Goal: Task Accomplishment & Management: Manage account settings

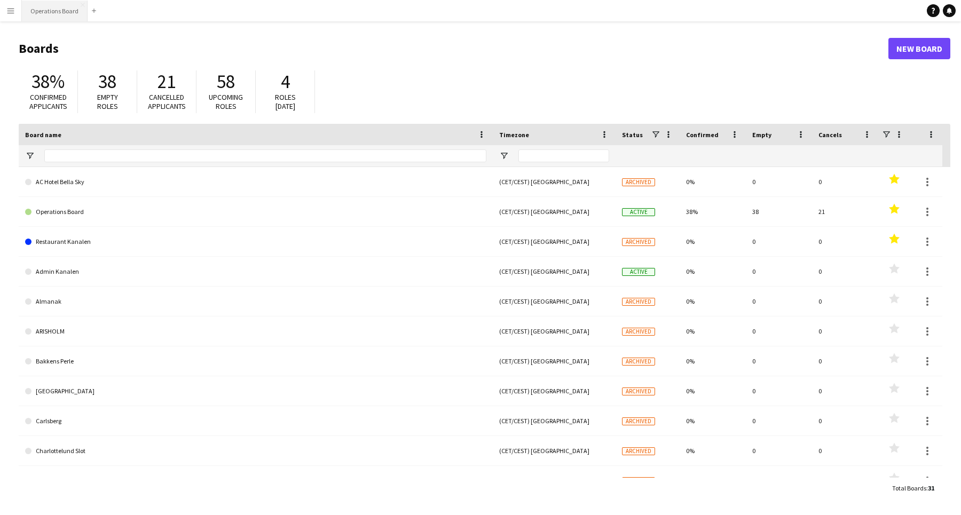
click at [57, 7] on button "Operations Board Close" at bounding box center [55, 11] width 66 height 21
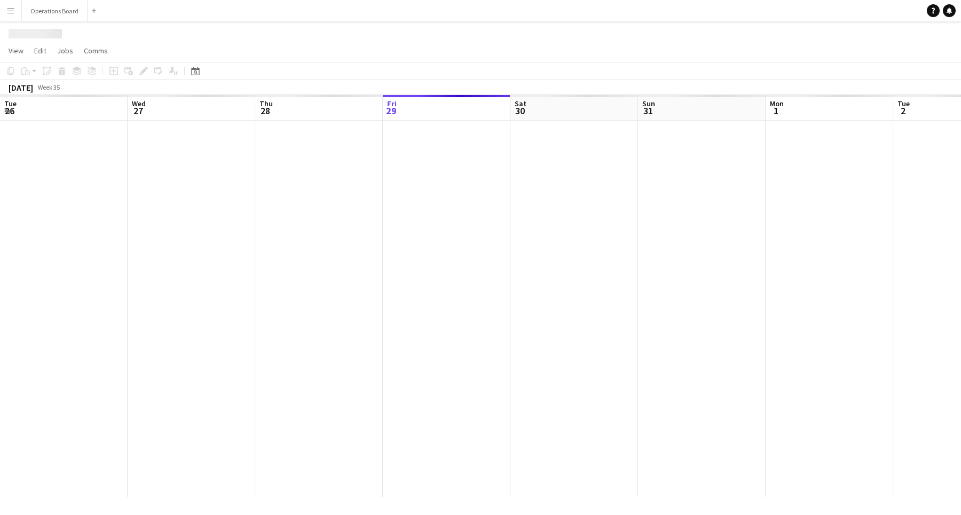
scroll to position [0, 255]
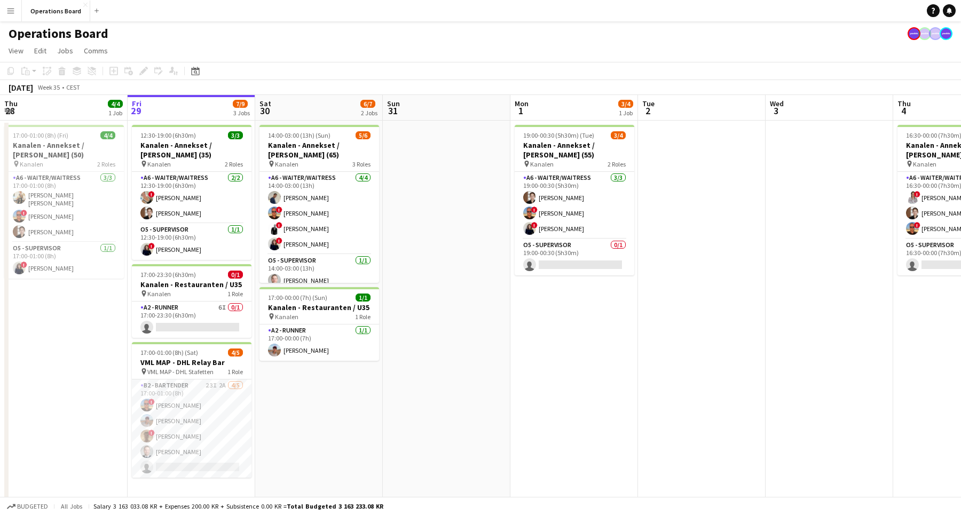
click at [439, 56] on app-page-menu "View Day view expanded Day view collapsed Month view Date picker Jump to [DATE]…" at bounding box center [480, 52] width 961 height 20
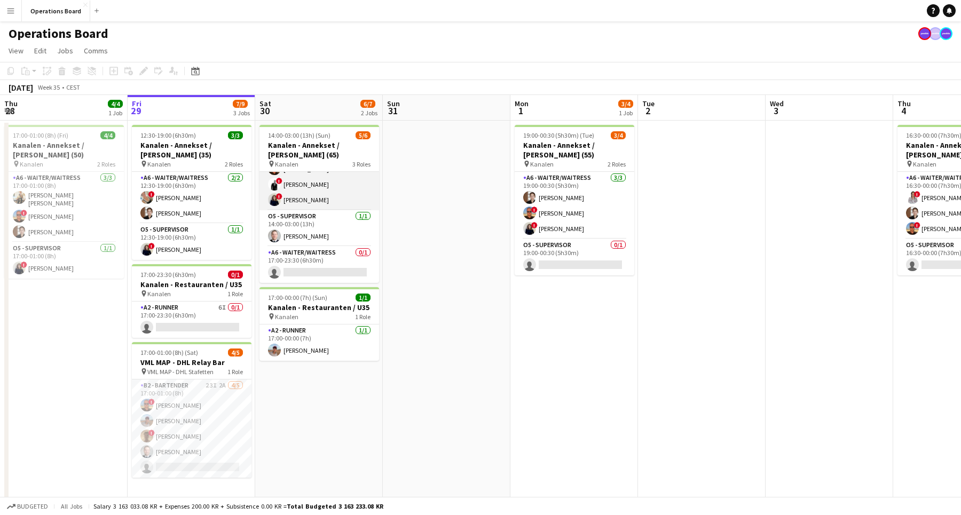
scroll to position [44, 0]
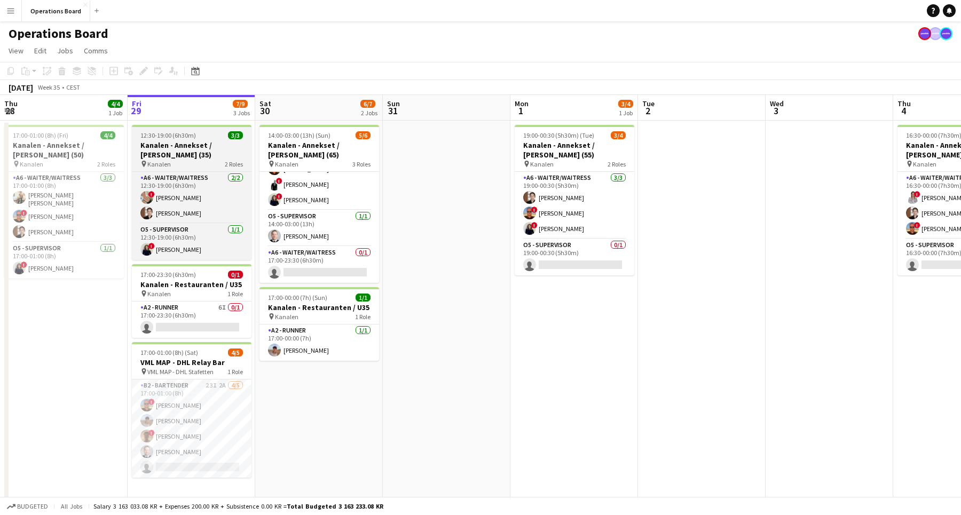
click at [169, 151] on h3 "Kanalen - Annekset / [PERSON_NAME] (35)" at bounding box center [192, 149] width 120 height 19
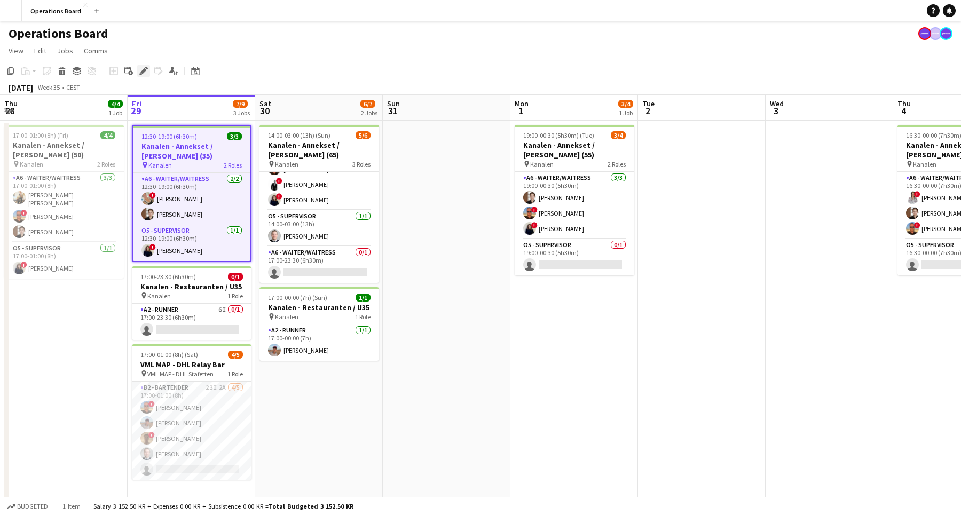
click at [147, 67] on icon "Edit" at bounding box center [143, 71] width 9 height 9
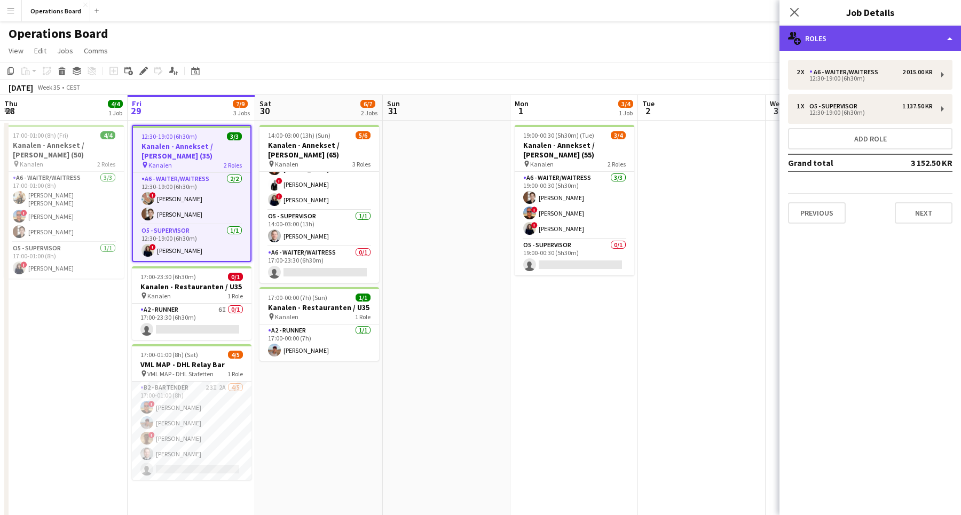
click at [885, 44] on div "multiple-users-add Roles" at bounding box center [869, 39] width 181 height 26
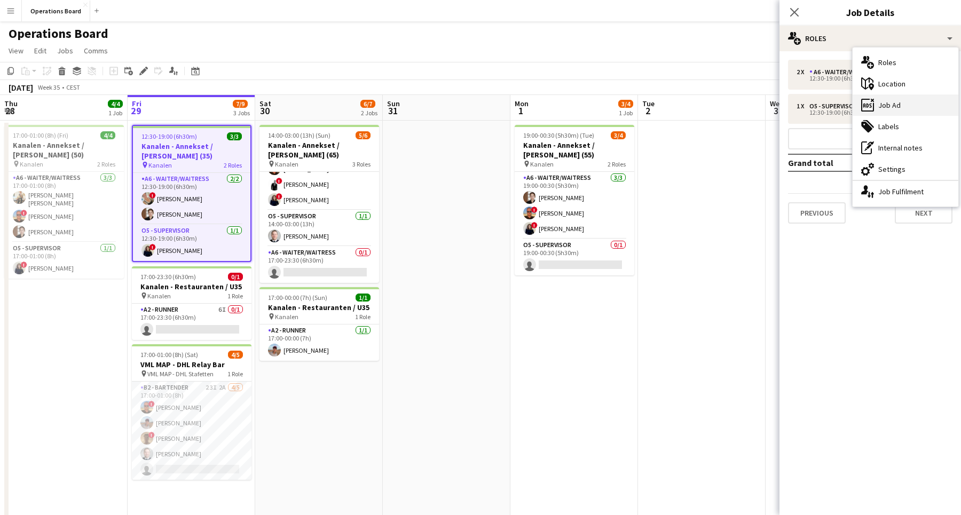
click at [891, 105] on div "ads-window Job Ad" at bounding box center [905, 104] width 106 height 21
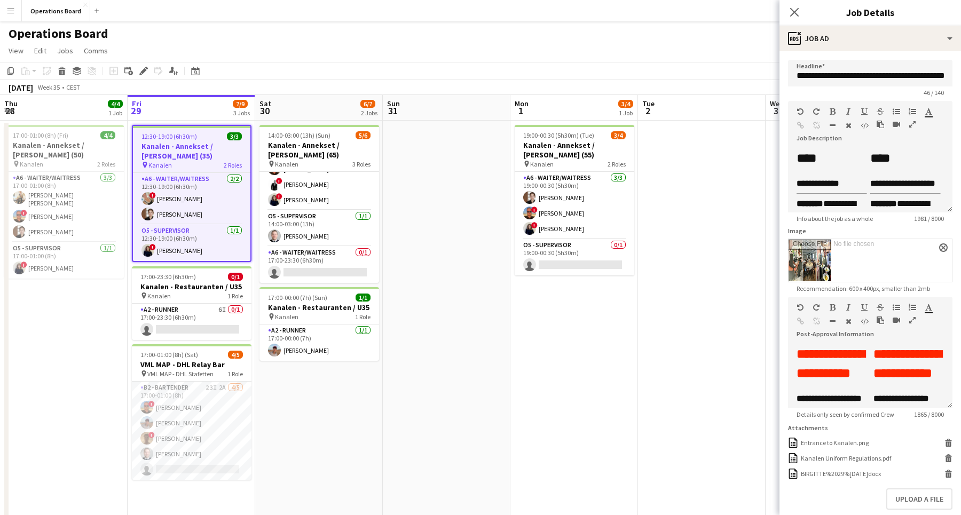
scroll to position [49, 0]
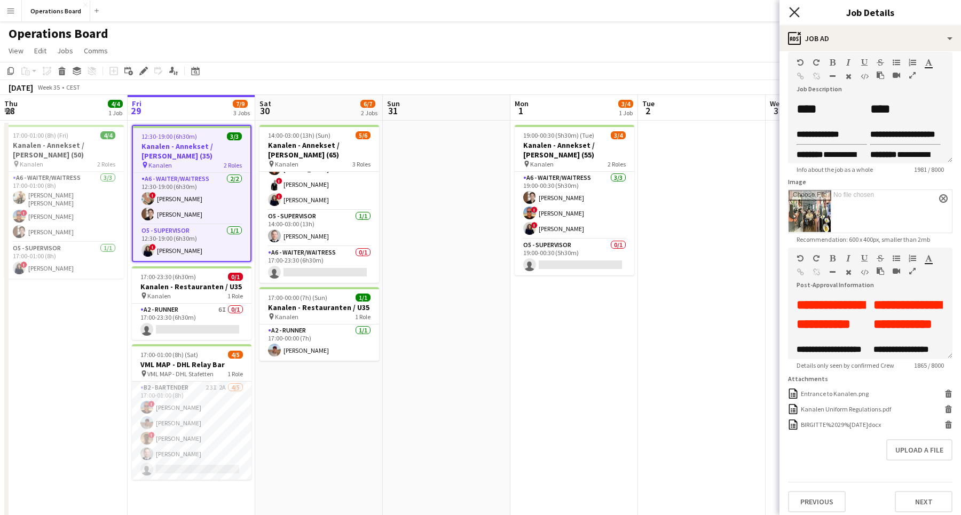
click at [794, 13] on icon at bounding box center [794, 12] width 10 height 10
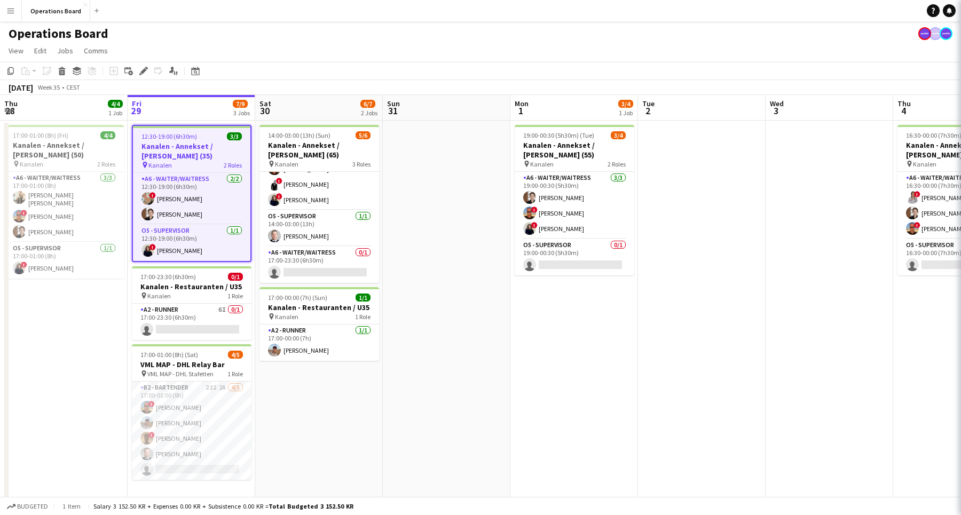
click at [742, 49] on app-page-menu "View Day view expanded Day view collapsed Month view Date picker Jump to [DATE]…" at bounding box center [480, 52] width 961 height 20
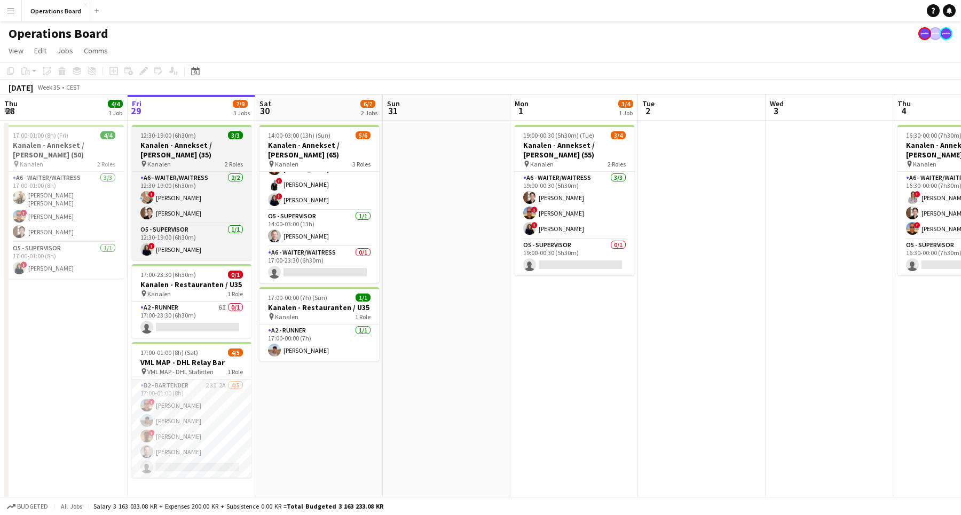
click at [193, 141] on h3 "Kanalen - Annekset / [PERSON_NAME] (35)" at bounding box center [192, 149] width 120 height 19
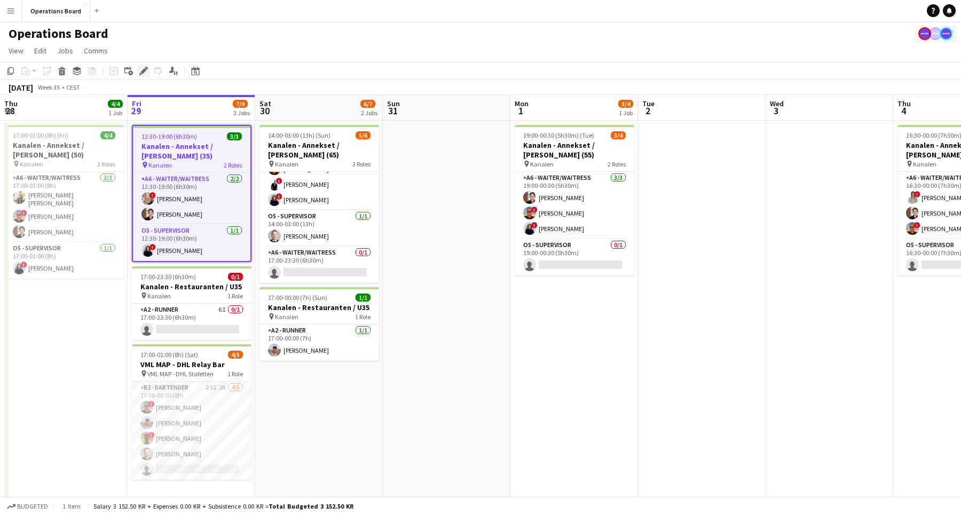
click at [143, 67] on icon "Edit" at bounding box center [143, 71] width 9 height 9
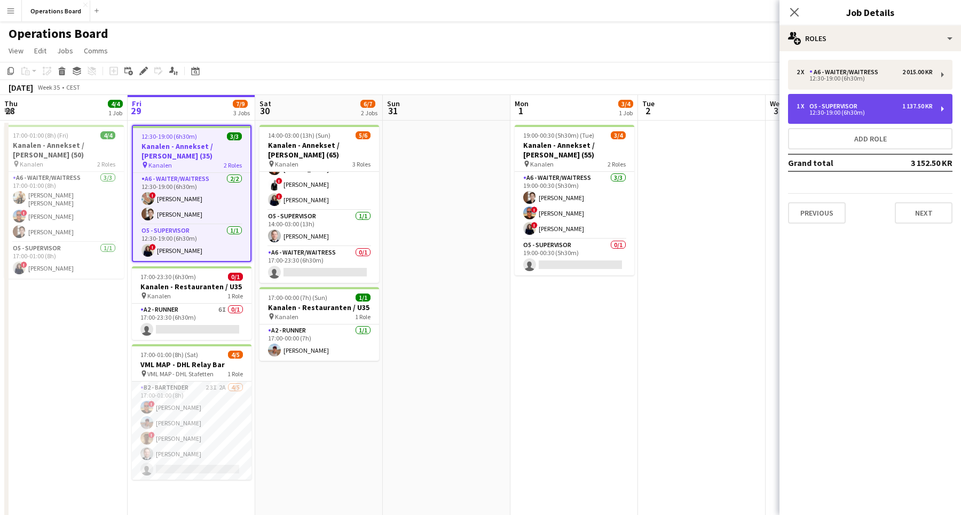
click at [850, 113] on div "12:30-19:00 (6h30m)" at bounding box center [864, 112] width 136 height 5
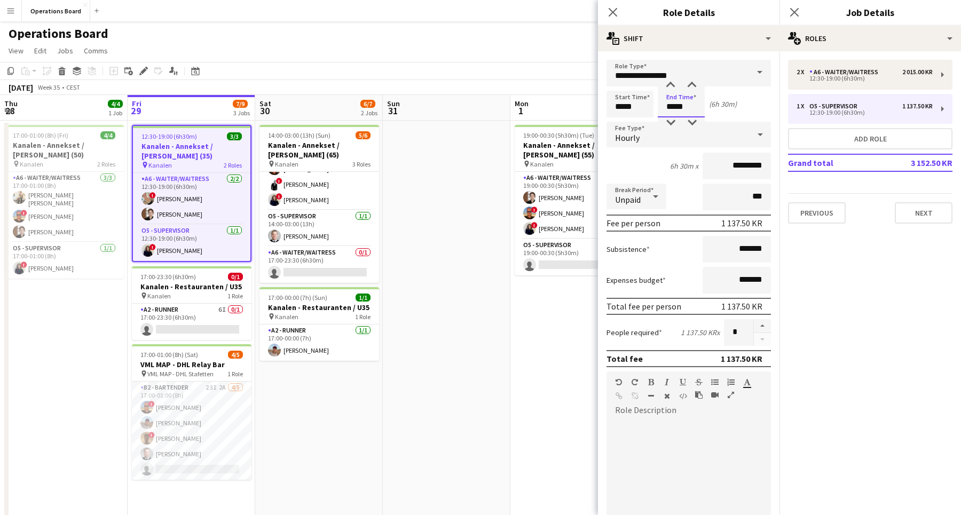
drag, startPoint x: 666, startPoint y: 106, endPoint x: 711, endPoint y: 114, distance: 45.5
click at [711, 114] on div "Start Time ***** End Time ***** (6h 30m)" at bounding box center [688, 104] width 164 height 27
drag, startPoint x: 678, startPoint y: 107, endPoint x: 708, endPoint y: 107, distance: 29.9
click at [708, 107] on div "Start Time ***** End Time ***** (4h 30m)" at bounding box center [688, 104] width 164 height 27
type input "*****"
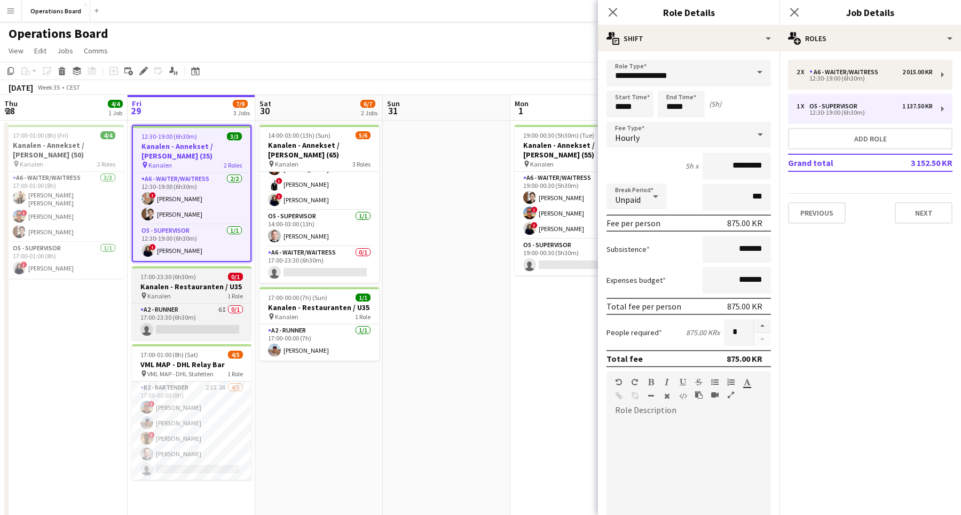
click at [193, 282] on h3 "Kanalen - Restauranten / U35" at bounding box center [192, 287] width 120 height 10
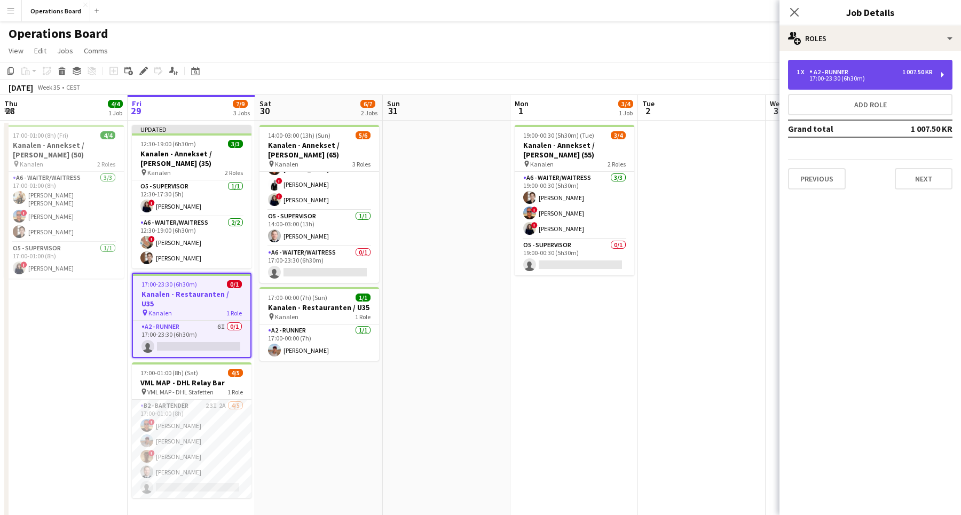
click at [872, 84] on div "1 x A2 - RUNNER 1 007.50 KR 17:00-23:30 (6h30m)" at bounding box center [870, 75] width 164 height 30
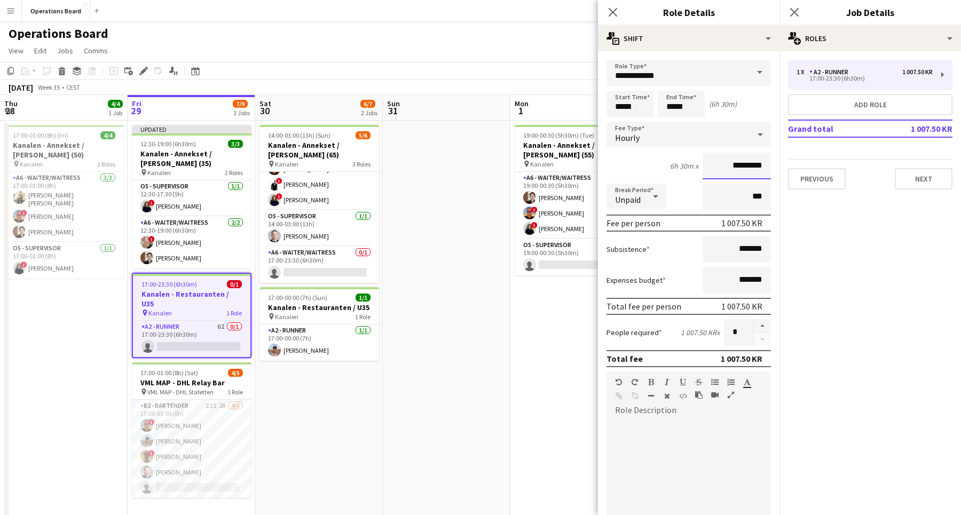
drag, startPoint x: 722, startPoint y: 161, endPoint x: 784, endPoint y: 162, distance: 61.4
click at [784, 162] on body "Menu Boards Boards Boards All jobs Status Workforce Workforce My Workforce Recr…" at bounding box center [480, 269] width 961 height 539
click at [742, 167] on input "*********" at bounding box center [736, 166] width 68 height 27
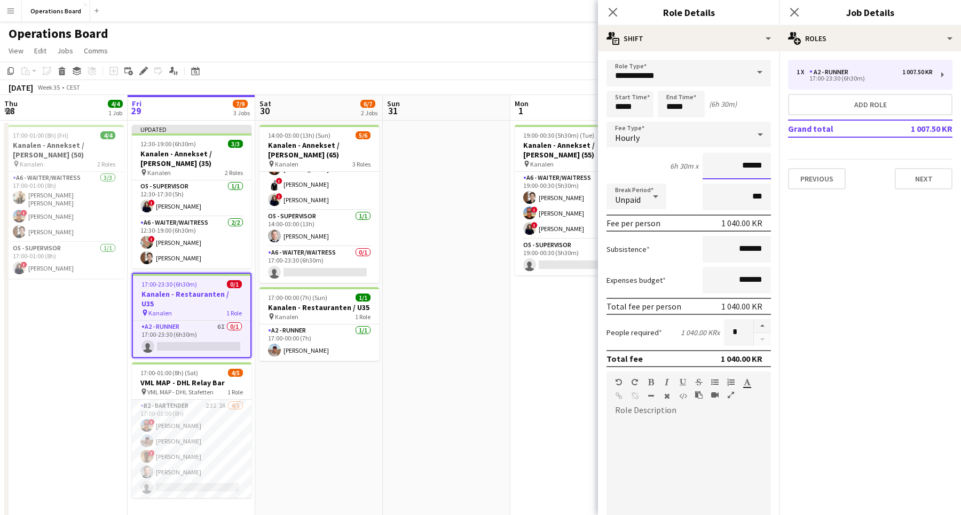
type input "******"
drag, startPoint x: 629, startPoint y: 105, endPoint x: 662, endPoint y: 105, distance: 33.6
click at [659, 105] on div "Start Time ***** End Time ***** (6h 30m)" at bounding box center [688, 104] width 164 height 27
type input "*****"
click at [797, 223] on mat-expansion-panel "pencil3 General details 1 x A2 - RUNNER 1 007.50 KR 17:00-23:30 (6h30m) Add rol…" at bounding box center [869, 283] width 181 height 464
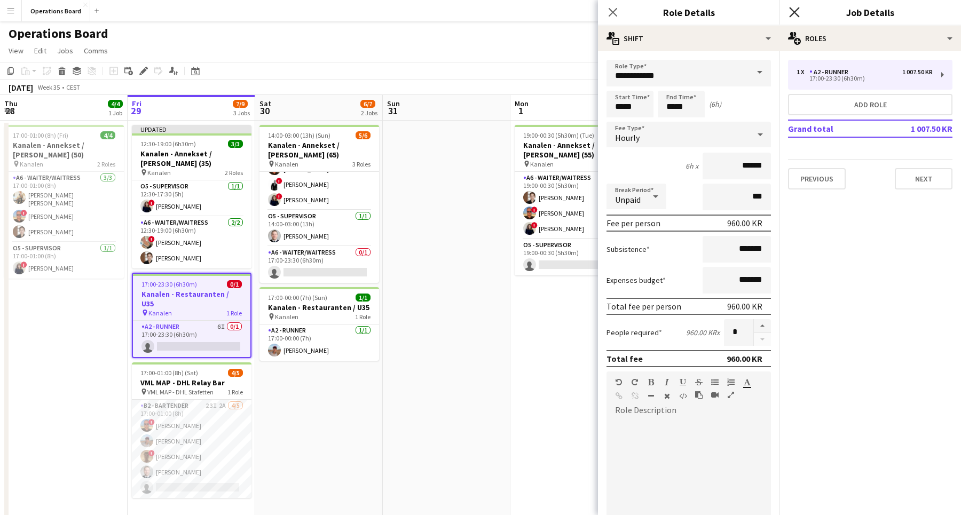
click at [796, 14] on icon at bounding box center [794, 12] width 10 height 10
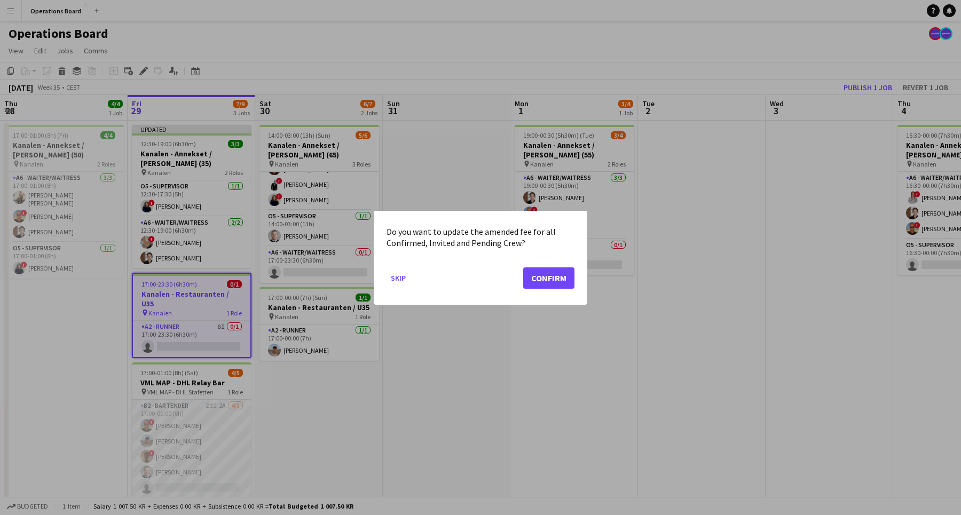
click at [426, 329] on div at bounding box center [480, 257] width 961 height 515
click at [545, 282] on button "Confirm" at bounding box center [548, 277] width 51 height 21
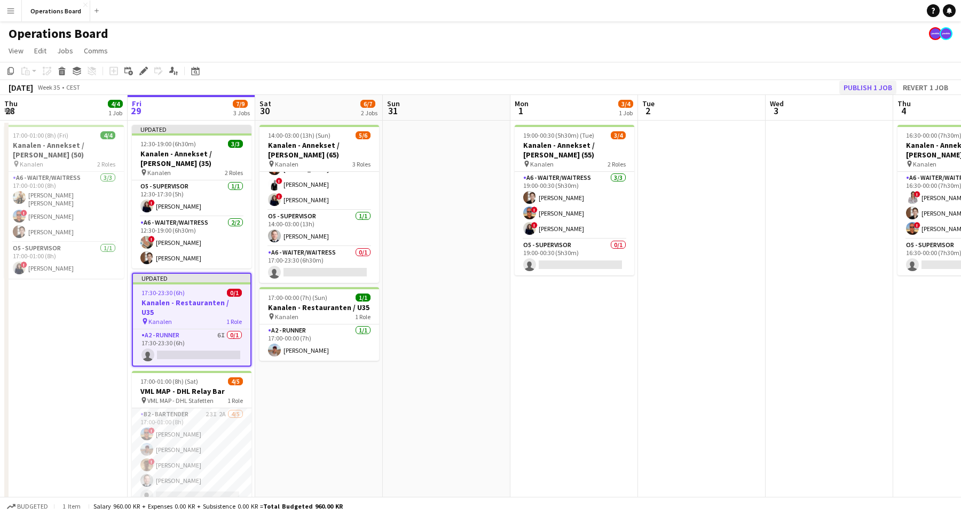
click at [848, 90] on button "Publish 1 job" at bounding box center [867, 88] width 57 height 14
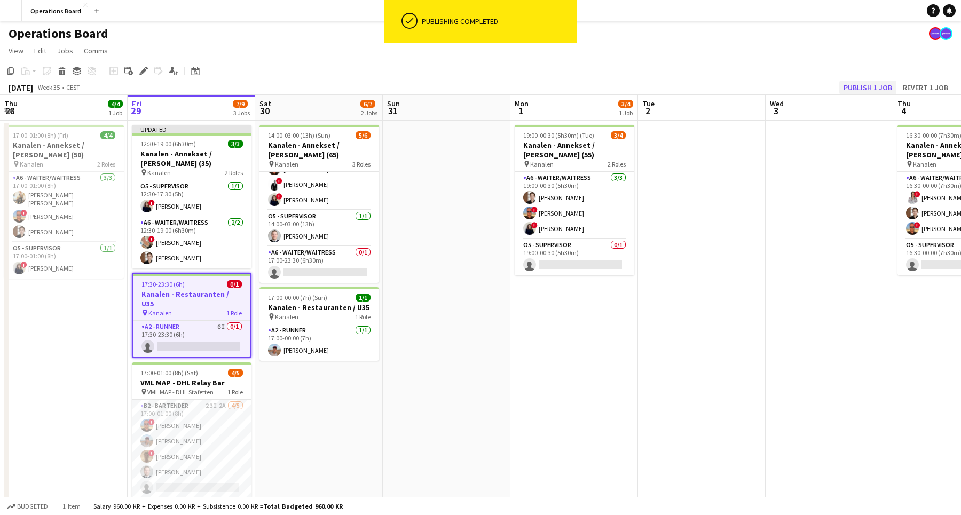
click at [872, 82] on button "Publish 1 job" at bounding box center [867, 88] width 57 height 14
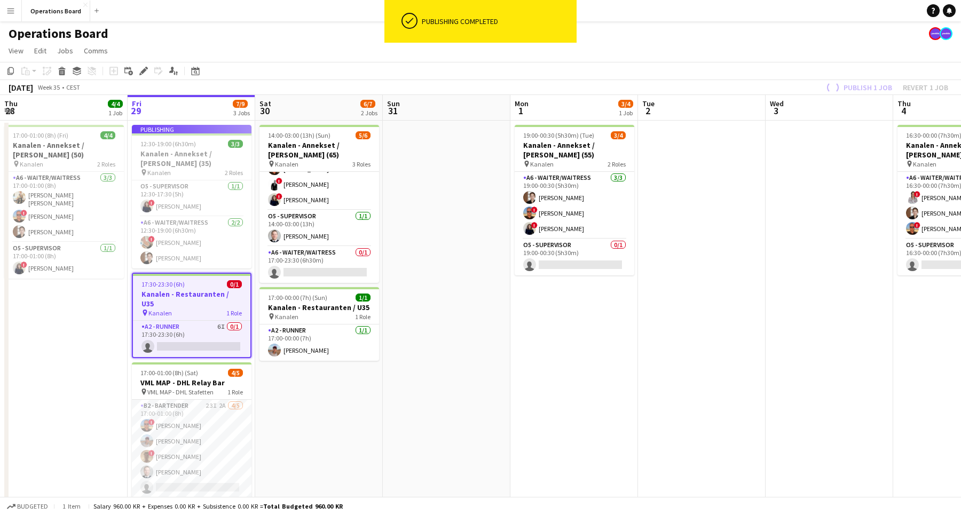
click at [826, 28] on div "Operations Board" at bounding box center [480, 31] width 961 height 20
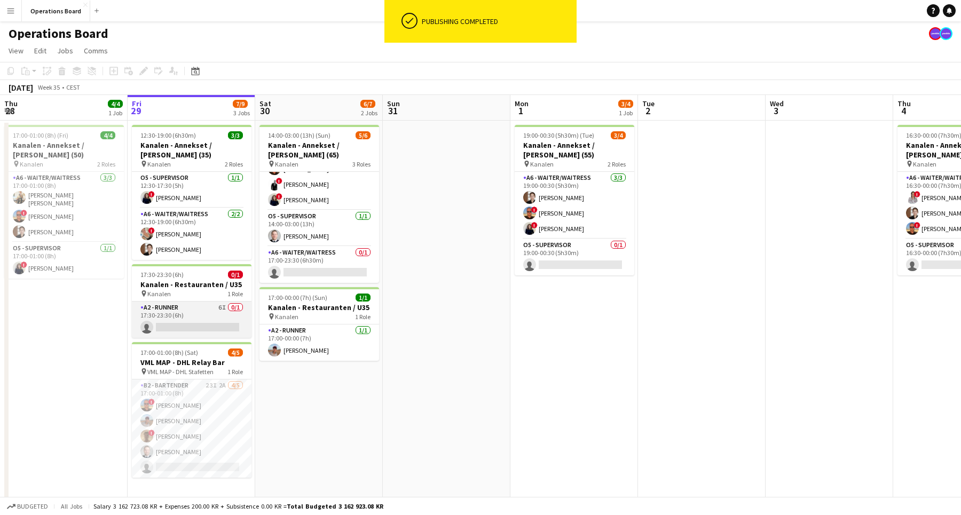
click at [195, 313] on app-card-role "A2 - RUNNER 6I 0/1 17:30-23:30 (6h) single-neutral-actions" at bounding box center [192, 320] width 120 height 36
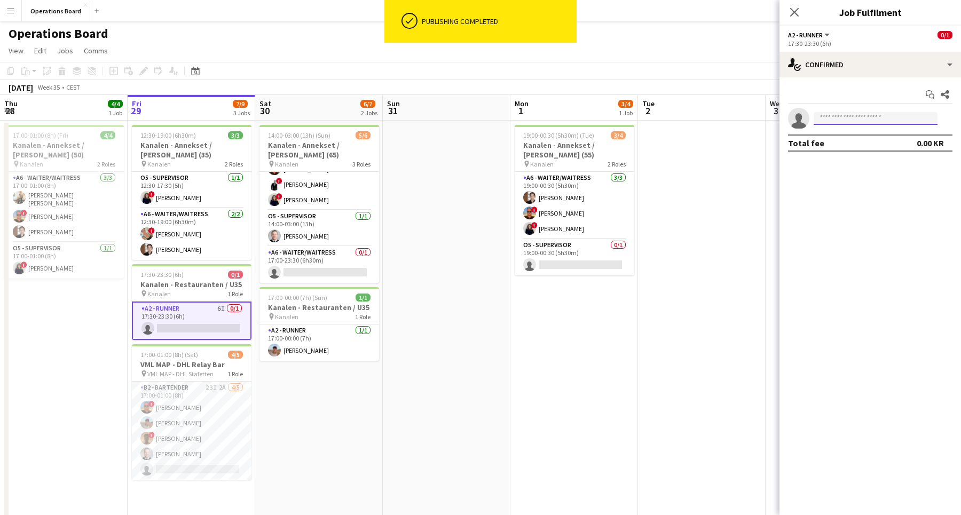
click at [818, 122] on input at bounding box center [875, 118] width 124 height 13
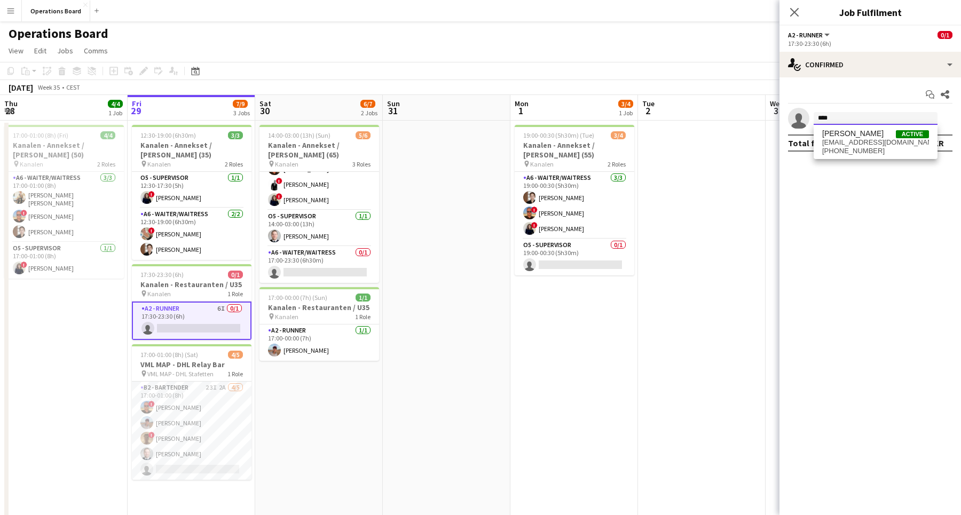
type input "****"
click at [843, 125] on div "[PERSON_NAME] Active [EMAIL_ADDRESS][DOMAIN_NAME] [PHONE_NUMBER]" at bounding box center [875, 142] width 124 height 34
click at [843, 128] on div "[PERSON_NAME] Active [EMAIL_ADDRESS][DOMAIN_NAME] [PHONE_NUMBER]" at bounding box center [875, 142] width 124 height 34
click at [843, 130] on span "[PERSON_NAME]" at bounding box center [852, 133] width 61 height 9
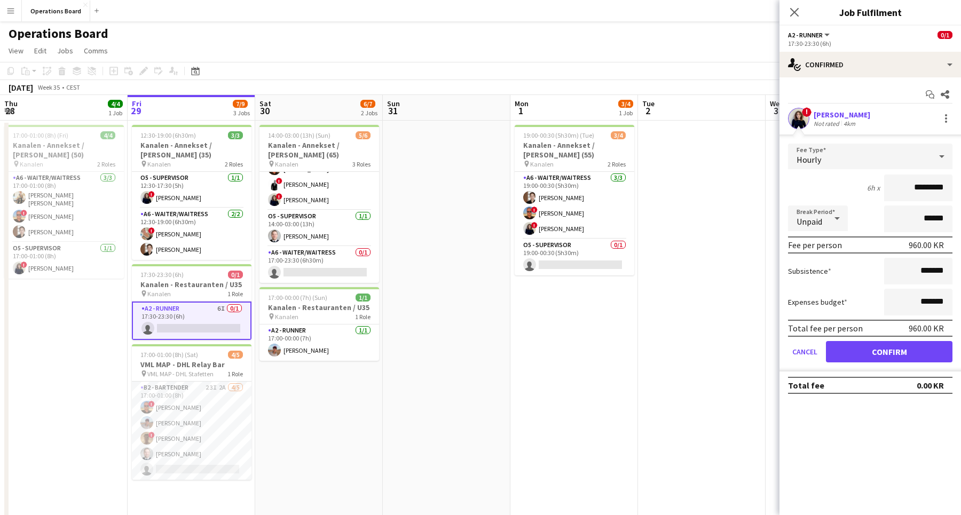
click at [863, 359] on button "Confirm" at bounding box center [889, 351] width 126 height 21
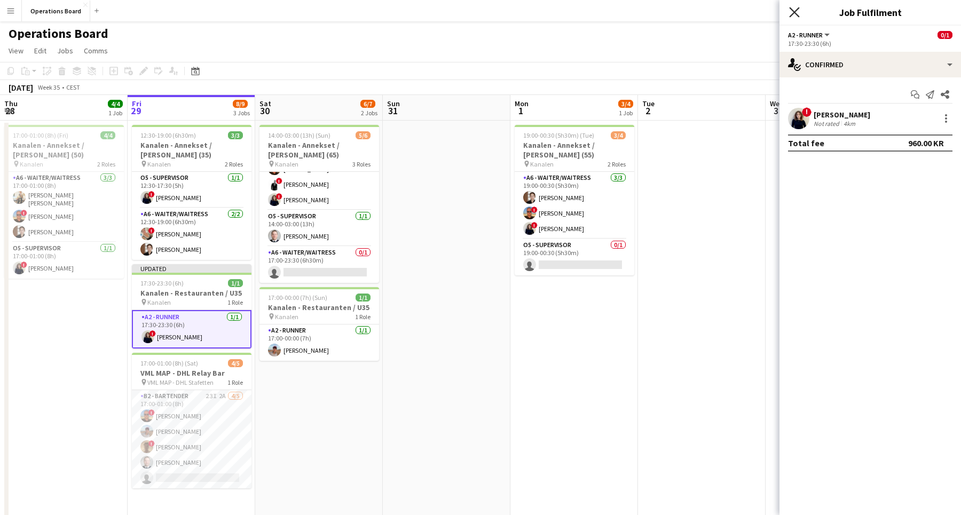
click at [794, 8] on icon "Close pop-in" at bounding box center [794, 12] width 10 height 10
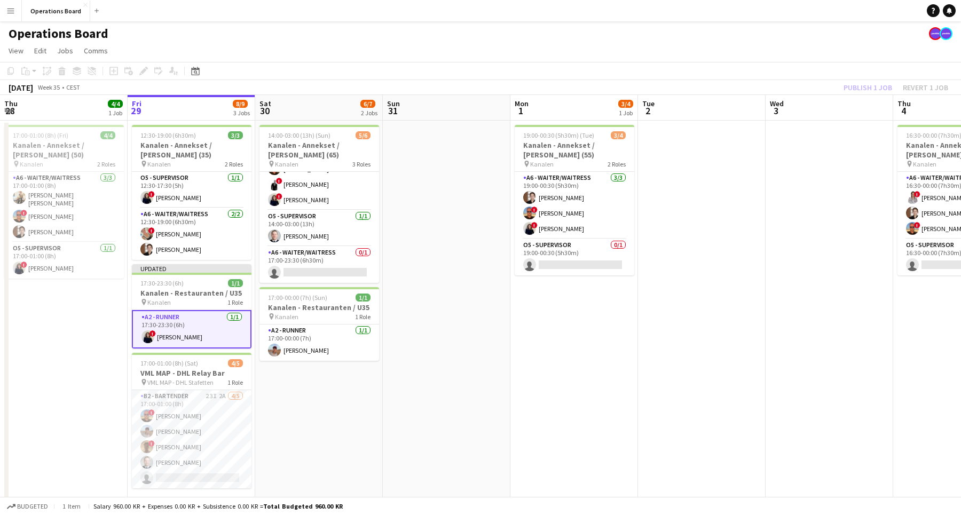
click at [854, 69] on app-toolbar "Copy Paste Paste Command V Paste with crew Command Shift V Paste linked Job [GE…" at bounding box center [480, 71] width 961 height 18
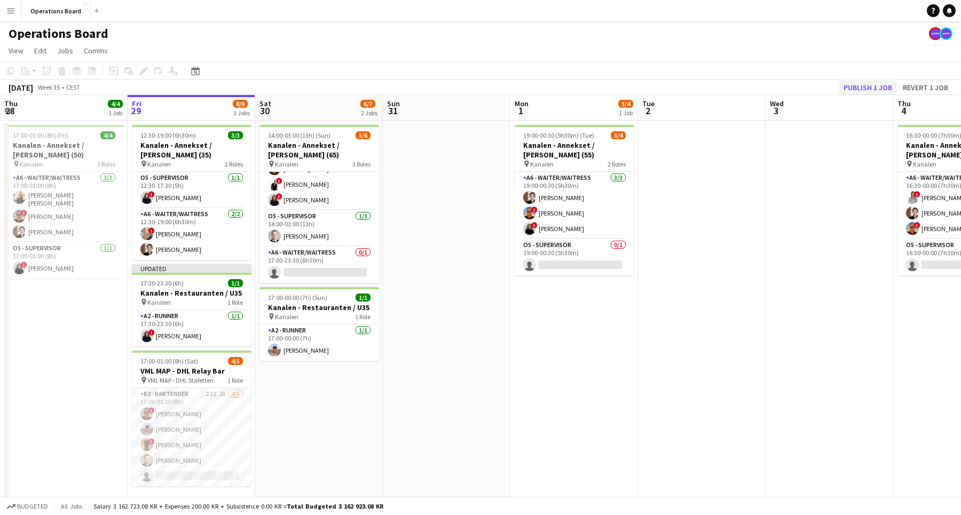
click at [854, 93] on button "Publish 1 job" at bounding box center [867, 88] width 57 height 14
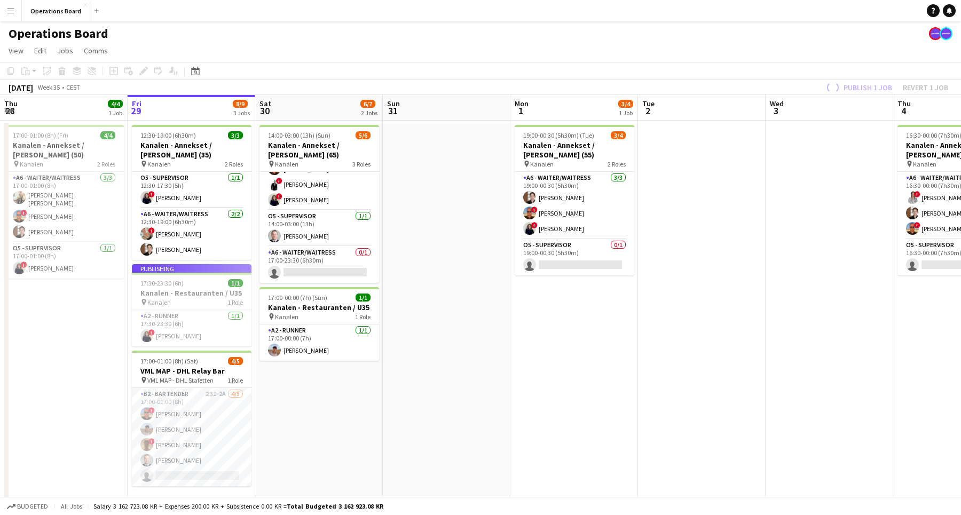
click at [778, 78] on app-toolbar "Copy Paste Paste Command V Paste with crew Command Shift V Paste linked Job [GE…" at bounding box center [480, 71] width 961 height 18
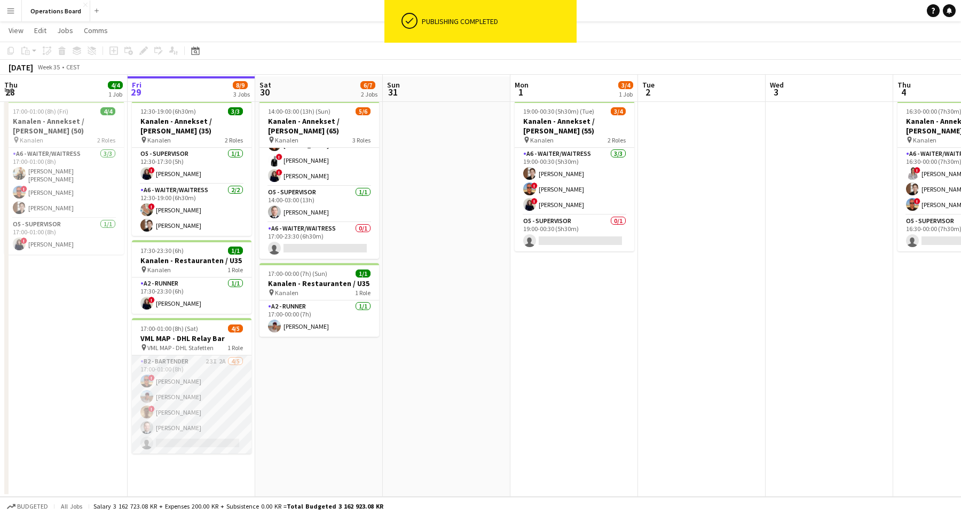
scroll to position [24, 0]
click at [226, 417] on app-card-role "B2 - BARTENDER 23I 2A [DATE] 17:00-01:00 (8h) ! [PERSON_NAME] [PERSON_NAME] ! […" at bounding box center [192, 404] width 120 height 98
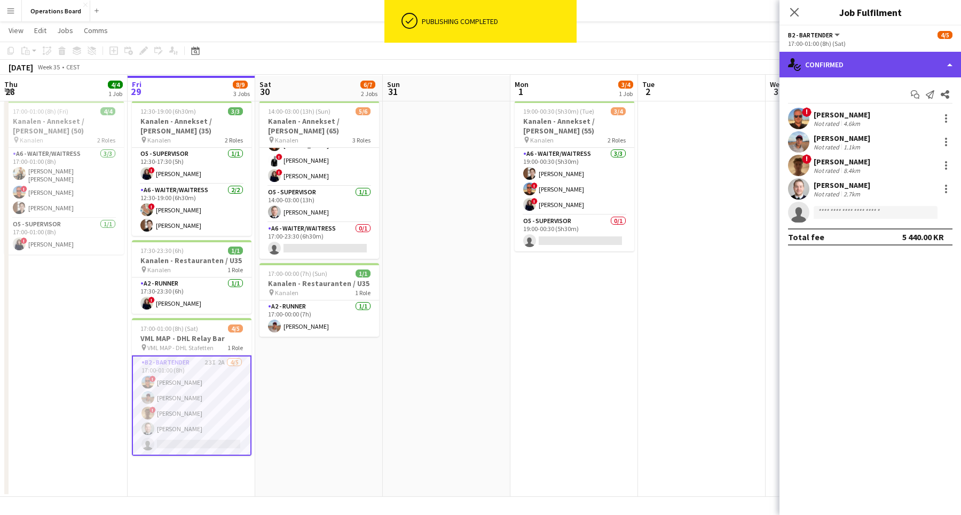
click at [836, 53] on div "single-neutral-actions-check-2 Confirmed" at bounding box center [869, 65] width 181 height 26
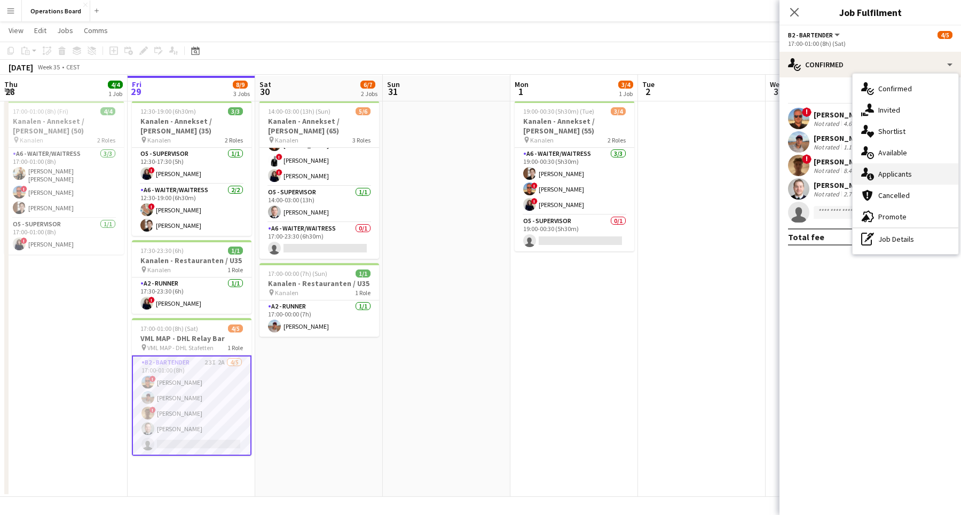
click at [900, 170] on div "single-neutral-actions-information Applicants" at bounding box center [905, 173] width 106 height 21
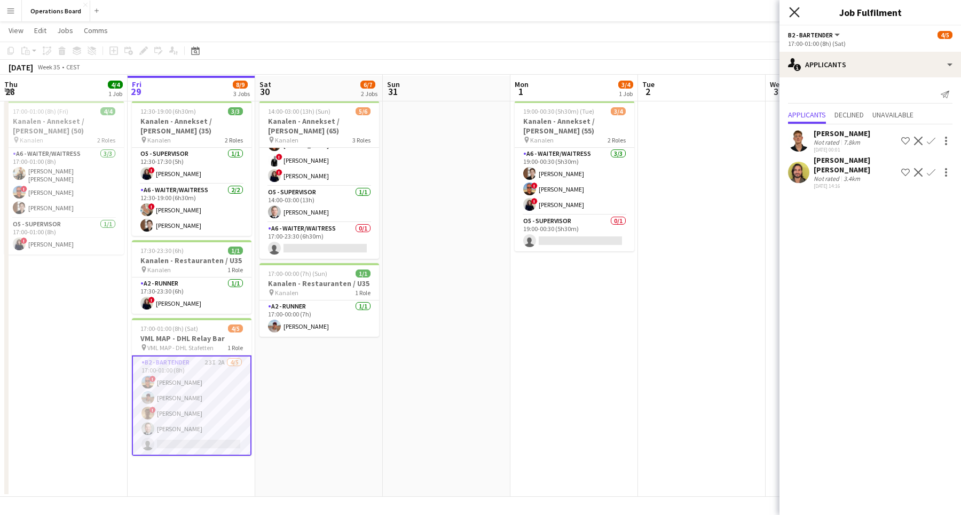
click at [796, 11] on icon "Close pop-in" at bounding box center [794, 12] width 10 height 10
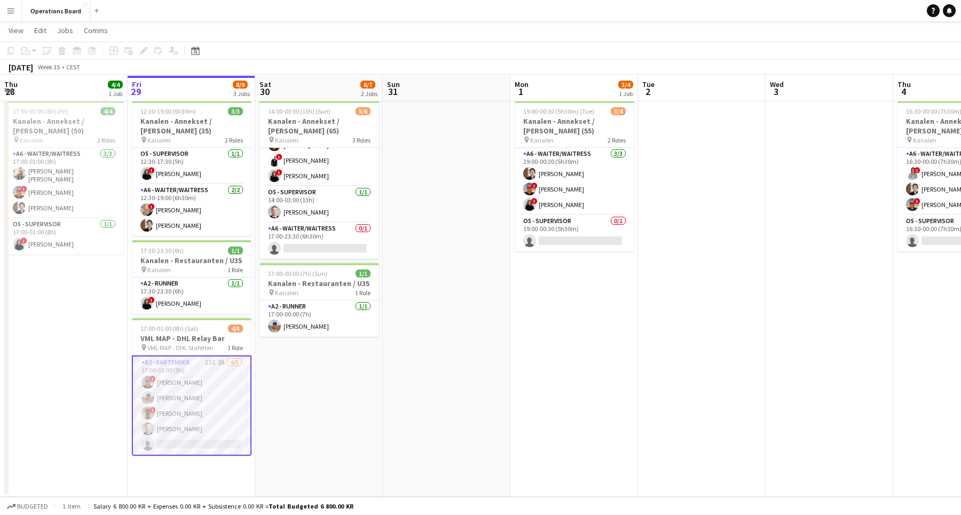
click at [772, 29] on app-page-menu "View Day view expanded Day view collapsed Month view Date picker Jump to [DATE]…" at bounding box center [480, 31] width 961 height 20
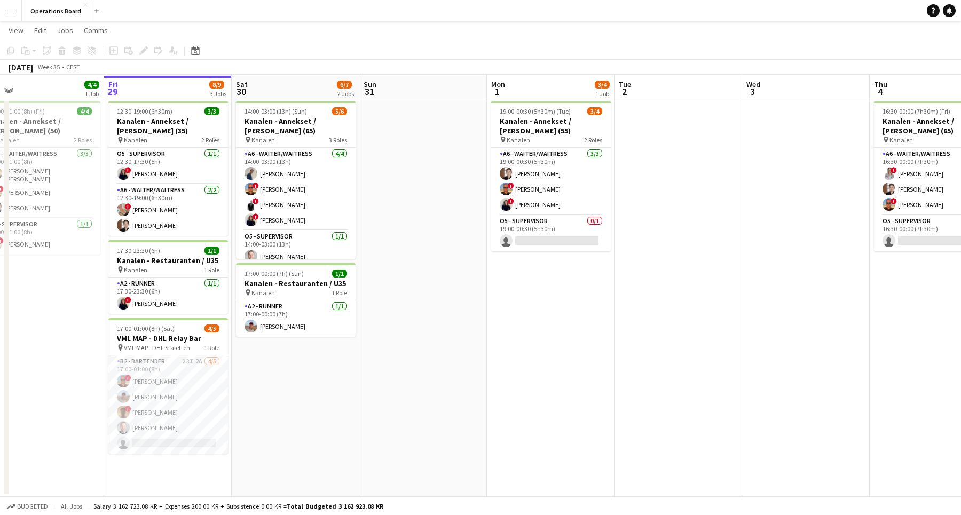
scroll to position [0, 280]
click at [103, 362] on app-date-cell "12:30-19:00 (6h30m) 3/3 Kanalen - Annekset / [PERSON_NAME] (35) pin Kanalen 2 R…" at bounding box center [167, 297] width 128 height 400
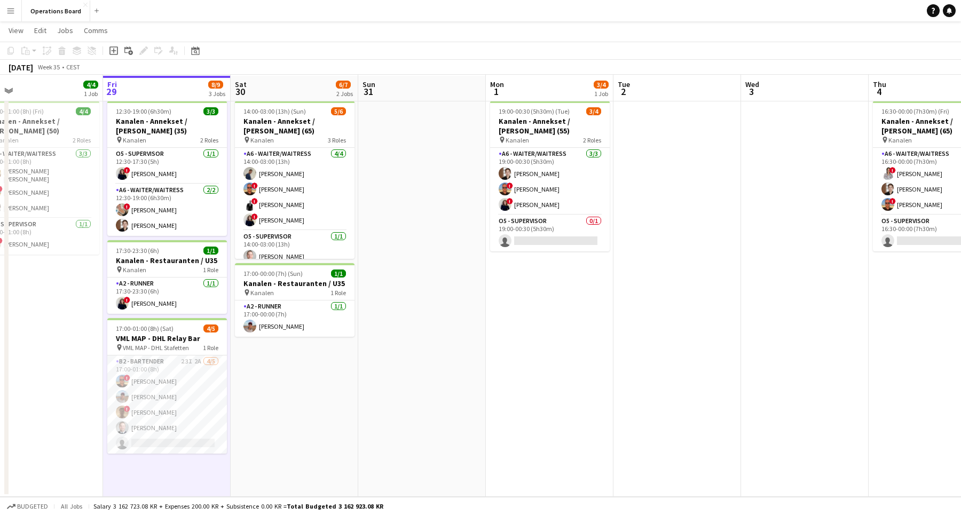
click at [4, 14] on button "Menu" at bounding box center [10, 10] width 21 height 21
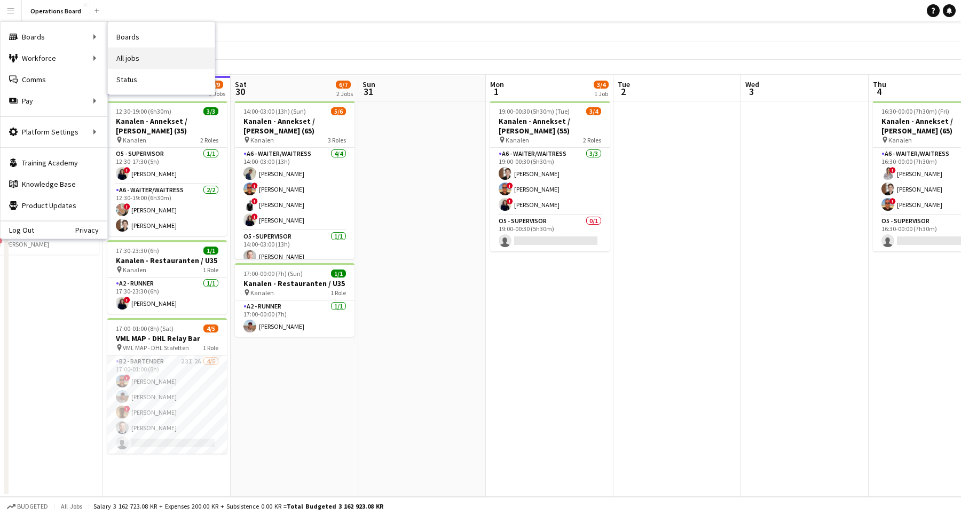
click at [150, 64] on link "All jobs" at bounding box center [161, 58] width 107 height 21
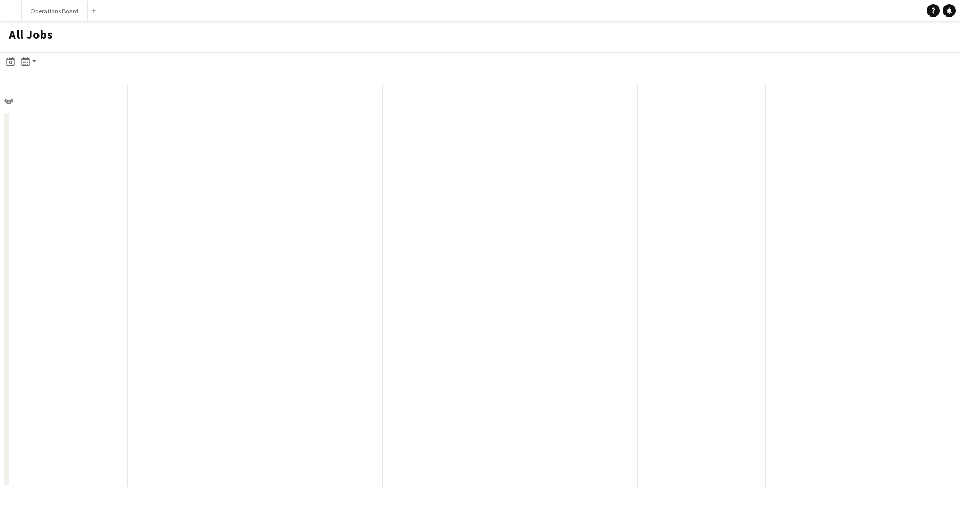
scroll to position [0, 255]
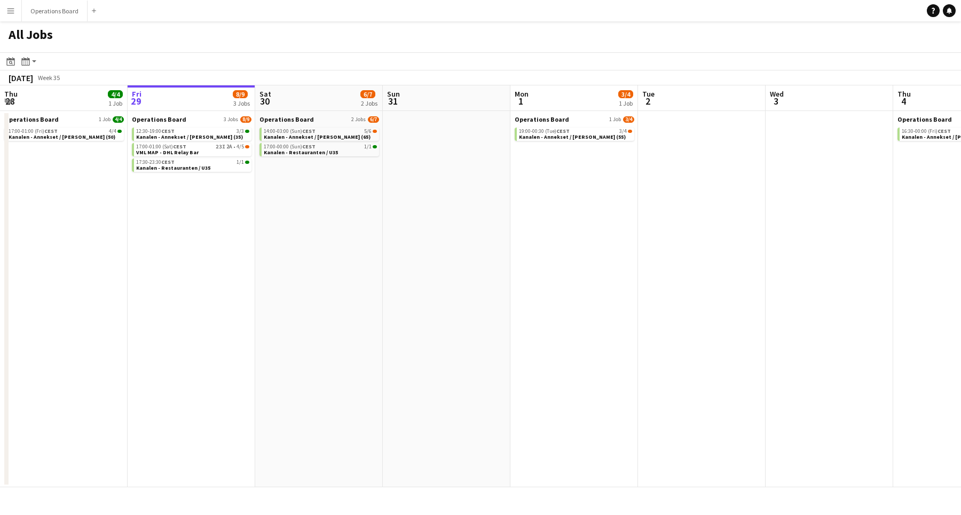
click at [16, 14] on button "Menu" at bounding box center [10, 10] width 21 height 21
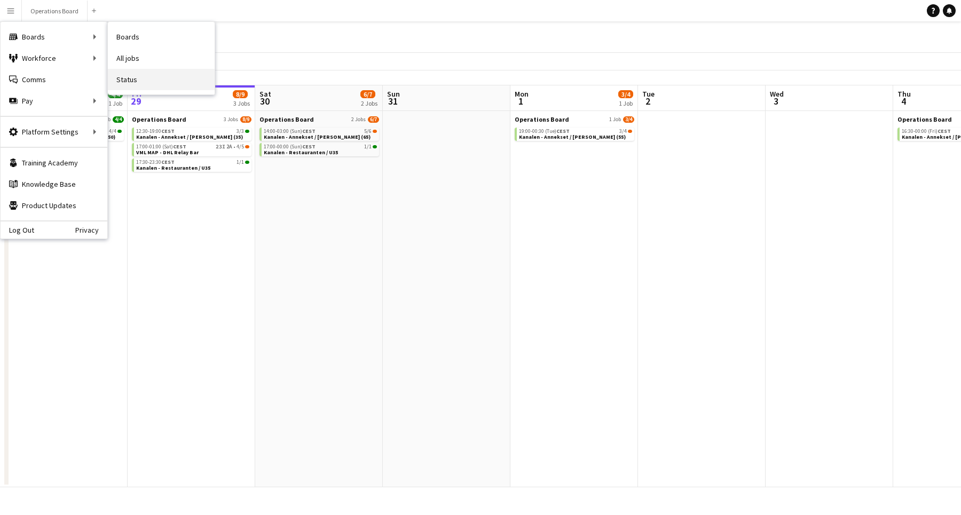
click at [139, 89] on link "Status" at bounding box center [161, 79] width 107 height 21
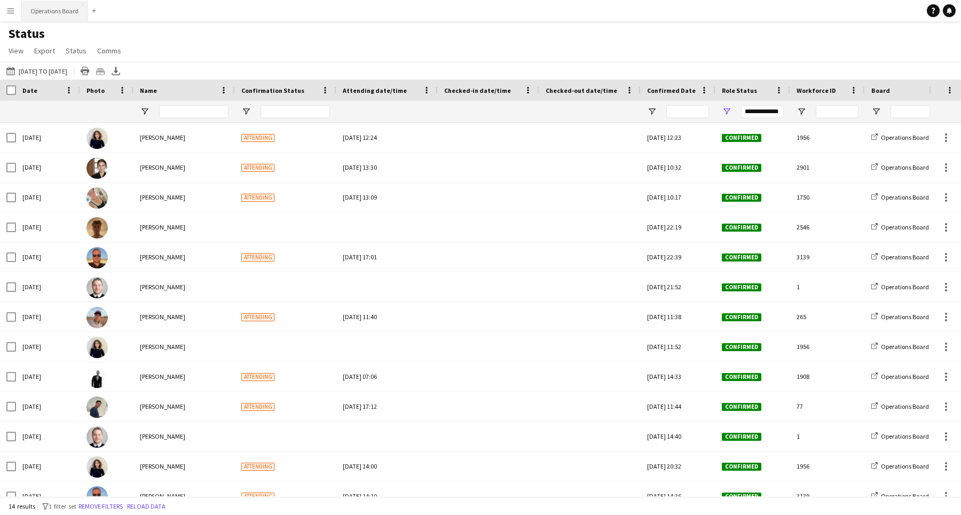
click at [58, 17] on button "Operations Board Close" at bounding box center [55, 11] width 66 height 21
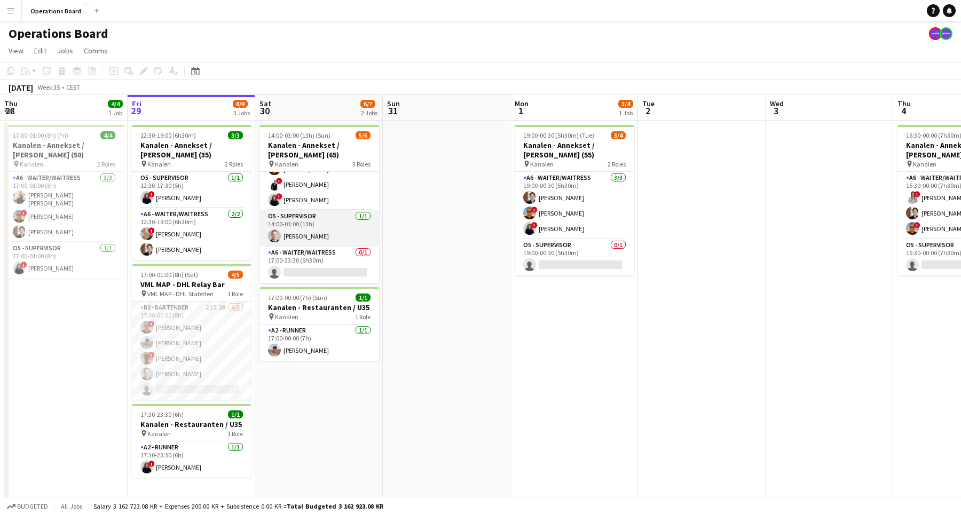
scroll to position [44, 0]
click at [337, 400] on app-date-cell "14:00-03:00 (13h) (Sun) 5/6 Kanalen - Annekset / [PERSON_NAME] (65) pin Kanalen…" at bounding box center [319, 321] width 128 height 400
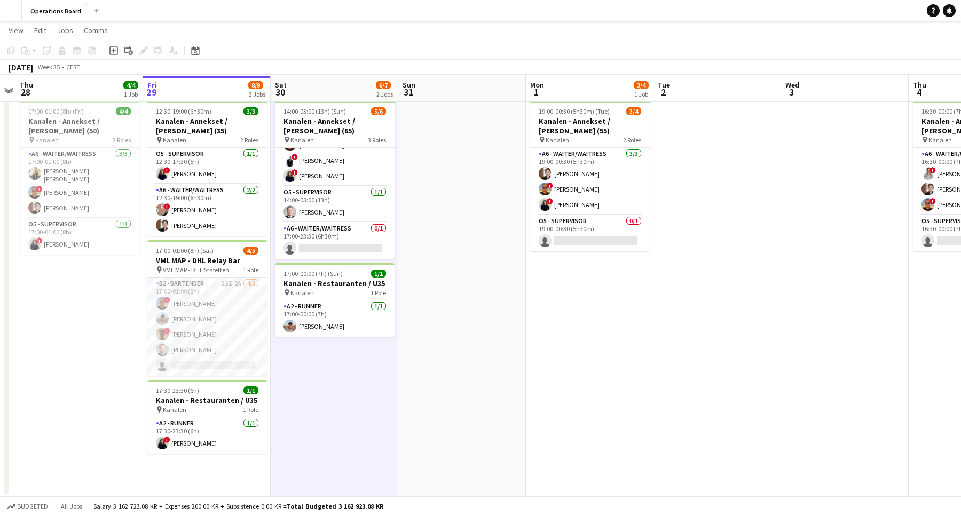
scroll to position [24, 0]
click at [473, 379] on app-date-cell at bounding box center [462, 297] width 128 height 400
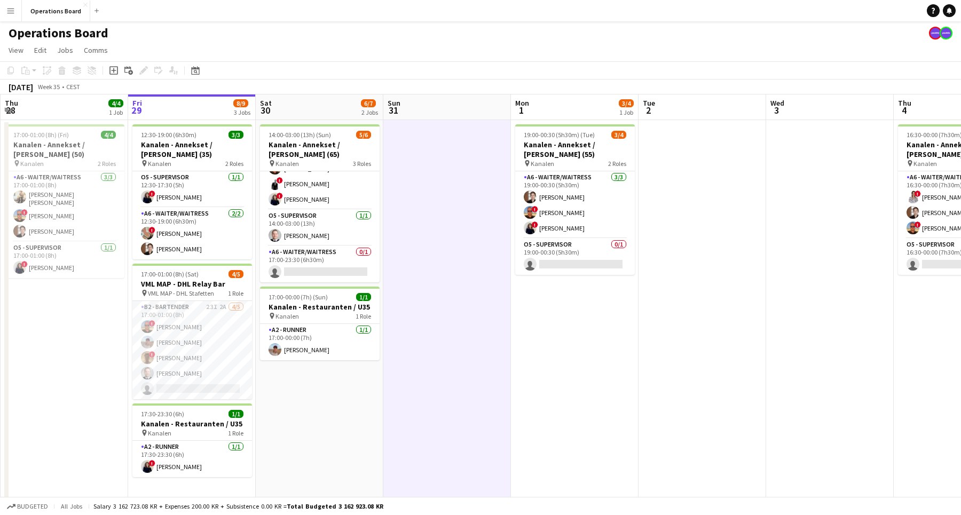
scroll to position [0, 257]
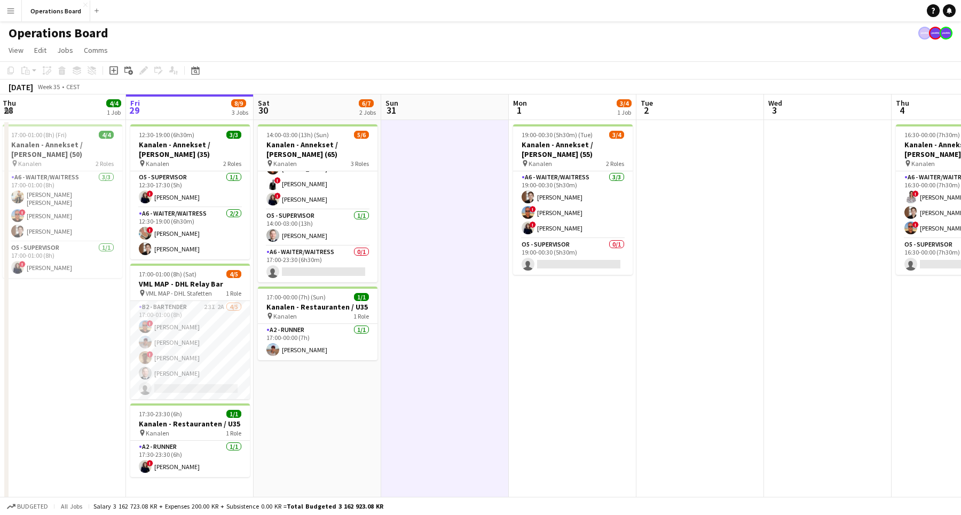
click at [10, 6] on app-icon "Menu" at bounding box center [10, 10] width 9 height 9
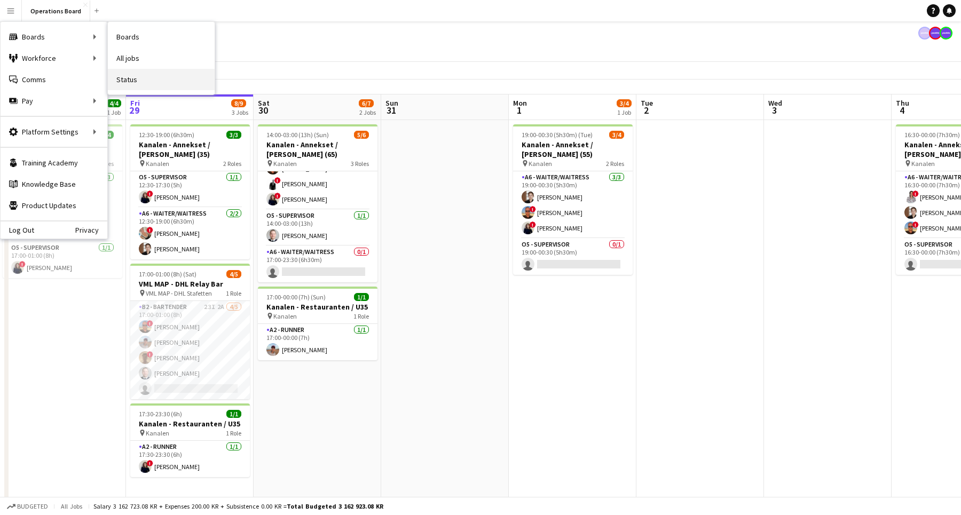
click at [120, 71] on link "Status" at bounding box center [161, 79] width 107 height 21
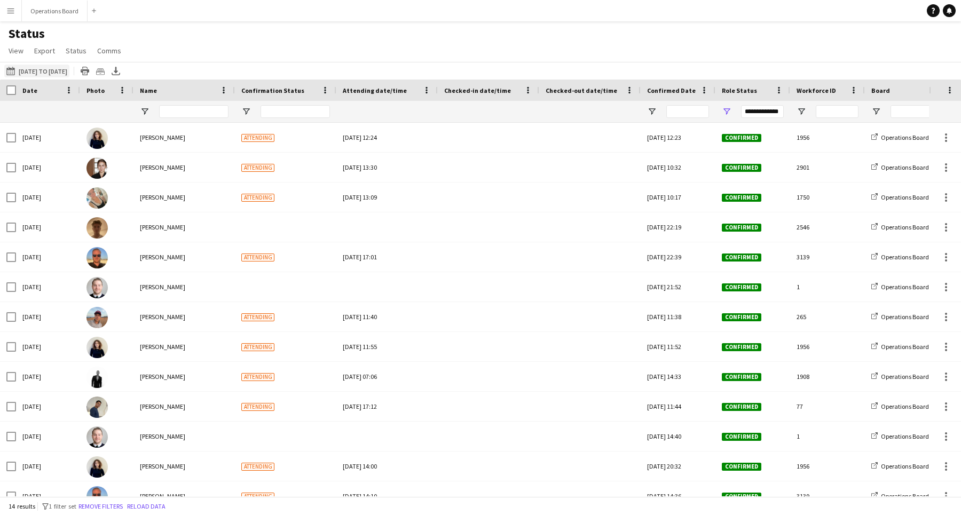
click at [61, 72] on button "[DATE] to [DATE] [DATE] to [DATE]" at bounding box center [36, 71] width 65 height 13
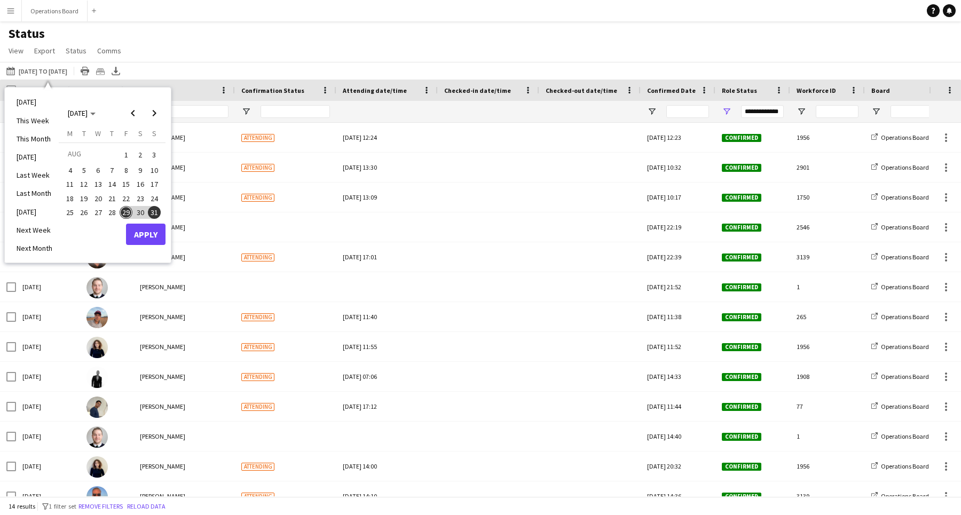
click at [233, 78] on div "[DATE] to [DATE] [DATE] to [DATE] [DATE] This Week This Month [DATE] Last Week …" at bounding box center [480, 71] width 961 height 18
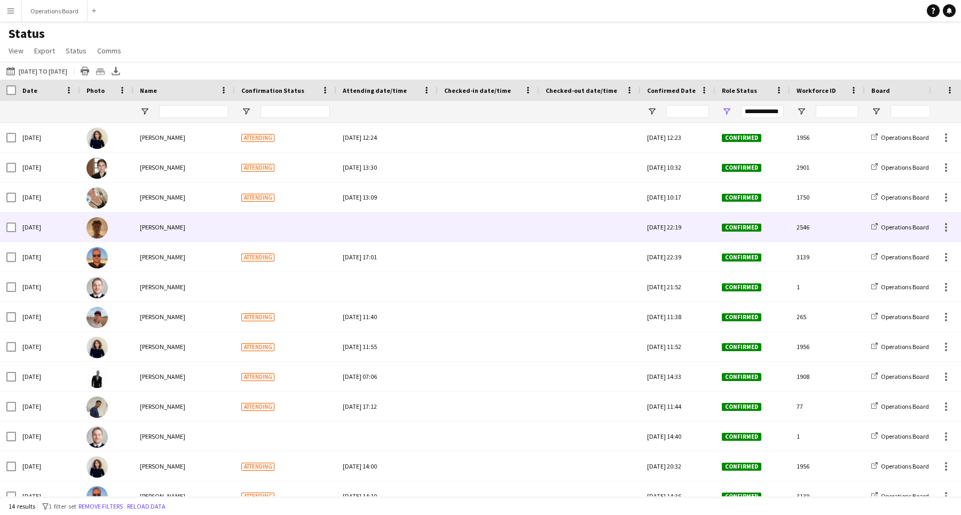
click at [205, 234] on div "[PERSON_NAME]" at bounding box center [183, 226] width 101 height 29
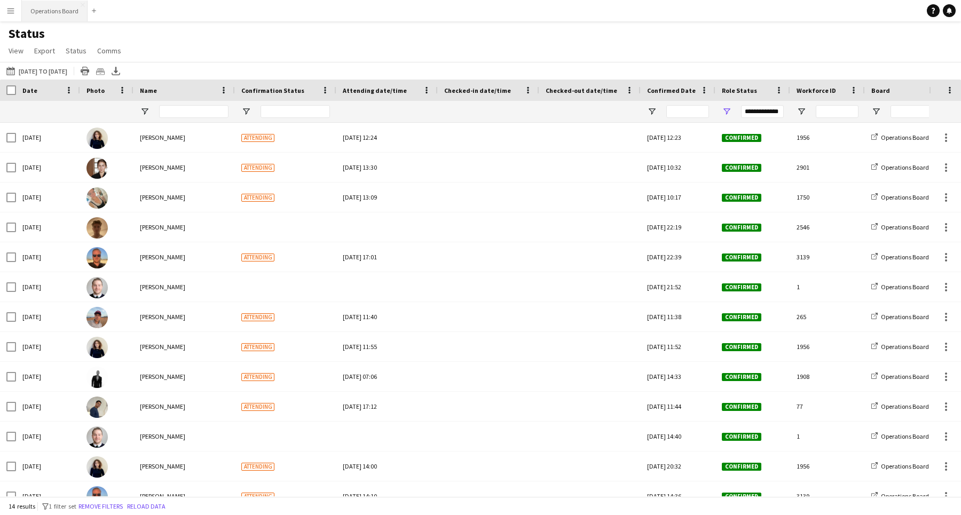
click at [60, 18] on button "Operations Board Close" at bounding box center [55, 11] width 66 height 21
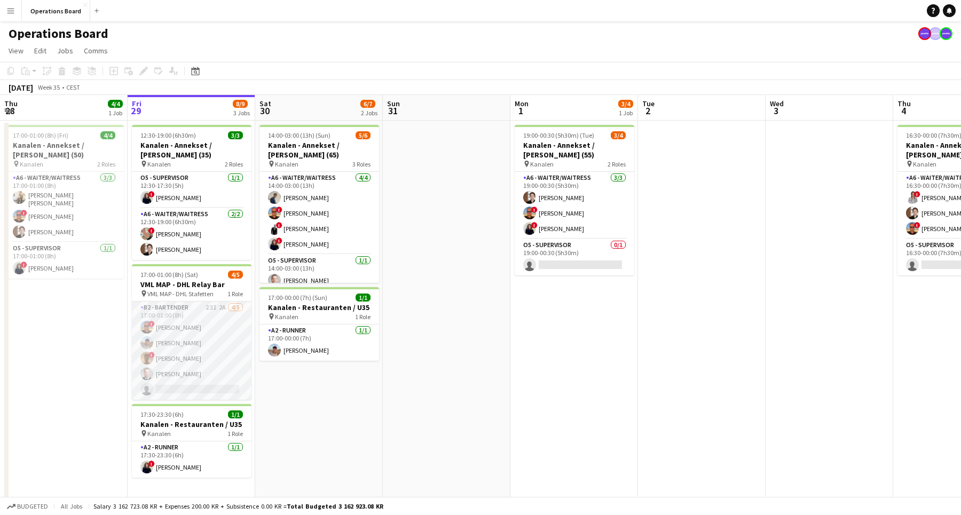
scroll to position [13, 0]
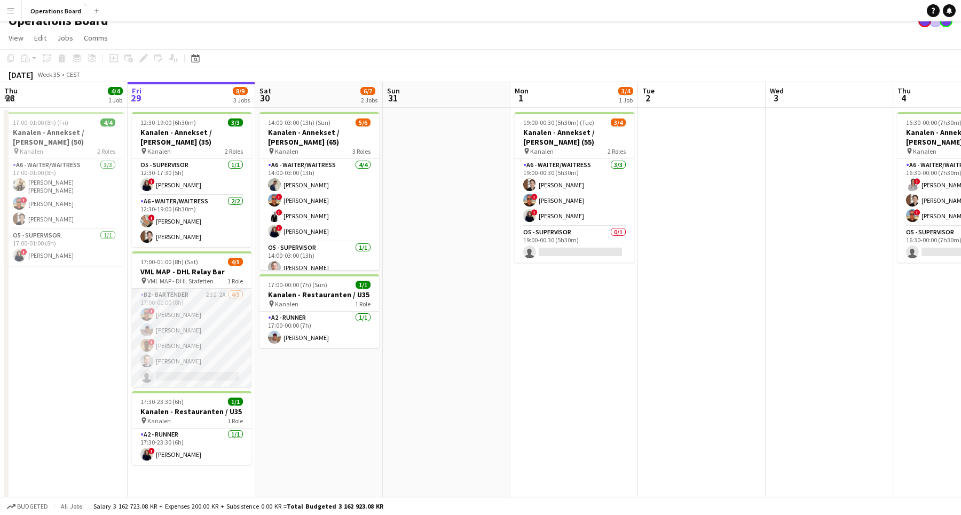
click at [236, 353] on app-card-role "B2 - BARTENDER 23I 2A [DATE] 17:00-01:00 (8h) ! [PERSON_NAME] [PERSON_NAME] ! […" at bounding box center [192, 338] width 120 height 98
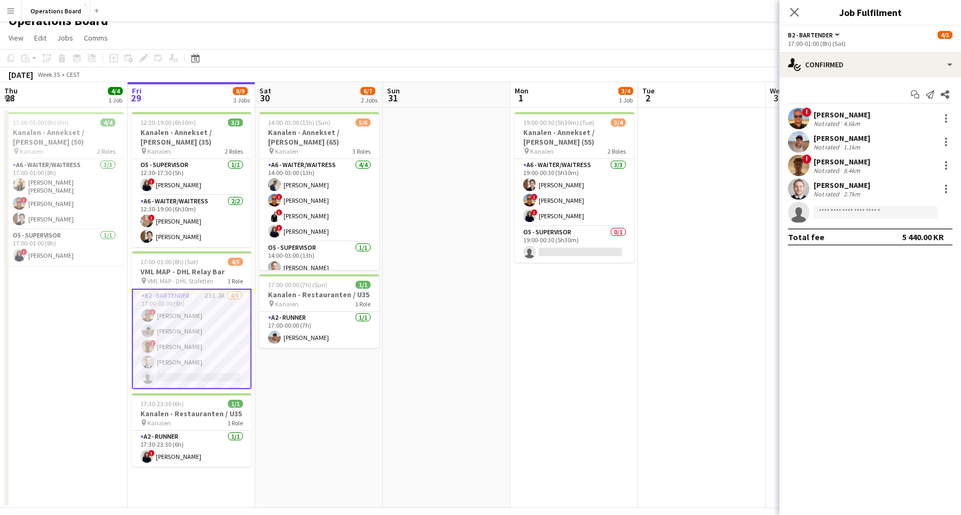
click at [880, 78] on div "Start chat Send notification Share ! [PERSON_NAME] Not rated 4.6km [PERSON_NAME…" at bounding box center [869, 165] width 181 height 177
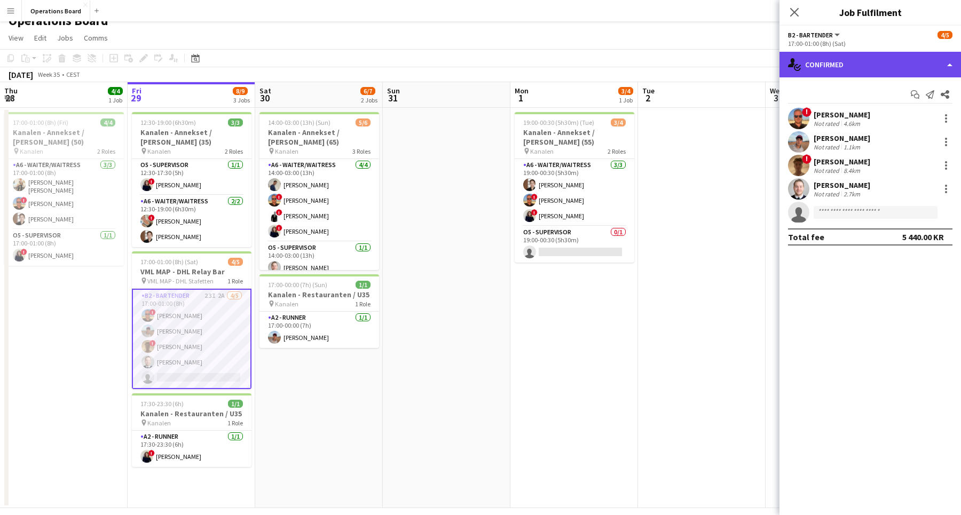
click at [875, 62] on div "single-neutral-actions-check-2 Confirmed" at bounding box center [869, 65] width 181 height 26
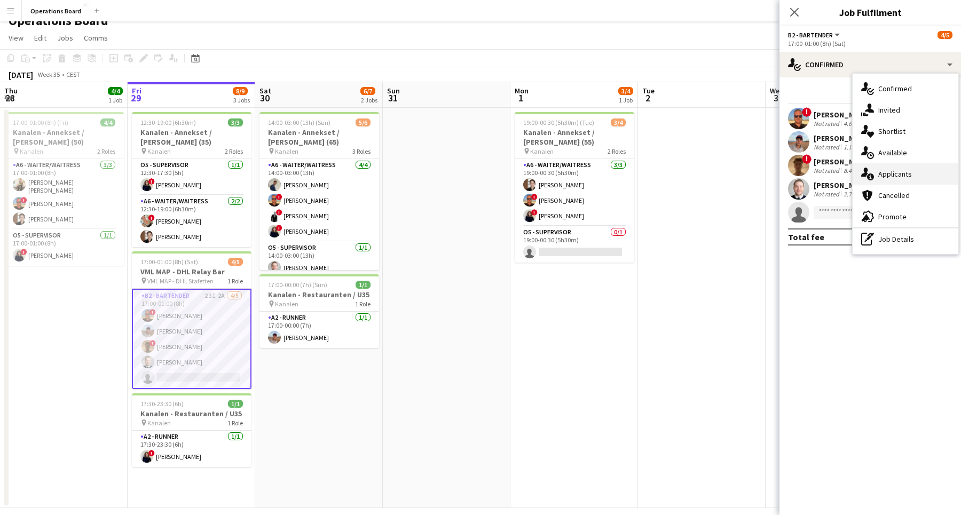
click at [884, 166] on div "single-neutral-actions-information Applicants" at bounding box center [905, 173] width 106 height 21
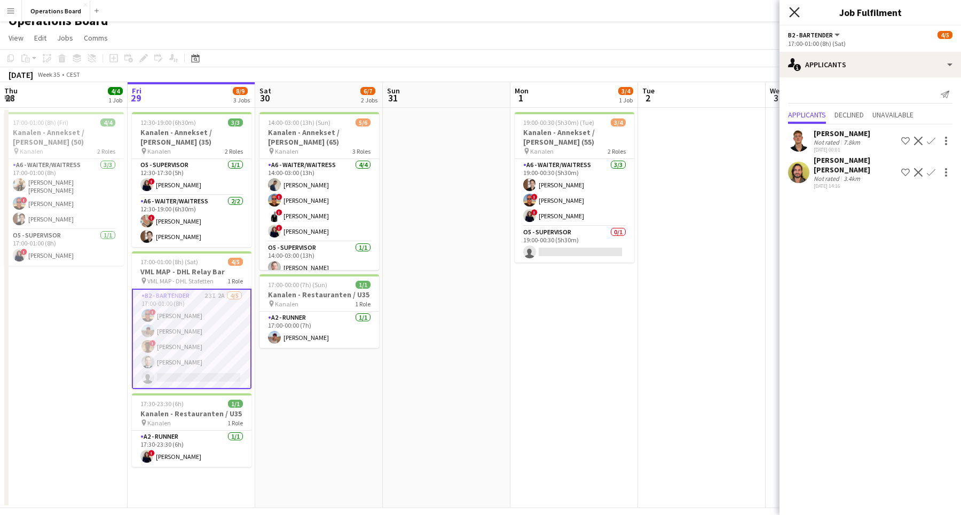
click at [793, 15] on icon "Close pop-in" at bounding box center [794, 12] width 10 height 10
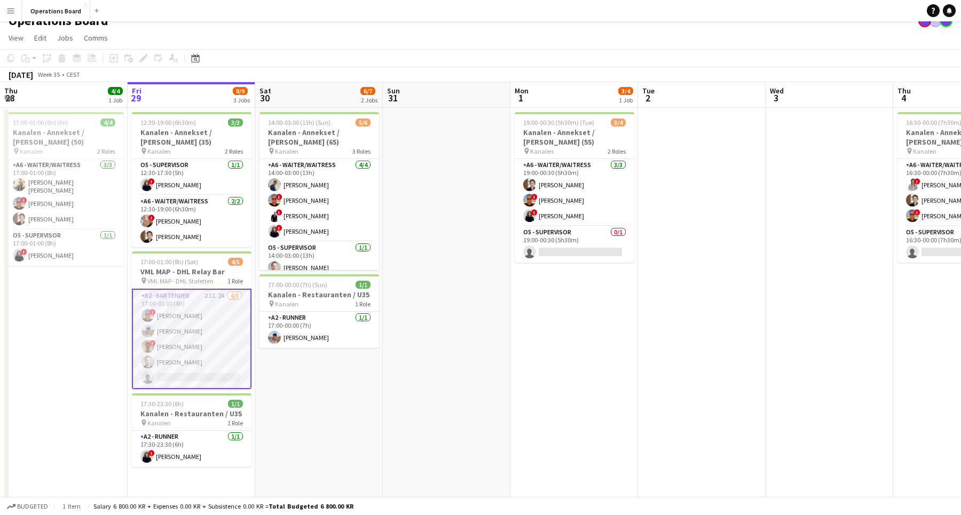
click at [762, 31] on app-page-menu "View Day view expanded Day view collapsed Month view Date picker Jump to [DATE]…" at bounding box center [480, 39] width 961 height 20
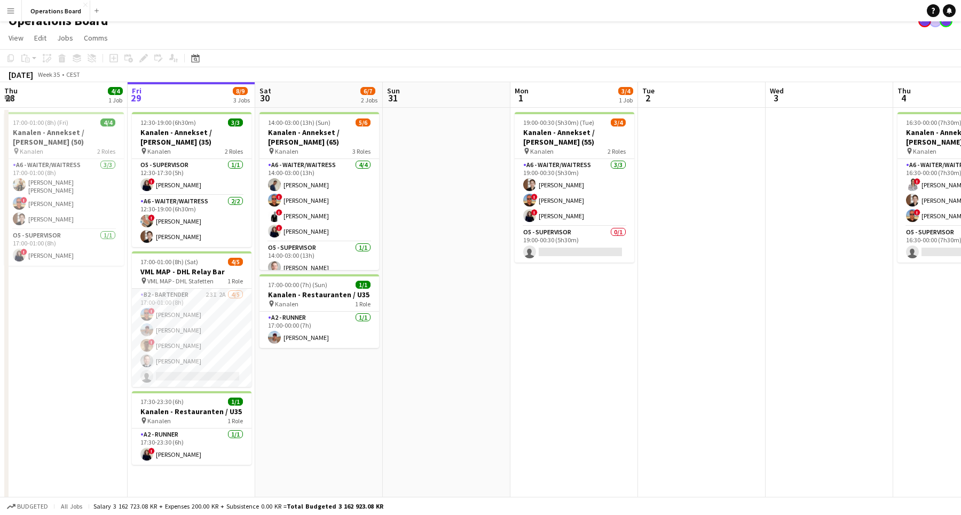
click at [699, 36] on app-page-menu "View Day view expanded Day view collapsed Month view Date picker Jump to [DATE]…" at bounding box center [480, 39] width 961 height 20
click at [240, 331] on app-card-role "B2 - BARTENDER 23I 2A [DATE] 17:00-01:00 (8h) ! [PERSON_NAME] [PERSON_NAME] ! […" at bounding box center [192, 338] width 120 height 98
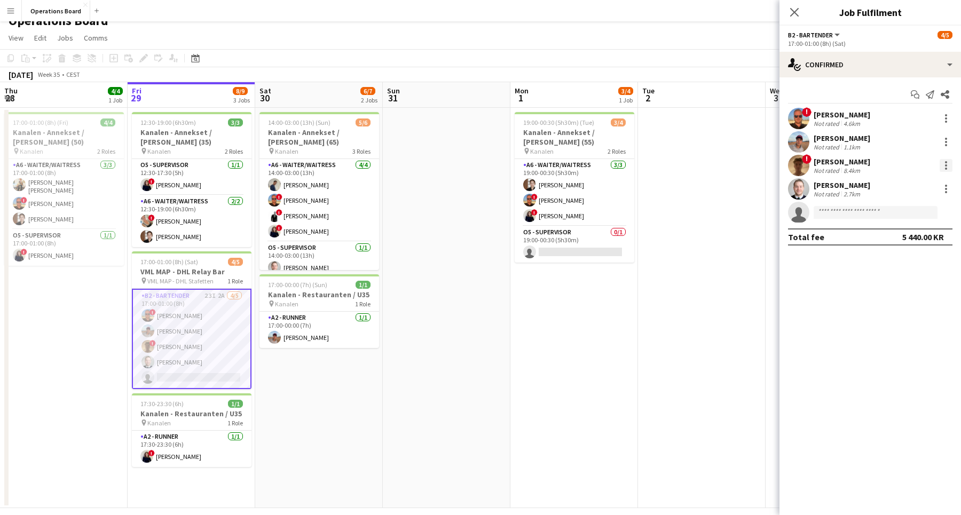
click at [948, 165] on div at bounding box center [945, 165] width 13 height 13
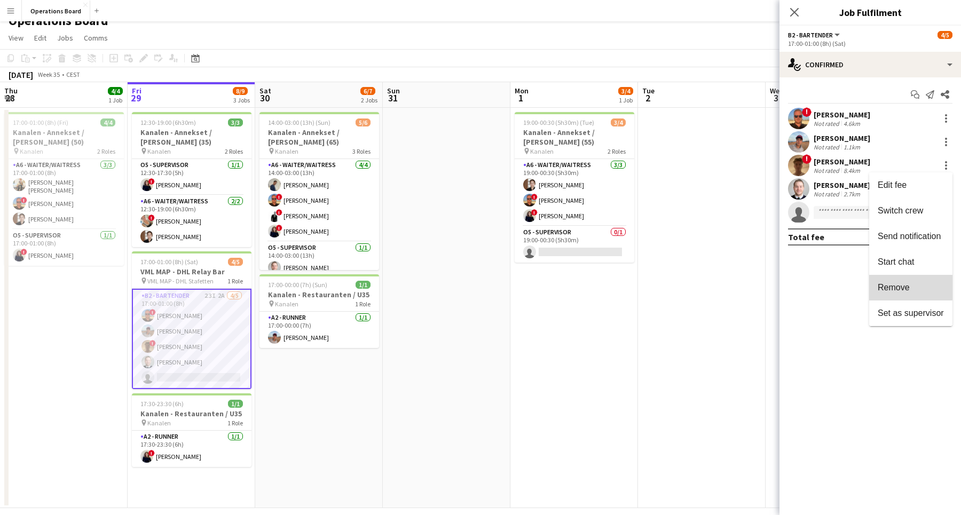
click at [893, 284] on span "Remove" at bounding box center [893, 287] width 32 height 9
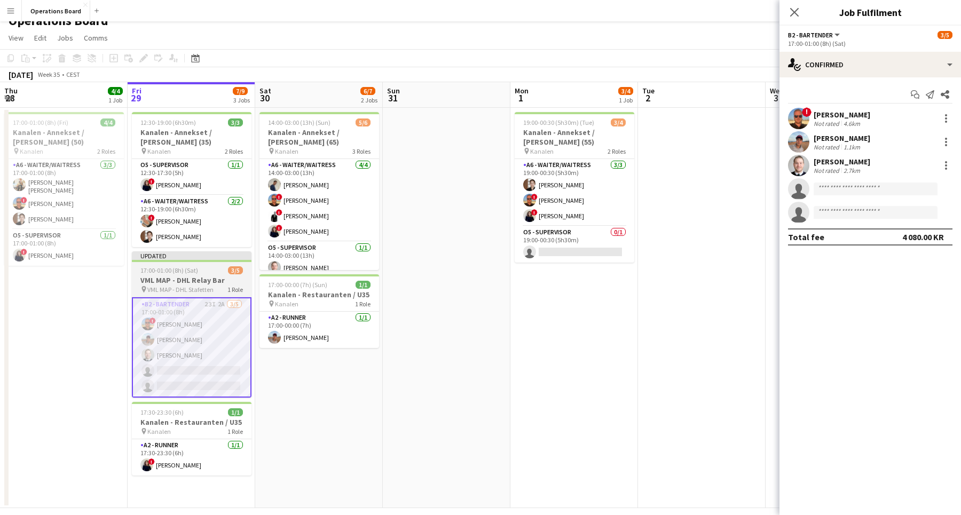
click at [181, 286] on span "VML MAP - DHL Stafetten" at bounding box center [180, 290] width 66 height 8
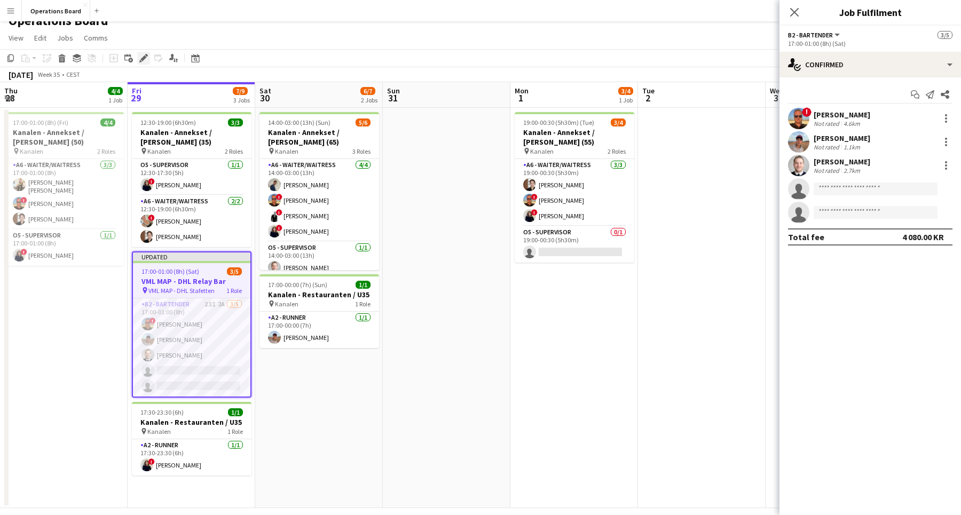
click at [141, 57] on icon "Edit" at bounding box center [143, 58] width 9 height 9
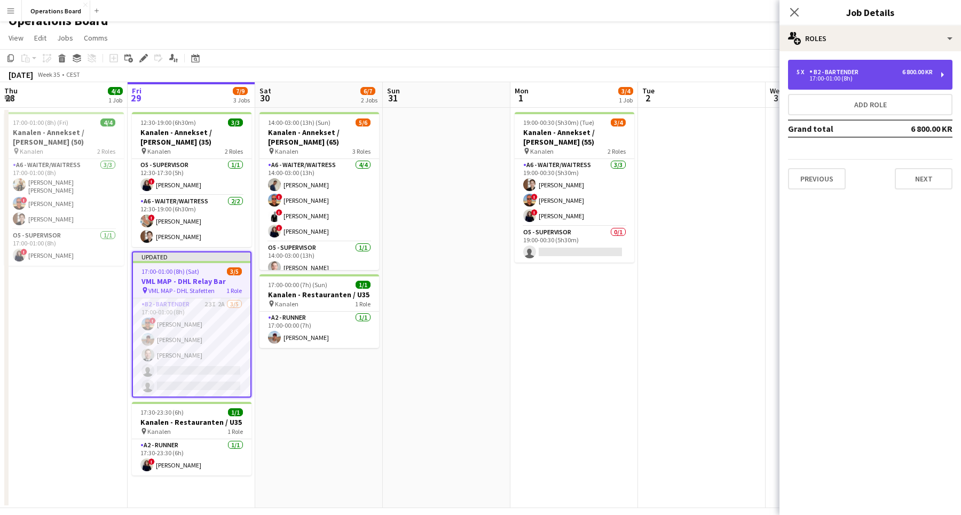
click at [873, 72] on div "5 x B2 - BARTENDER 6 800.00 KR" at bounding box center [864, 71] width 136 height 7
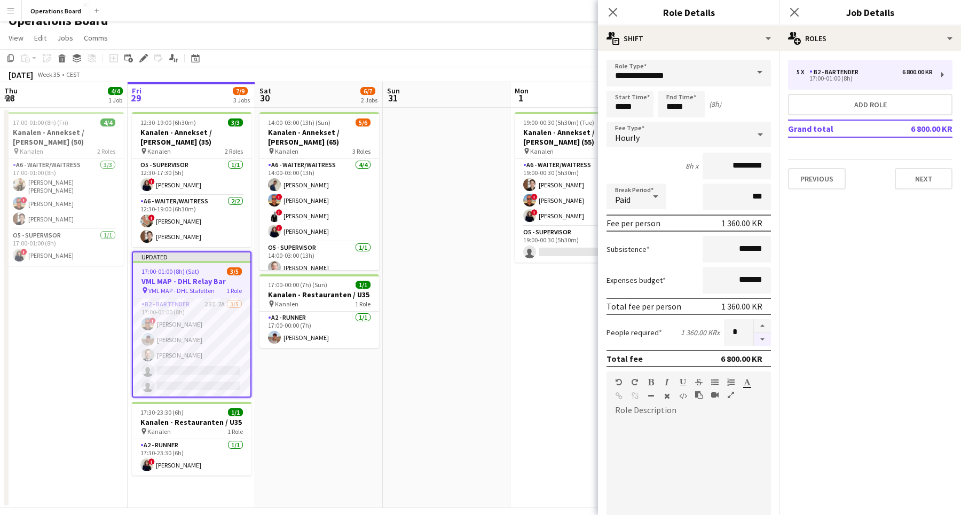
click at [761, 337] on button "button" at bounding box center [762, 339] width 17 height 13
type input "*"
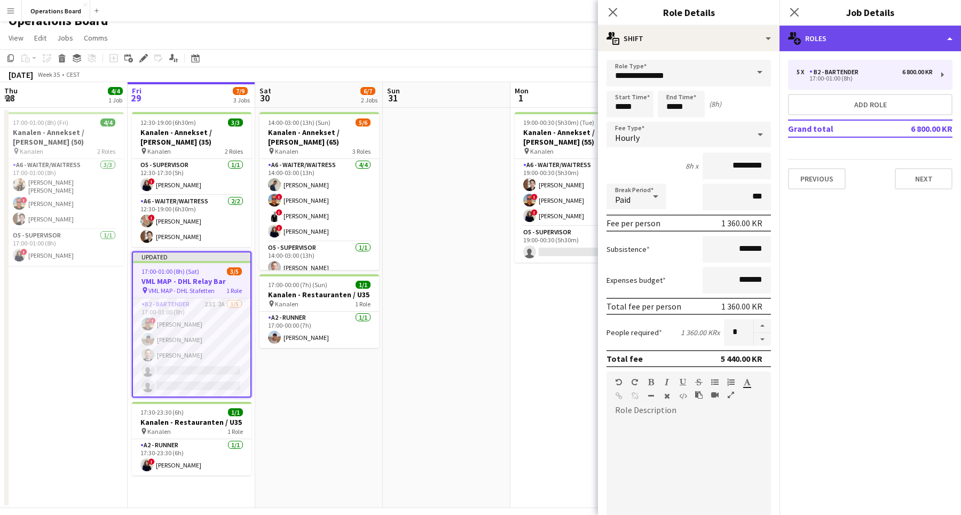
click at [790, 29] on div "multiple-users-add Roles" at bounding box center [869, 39] width 181 height 26
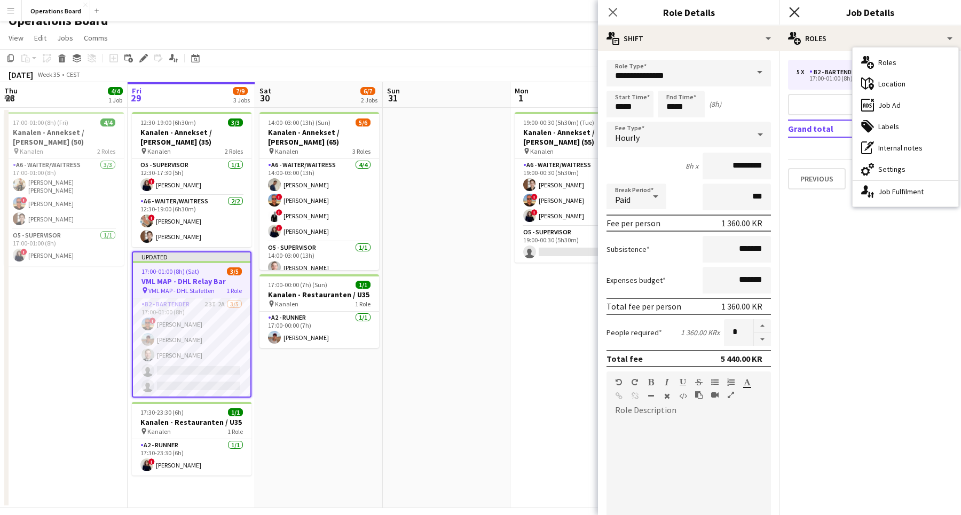
click at [792, 13] on icon "Close pop-in" at bounding box center [794, 12] width 10 height 10
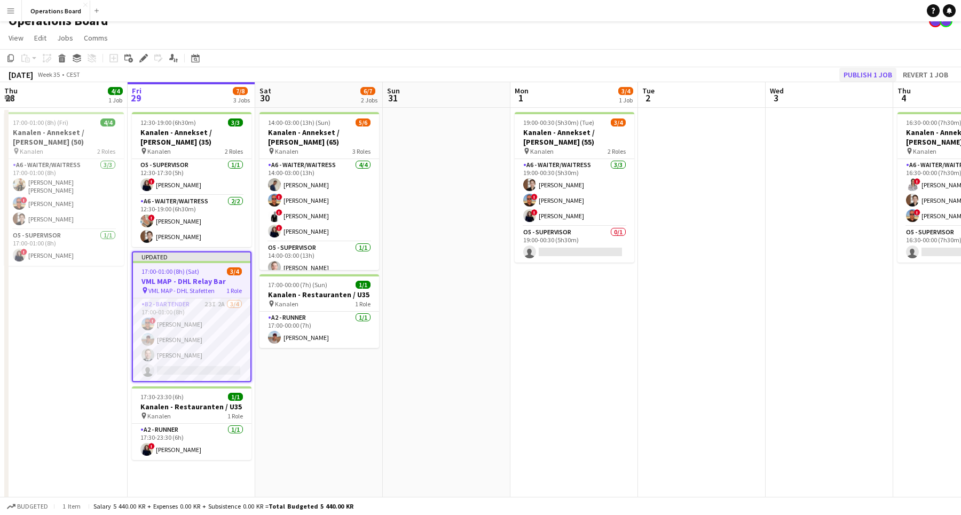
click at [849, 76] on button "Publish 1 job" at bounding box center [867, 75] width 57 height 14
click at [826, 41] on app-page-menu "View Day view expanded Day view collapsed Month view Date picker Jump to [DATE]…" at bounding box center [480, 39] width 961 height 20
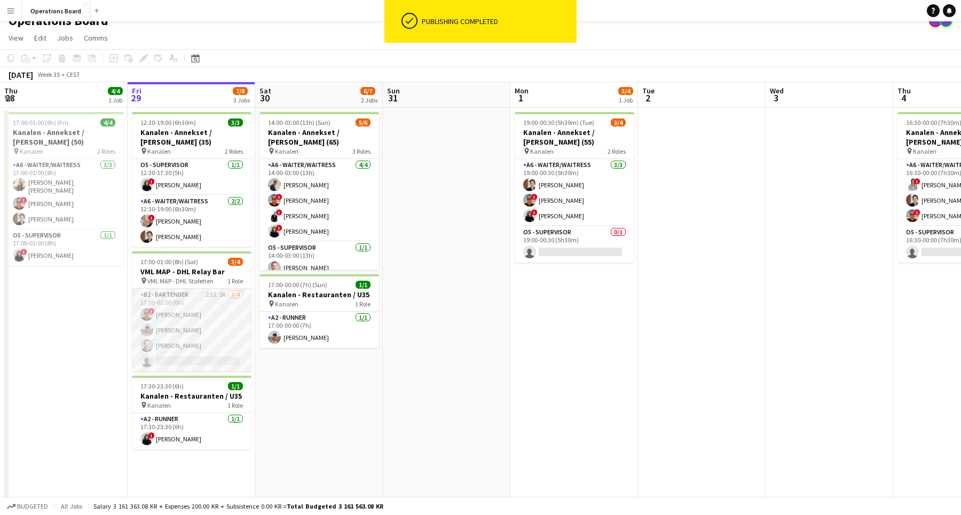
click at [225, 314] on app-card-role "B2 - BARTENDER 23I 2A [DATE] 17:00-01:00 (8h) ! [PERSON_NAME] [PERSON_NAME] [PE…" at bounding box center [192, 330] width 120 height 83
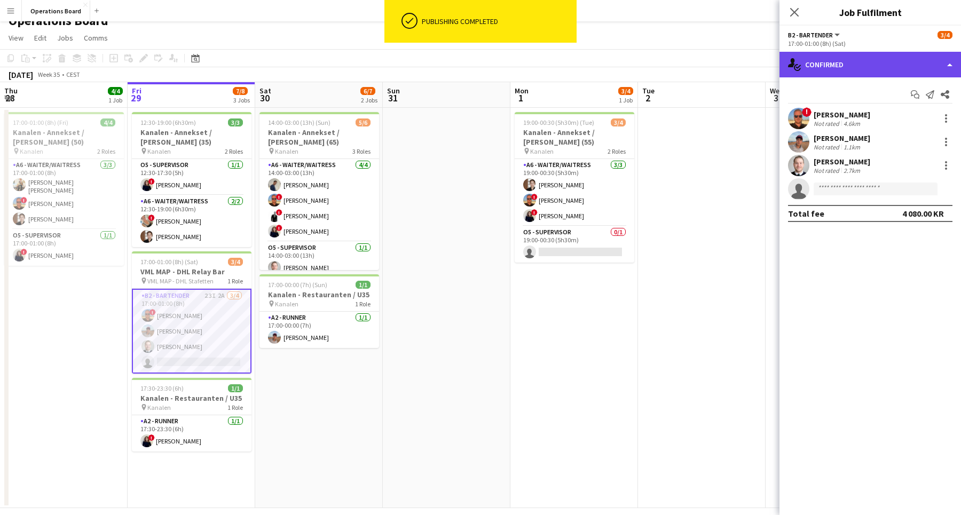
click at [881, 56] on div "single-neutral-actions-check-2 Confirmed" at bounding box center [869, 65] width 181 height 26
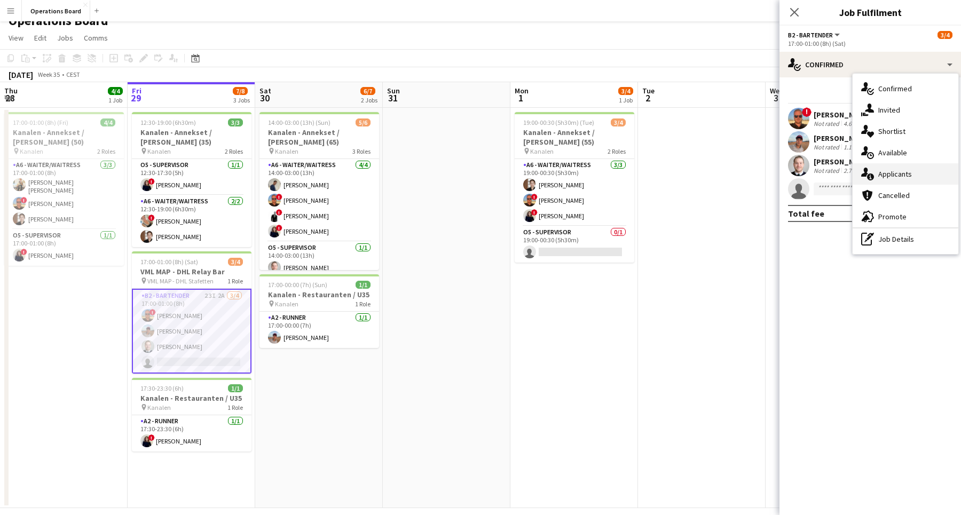
click at [891, 175] on div "single-neutral-actions-information Applicants" at bounding box center [905, 173] width 106 height 21
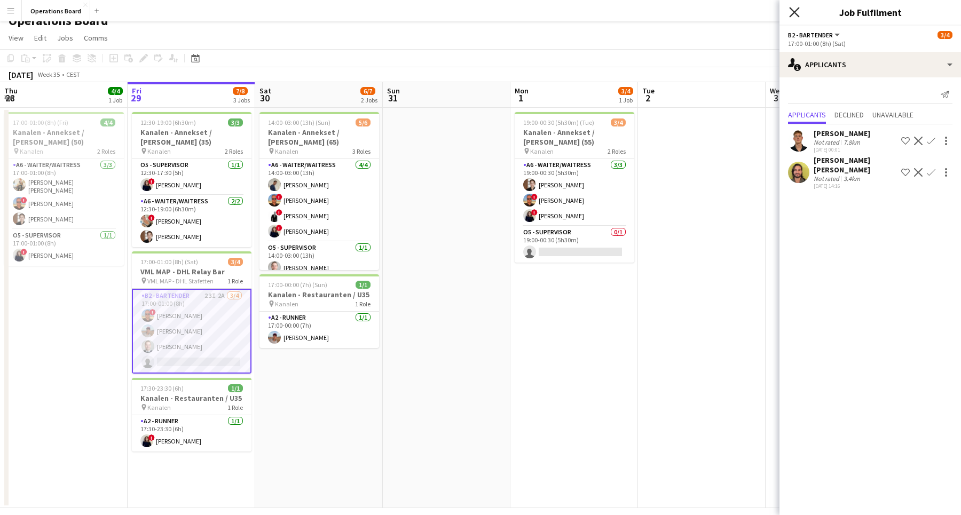
click at [792, 10] on icon at bounding box center [794, 12] width 10 height 10
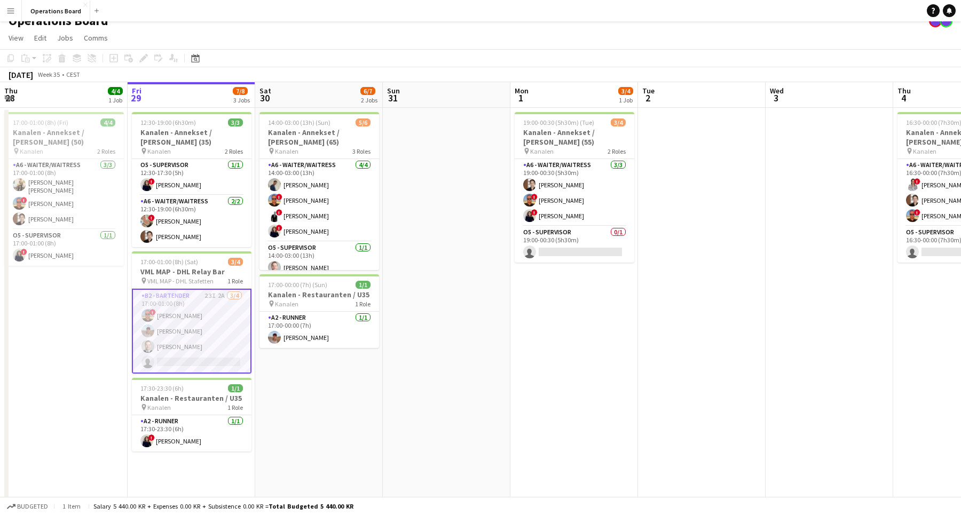
click at [772, 22] on div "Operations Board" at bounding box center [480, 19] width 961 height 20
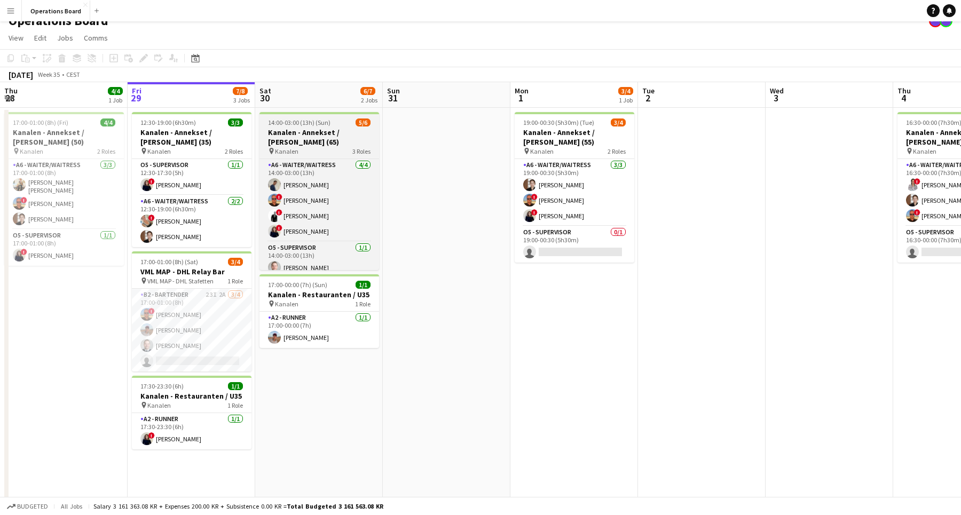
scroll to position [-1, 0]
click at [310, 125] on span "14:00-03:00 (13h) (Sun)" at bounding box center [299, 122] width 62 height 8
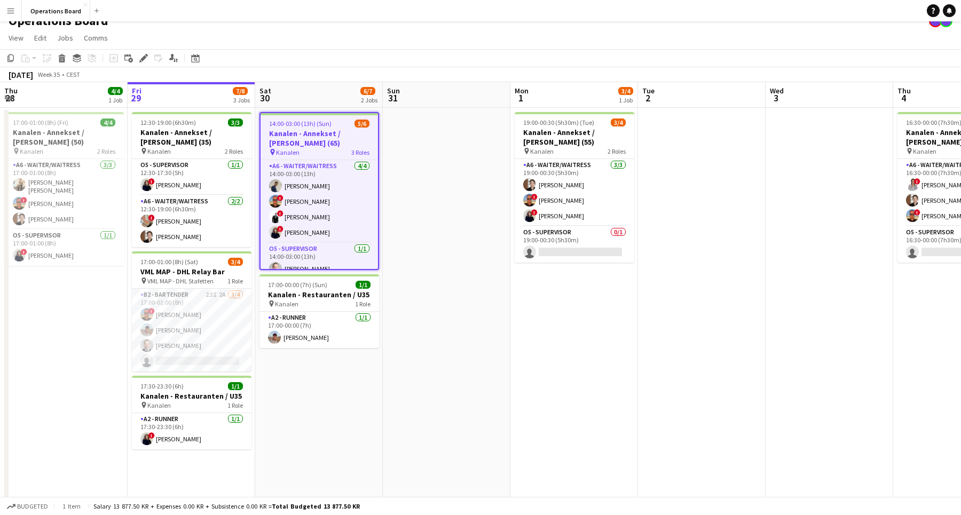
scroll to position [0, 0]
click at [140, 57] on icon "Edit" at bounding box center [143, 58] width 9 height 9
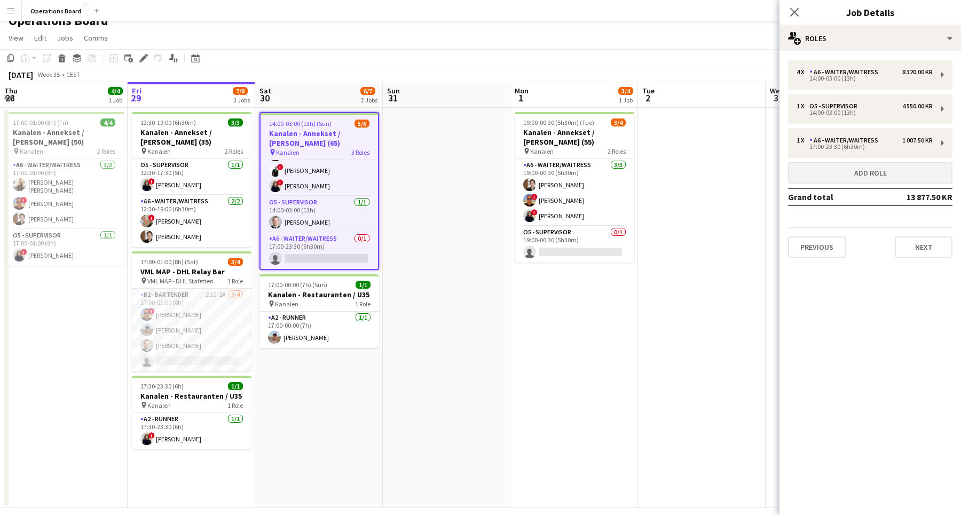
scroll to position [46, 0]
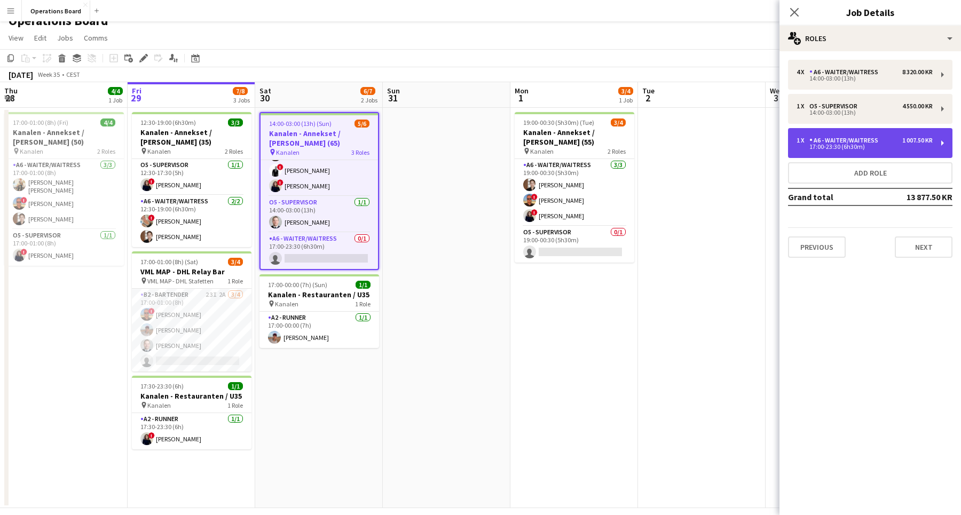
click at [893, 139] on div "1 x A6 - WAITER/WAITRESS 1 007.50 KR" at bounding box center [864, 140] width 136 height 7
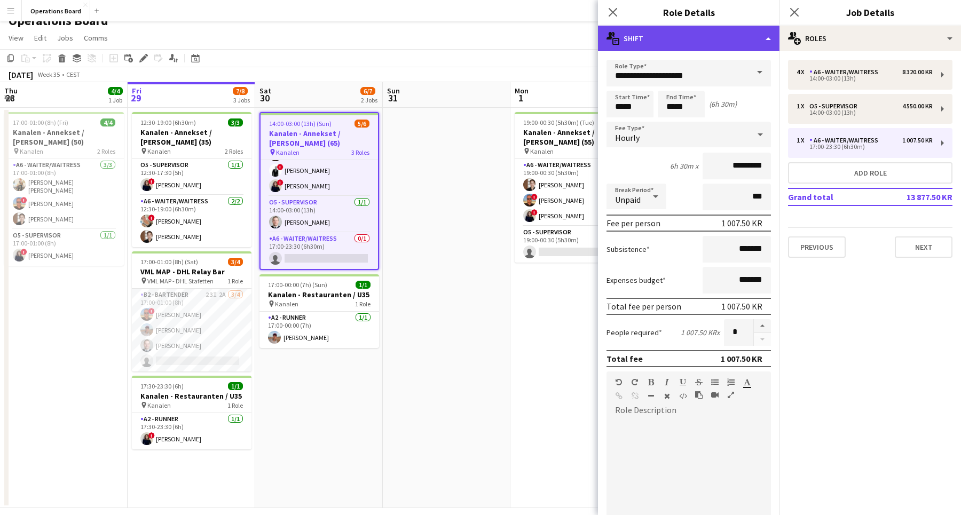
click at [685, 48] on div "multiple-actions-text Shift" at bounding box center [688, 39] width 181 height 26
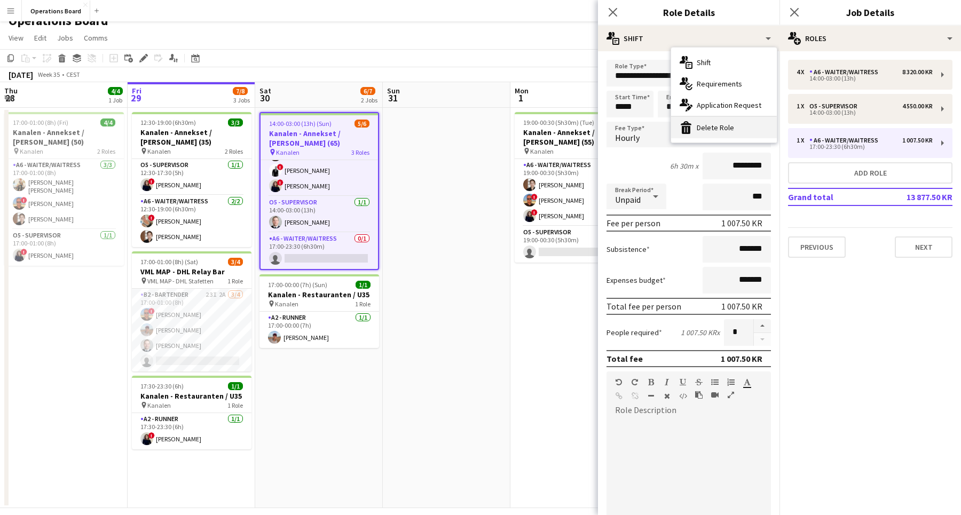
click at [693, 123] on div "bin-2 Delete Role" at bounding box center [724, 127] width 106 height 21
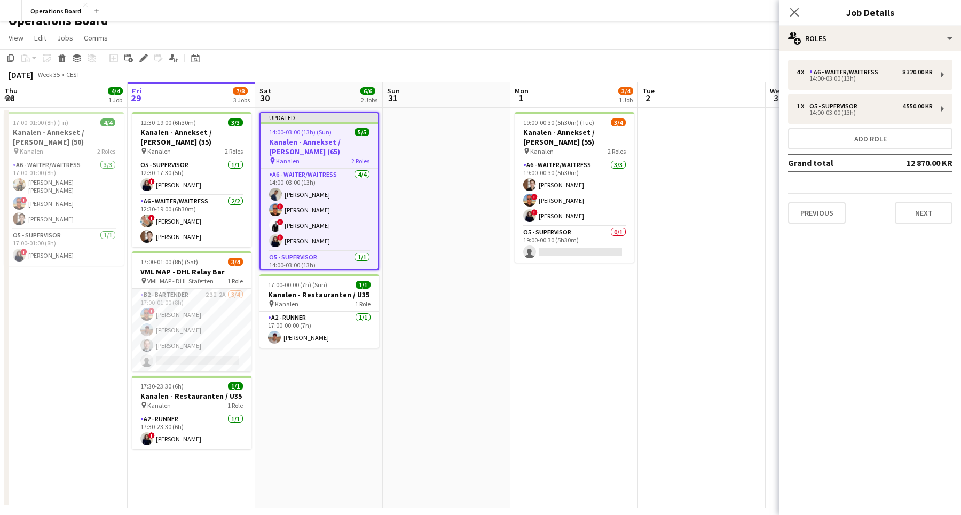
scroll to position [0, 0]
click at [790, 17] on icon at bounding box center [794, 12] width 10 height 10
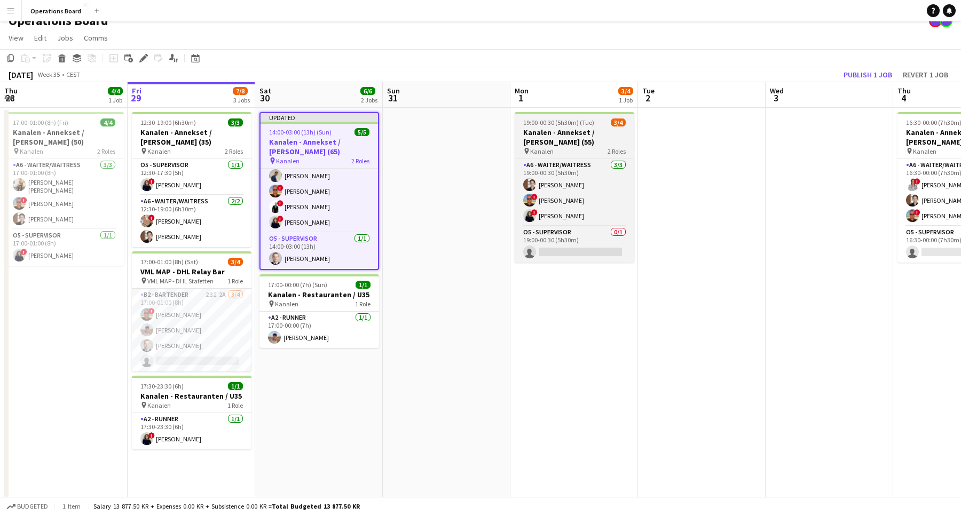
scroll to position [19, 0]
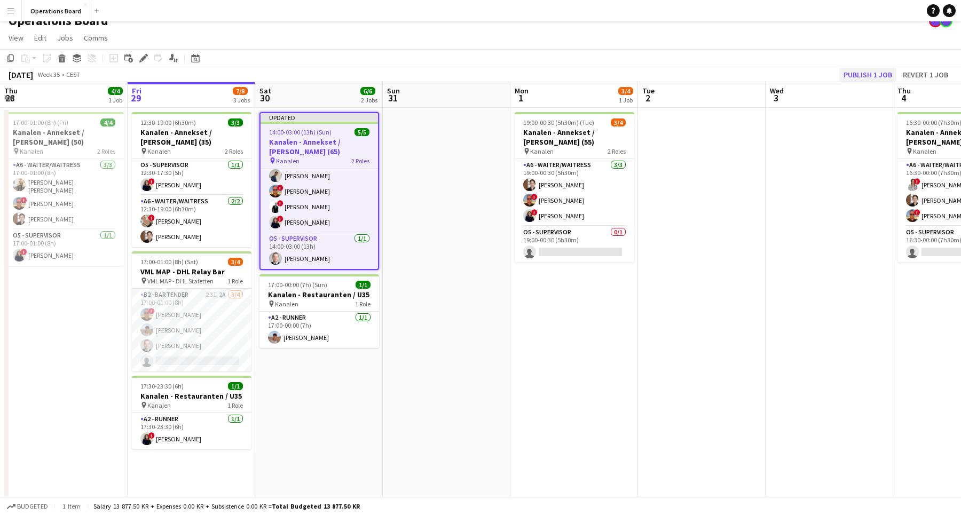
click at [842, 68] on button "Publish 1 job" at bounding box center [867, 75] width 57 height 14
click at [836, 50] on app-toolbar "Copy Paste Paste Command V Paste with crew Command Shift V Paste linked Job [GE…" at bounding box center [480, 58] width 961 height 18
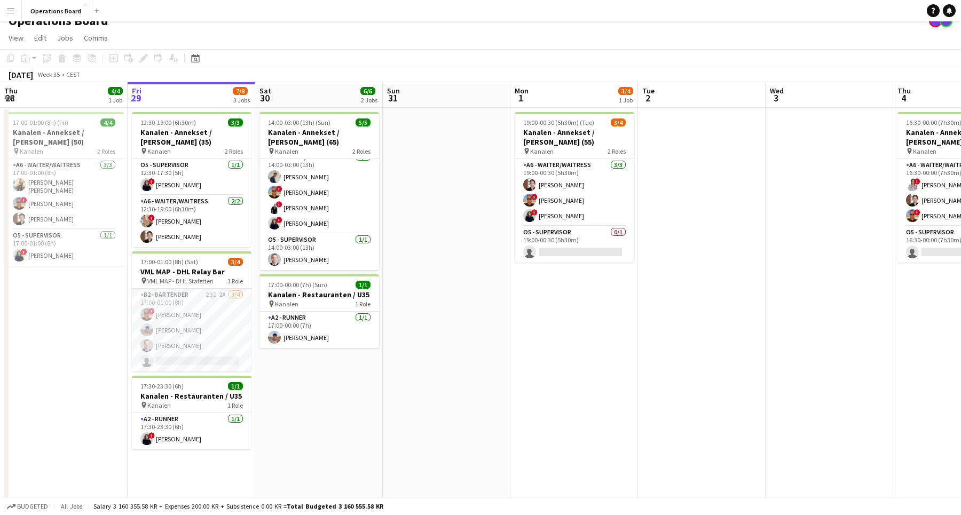
scroll to position [8, 0]
click at [218, 320] on app-card-role "B2 - BARTENDER 23I 2A [DATE] 17:00-01:00 (8h) ! [PERSON_NAME] [PERSON_NAME] [PE…" at bounding box center [192, 330] width 120 height 83
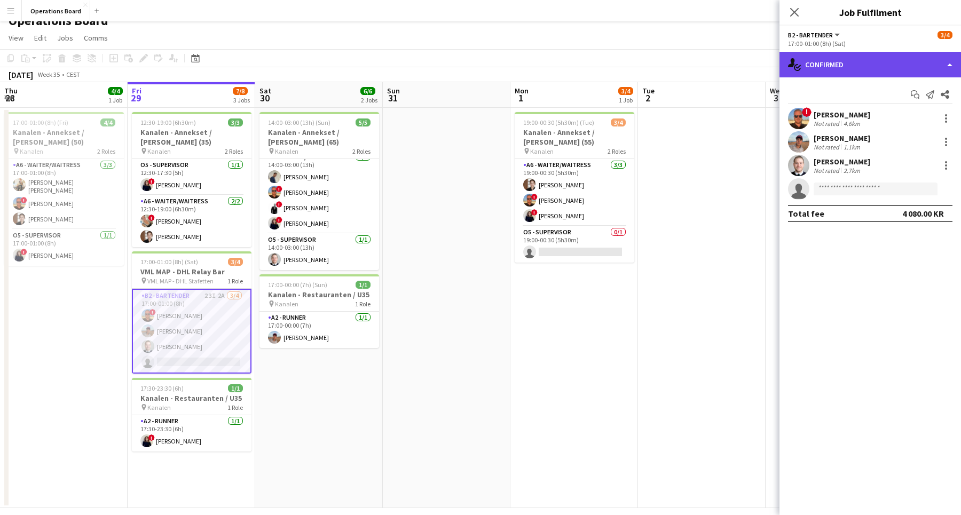
click at [859, 61] on div "single-neutral-actions-check-2 Confirmed" at bounding box center [869, 65] width 181 height 26
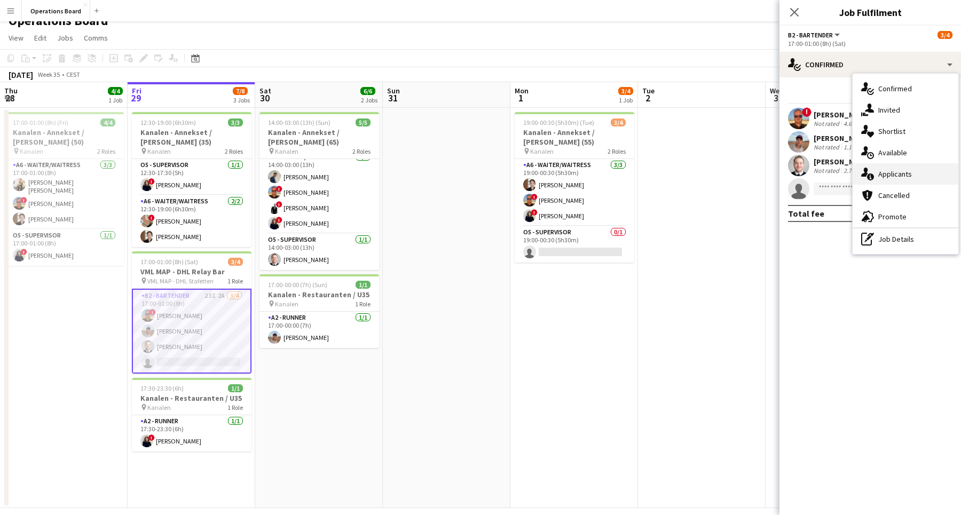
click at [896, 170] on div "single-neutral-actions-information Applicants" at bounding box center [905, 173] width 106 height 21
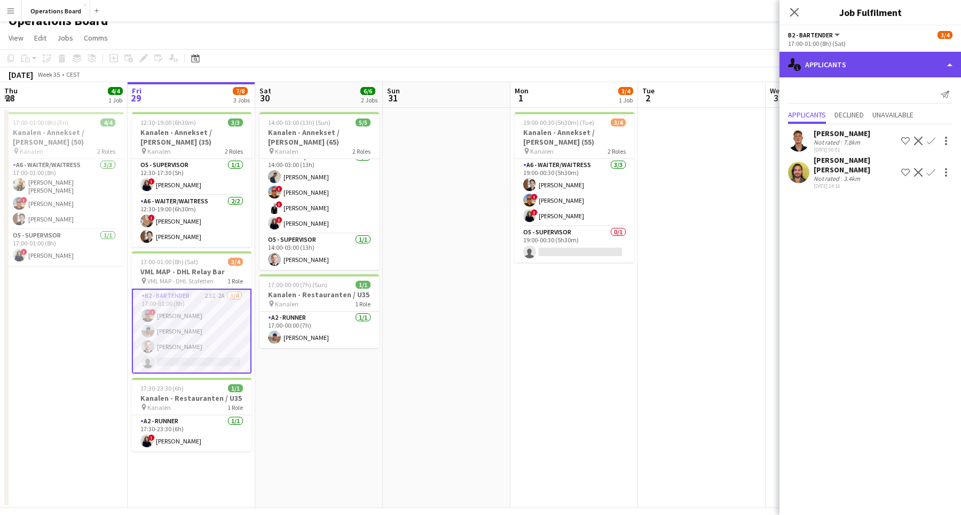
click at [891, 57] on div "single-neutral-actions-information Applicants" at bounding box center [869, 65] width 181 height 26
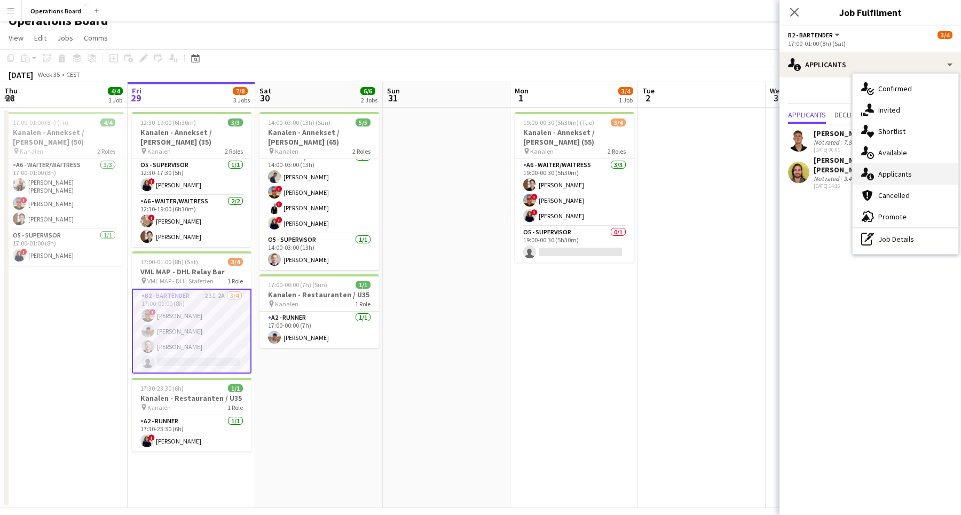
click at [894, 178] on div "single-neutral-actions-information Applicants" at bounding box center [905, 173] width 106 height 21
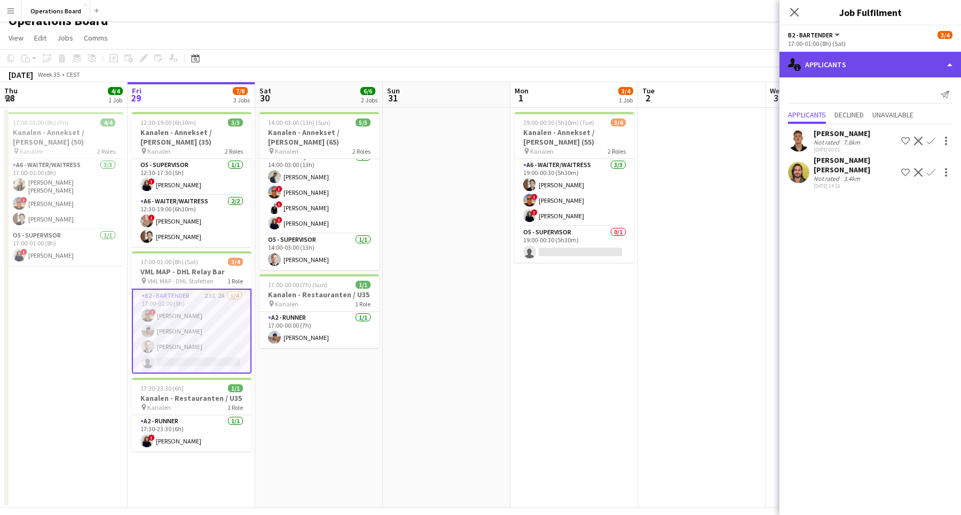
click at [859, 64] on div "single-neutral-actions-information Applicants" at bounding box center [869, 65] width 181 height 26
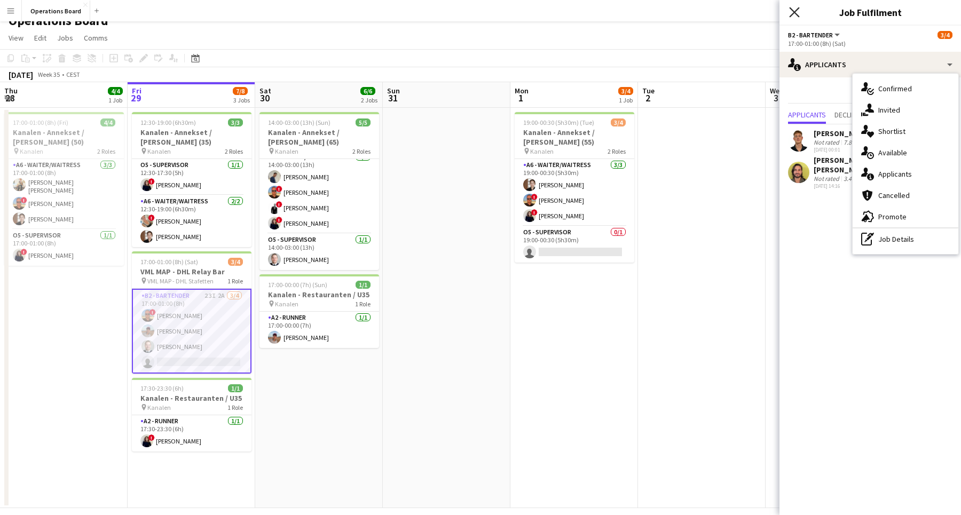
click at [791, 15] on icon at bounding box center [794, 12] width 10 height 10
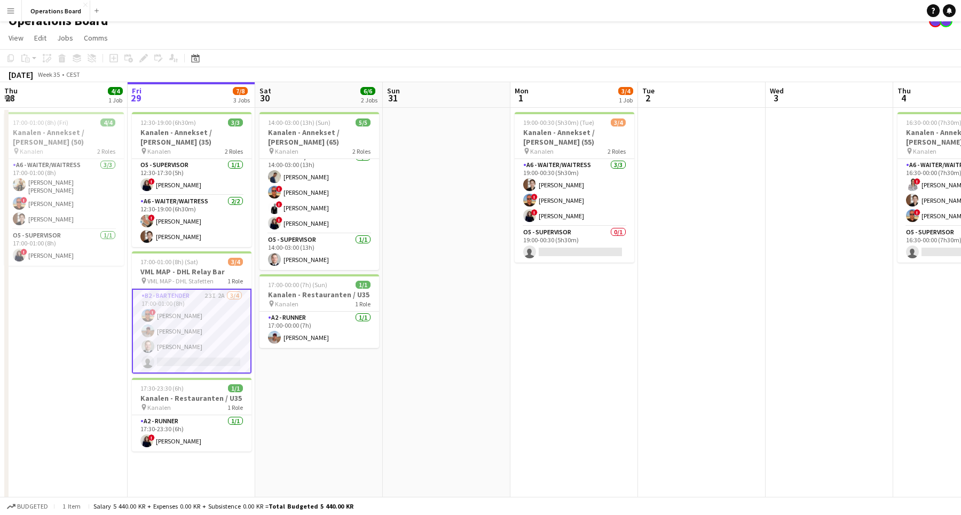
click at [791, 15] on app-navbar "Menu Boards Boards Boards All jobs Status Workforce Workforce My Workforce Recr…" at bounding box center [480, 10] width 961 height 21
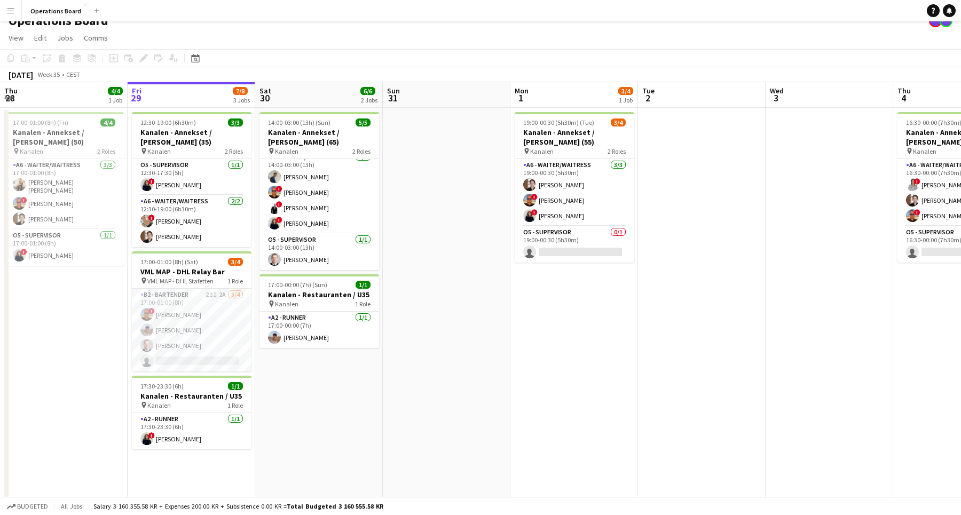
click at [300, 399] on app-date-cell "14:00-03:00 (13h) (Sun) 5/5 Kanalen - Annekset / [PERSON_NAME] (65) pin Kanalen…" at bounding box center [319, 308] width 128 height 400
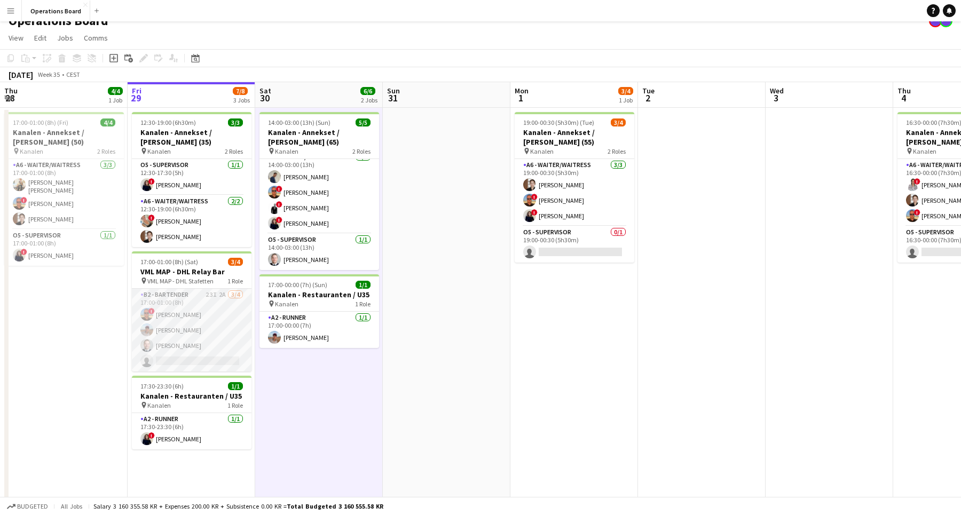
click at [226, 315] on app-card-role "B2 - BARTENDER 23I 2A [DATE] 17:00-01:00 (8h) ! [PERSON_NAME] [PERSON_NAME] [PE…" at bounding box center [192, 330] width 120 height 83
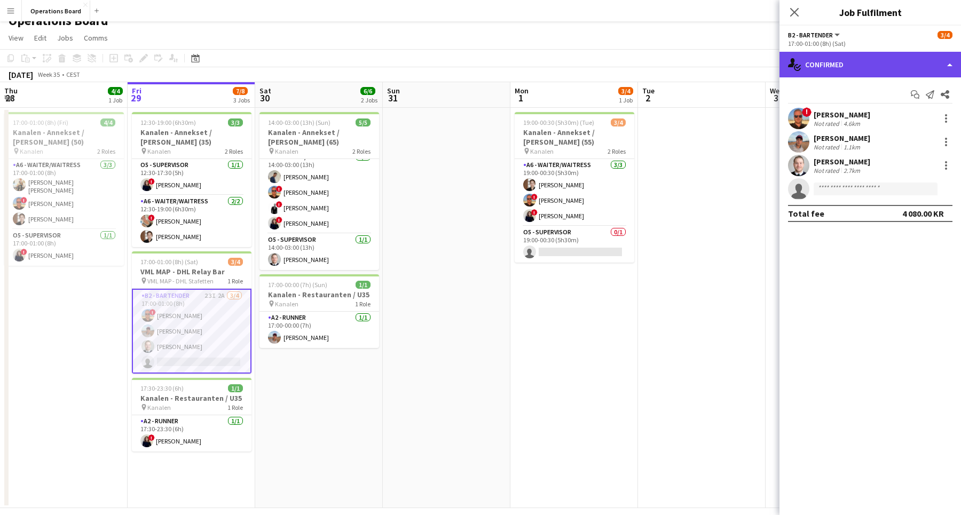
click at [839, 71] on div "single-neutral-actions-check-2 Confirmed" at bounding box center [869, 65] width 181 height 26
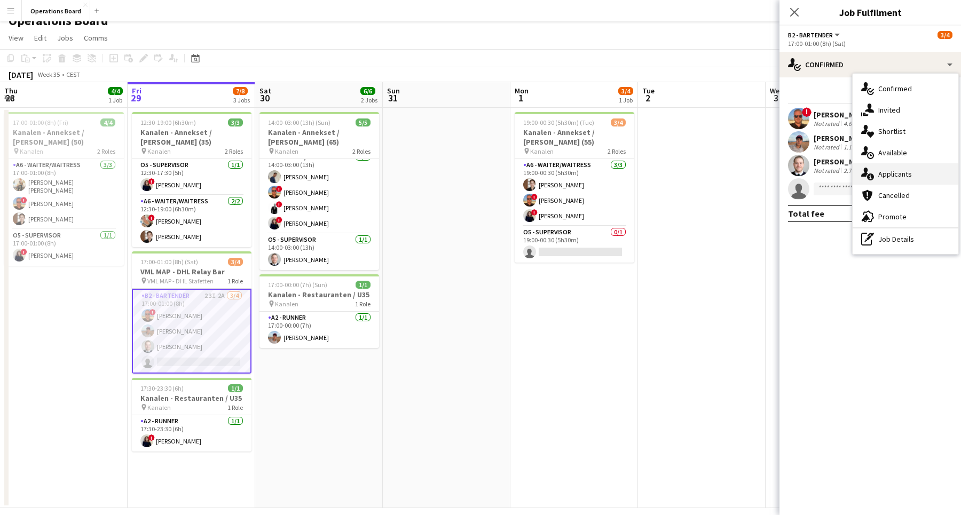
click at [898, 165] on div "single-neutral-actions-information Applicants" at bounding box center [905, 173] width 106 height 21
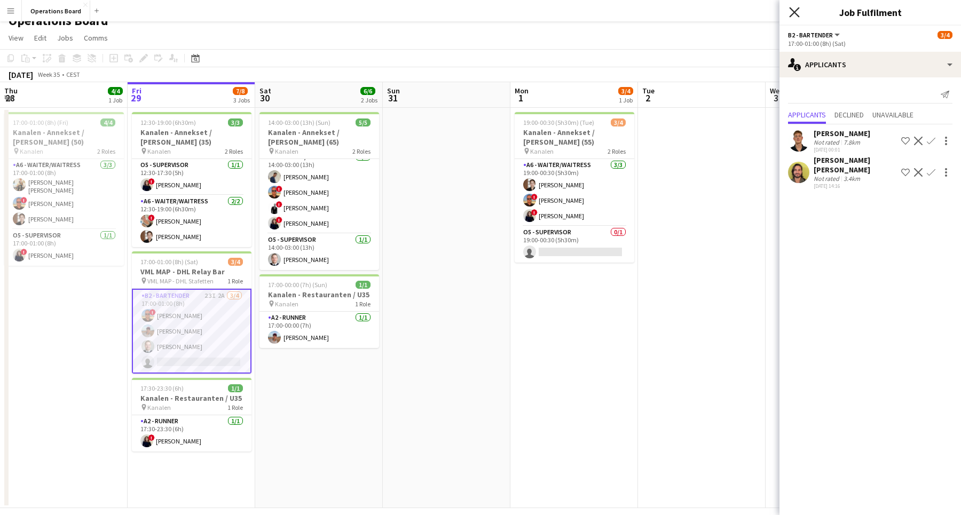
click at [795, 15] on icon "Close pop-in" at bounding box center [794, 12] width 10 height 10
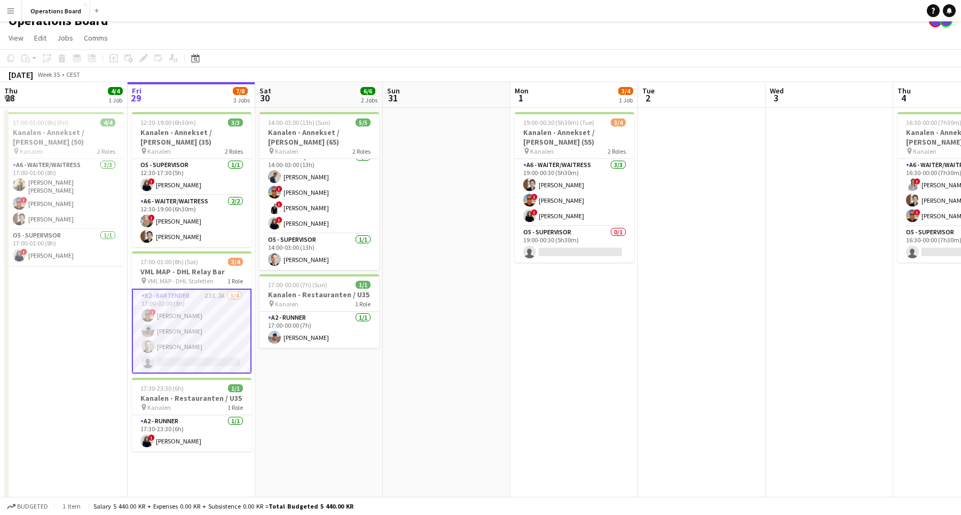
click at [755, 34] on app-page-menu "View Day view expanded Day view collapsed Month view Date picker Jump to [DATE]…" at bounding box center [480, 39] width 961 height 20
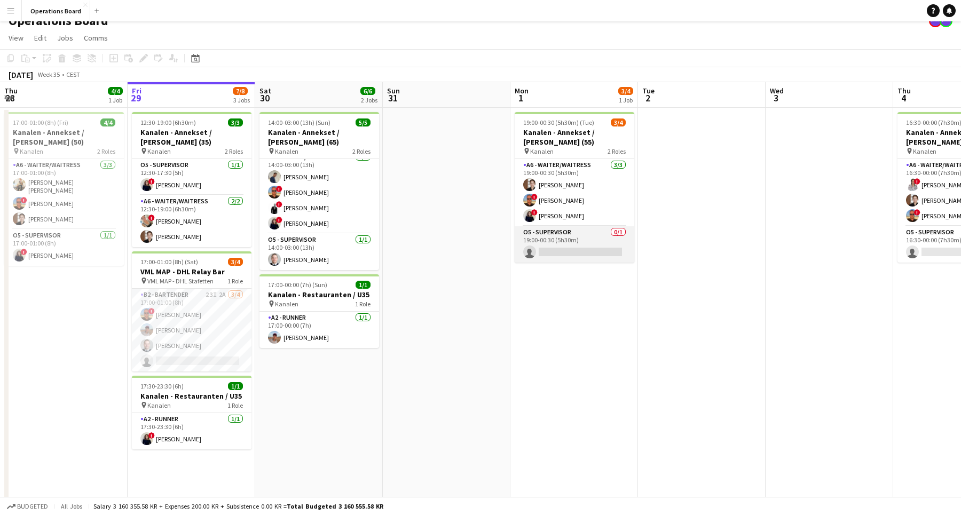
click at [548, 249] on app-card-role "O5 - SUPERVISOR 0/1 19:00-00:30 (5h30m) single-neutral-actions" at bounding box center [575, 244] width 120 height 36
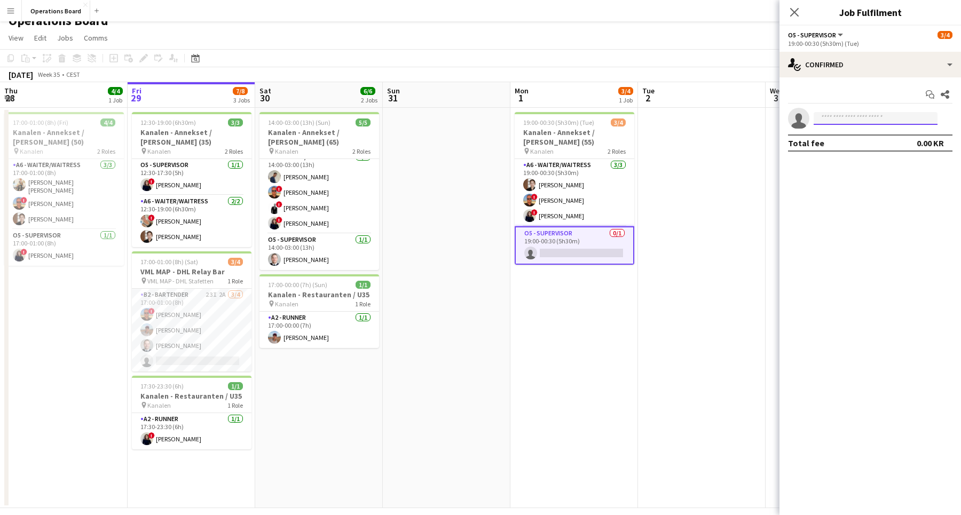
click at [836, 117] on input at bounding box center [875, 118] width 124 height 13
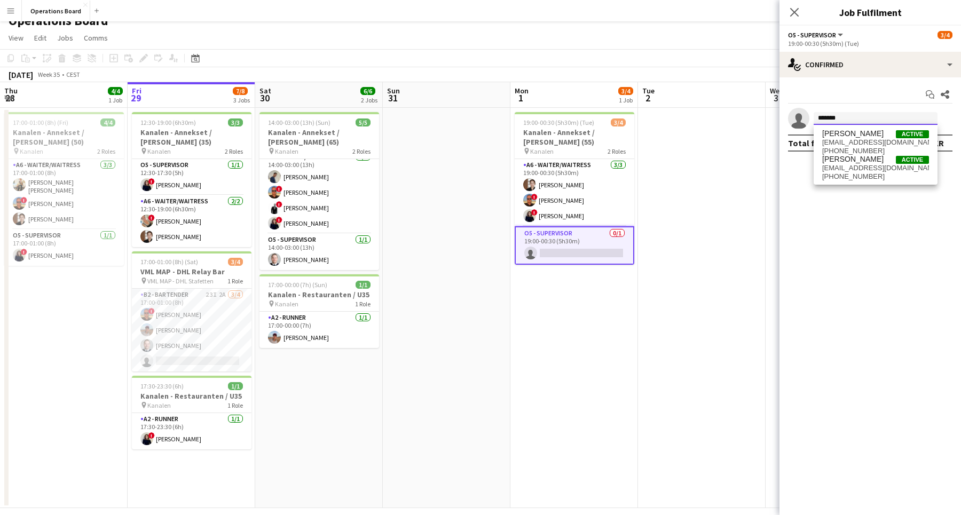
type input "*******"
click at [798, 216] on mat-expansion-panel "check Confirmed Start chat Share single-neutral-actions ******* Total fee 0.00 …" at bounding box center [869, 296] width 181 height 438
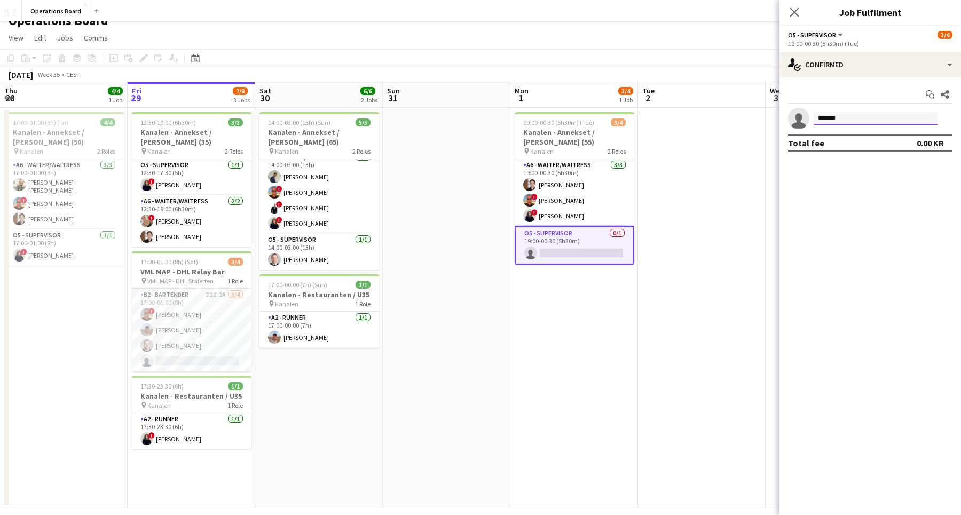
click at [841, 120] on input "*******" at bounding box center [875, 118] width 124 height 13
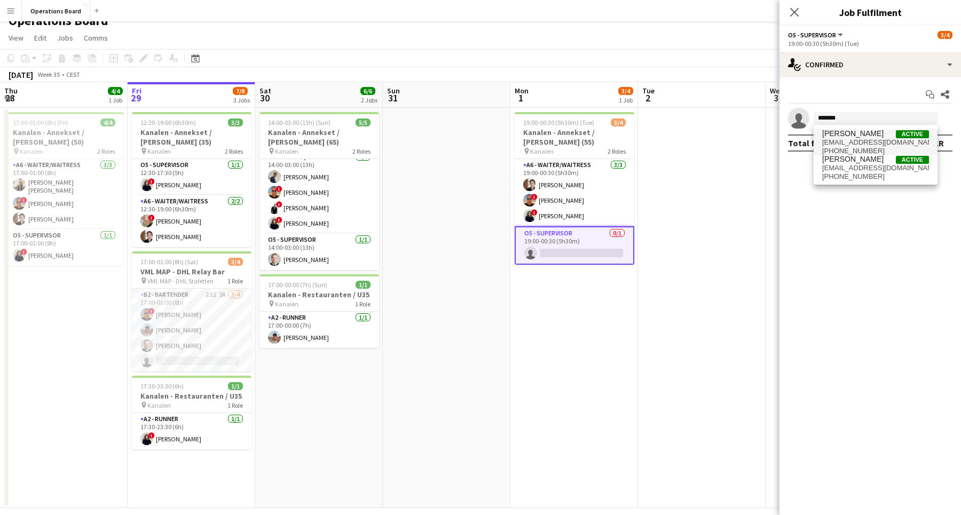
click at [854, 132] on span "[PERSON_NAME] Active" at bounding box center [875, 133] width 107 height 9
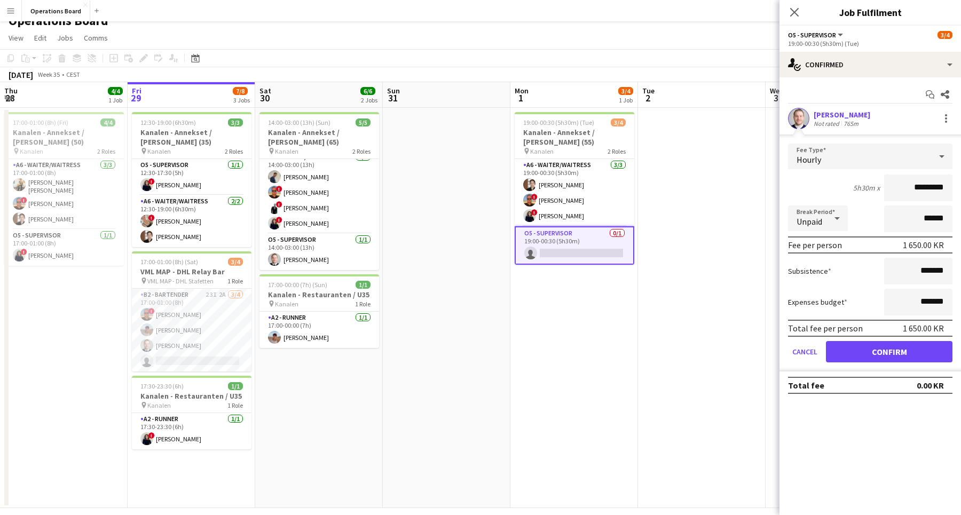
click at [851, 346] on button "Confirm" at bounding box center [889, 351] width 126 height 21
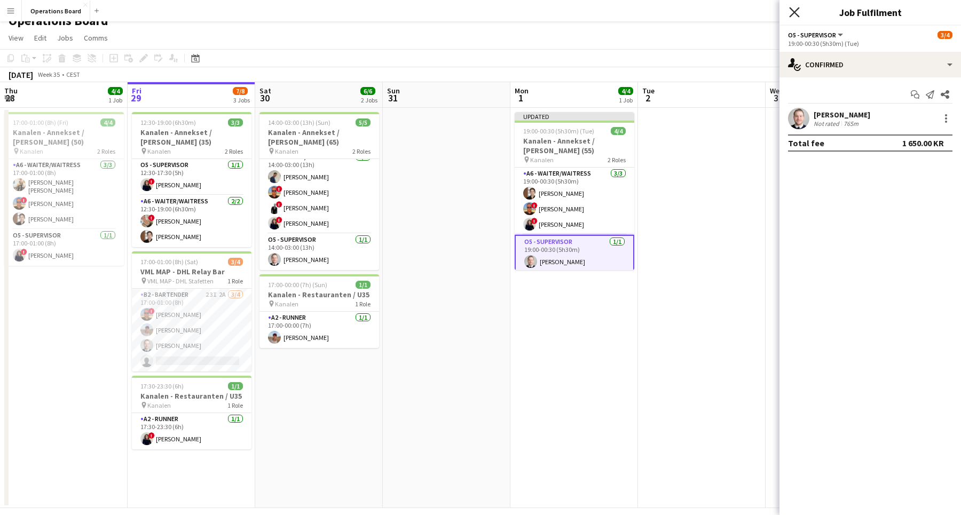
click at [796, 14] on icon at bounding box center [794, 12] width 10 height 10
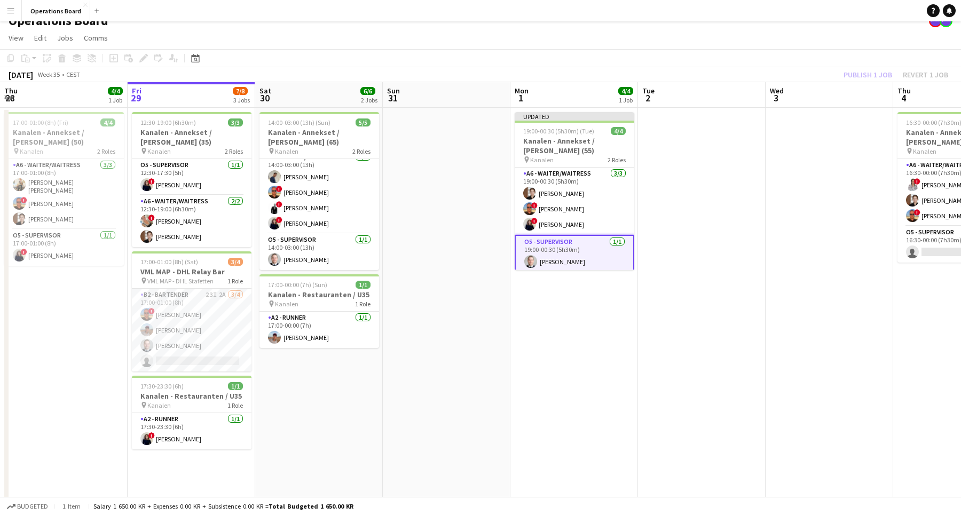
click at [859, 68] on div "Publish 1 job Revert 1 job" at bounding box center [895, 75] width 130 height 14
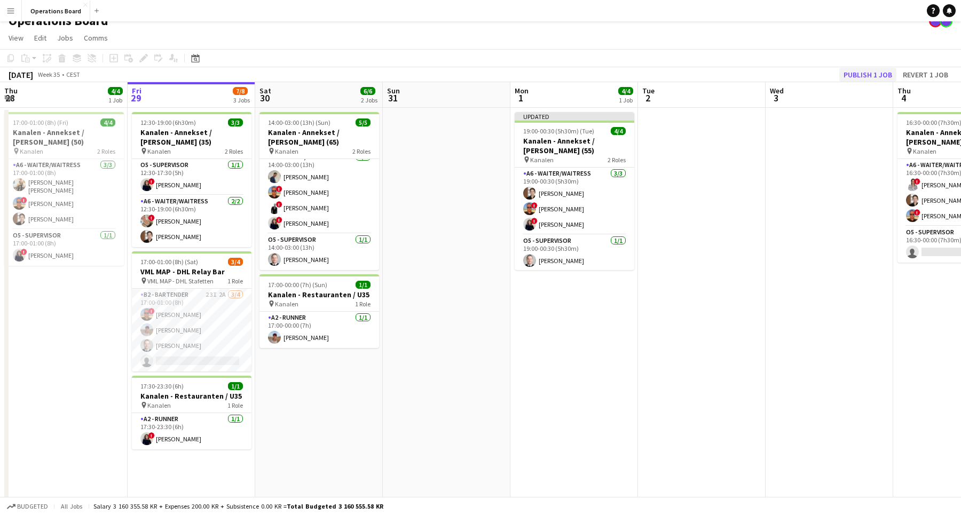
click at [859, 75] on button "Publish 1 job" at bounding box center [867, 75] width 57 height 14
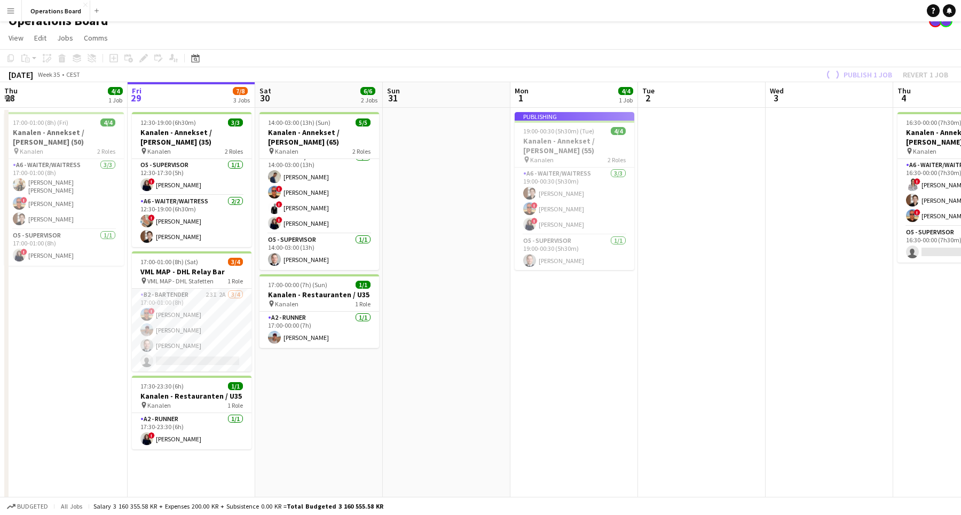
click at [848, 45] on app-page-menu "View Day view expanded Day view collapsed Month view Date picker Jump to [DATE]…" at bounding box center [480, 39] width 961 height 20
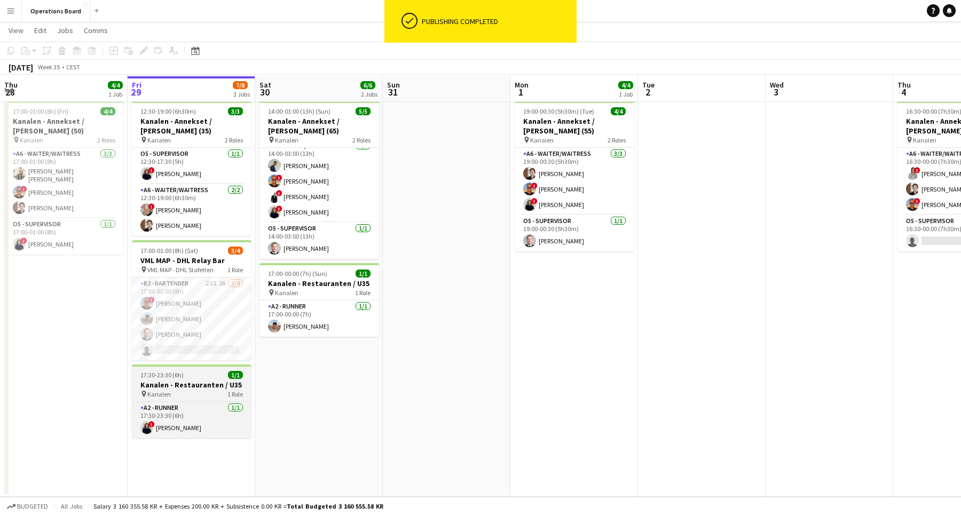
scroll to position [24, 0]
click at [225, 365] on div at bounding box center [192, 366] width 120 height 2
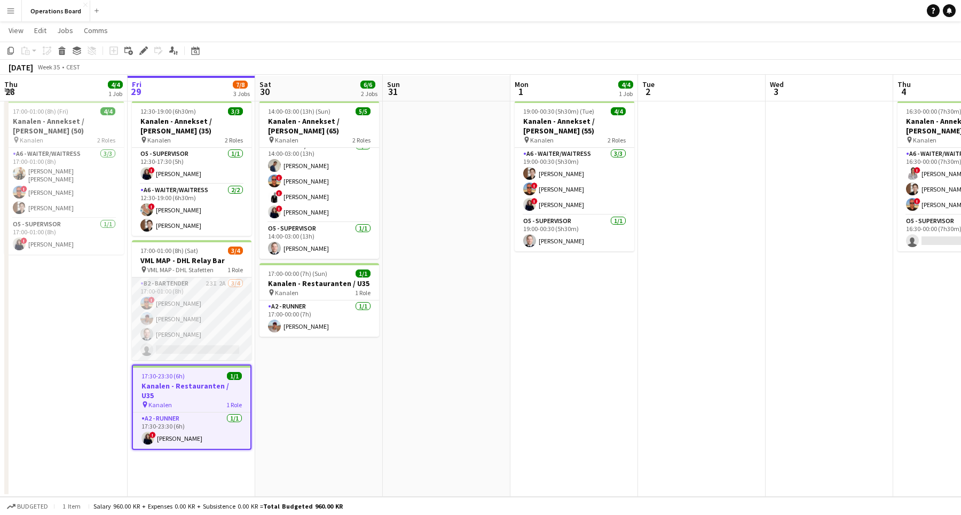
click at [223, 348] on app-card-role "B2 - BARTENDER 23I 2A [DATE] 17:00-01:00 (8h) ! [PERSON_NAME] [PERSON_NAME] [PE…" at bounding box center [192, 319] width 120 height 83
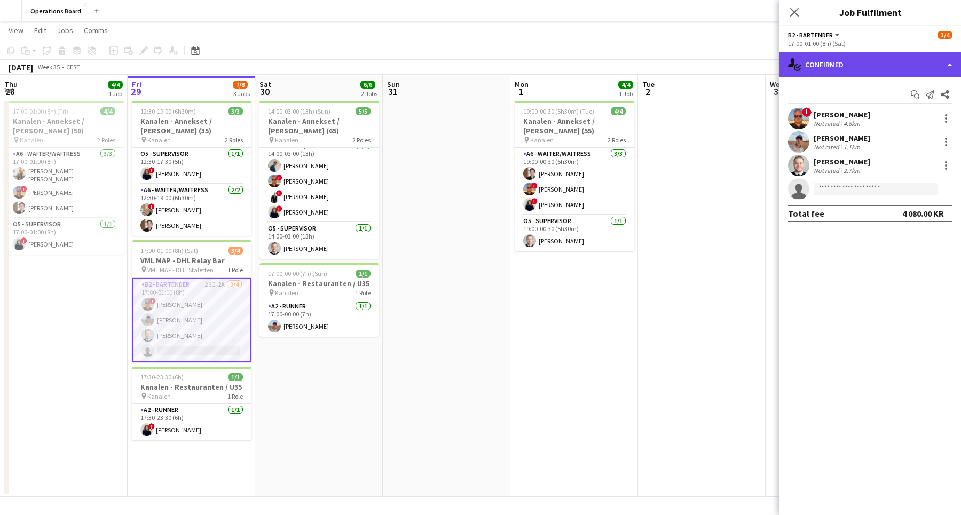
click at [850, 68] on div "single-neutral-actions-check-2 Confirmed" at bounding box center [869, 65] width 181 height 26
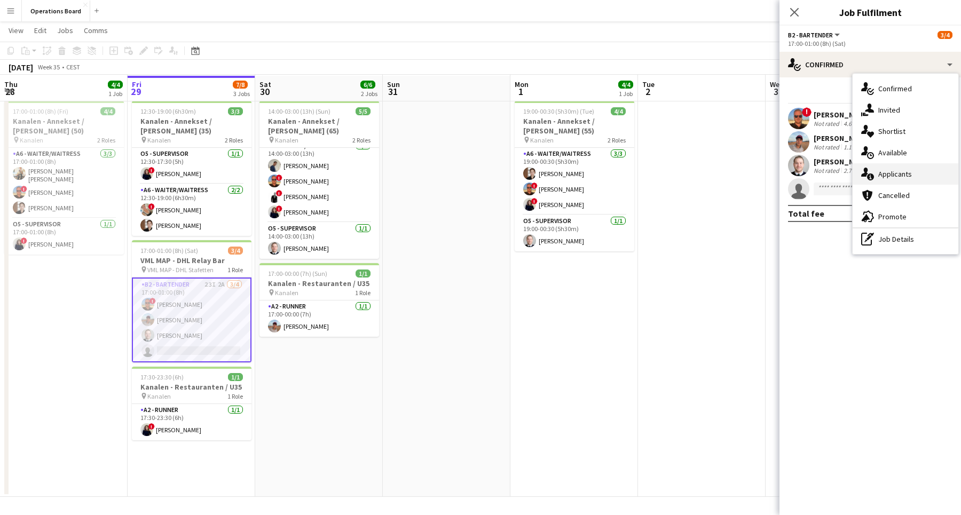
click at [901, 168] on div "single-neutral-actions-information Applicants" at bounding box center [905, 173] width 106 height 21
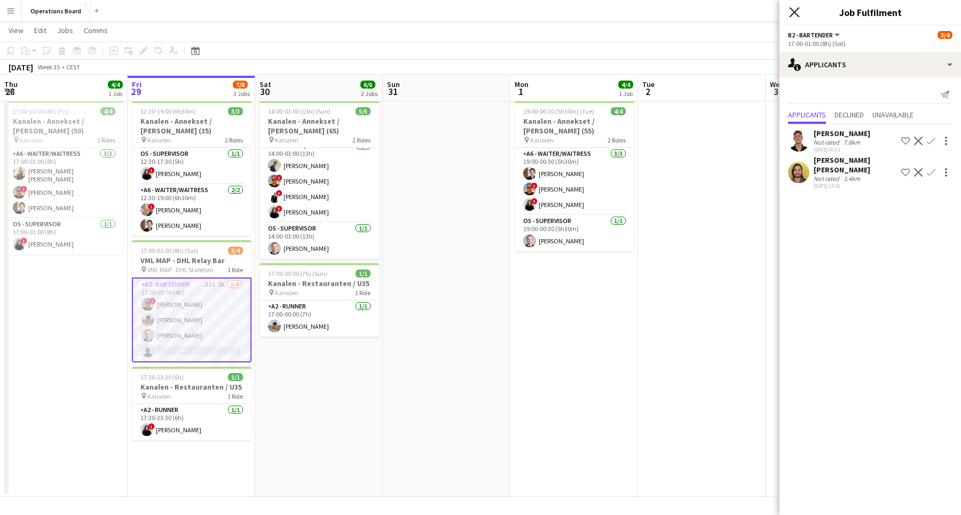
click at [794, 9] on icon "Close pop-in" at bounding box center [794, 12] width 10 height 10
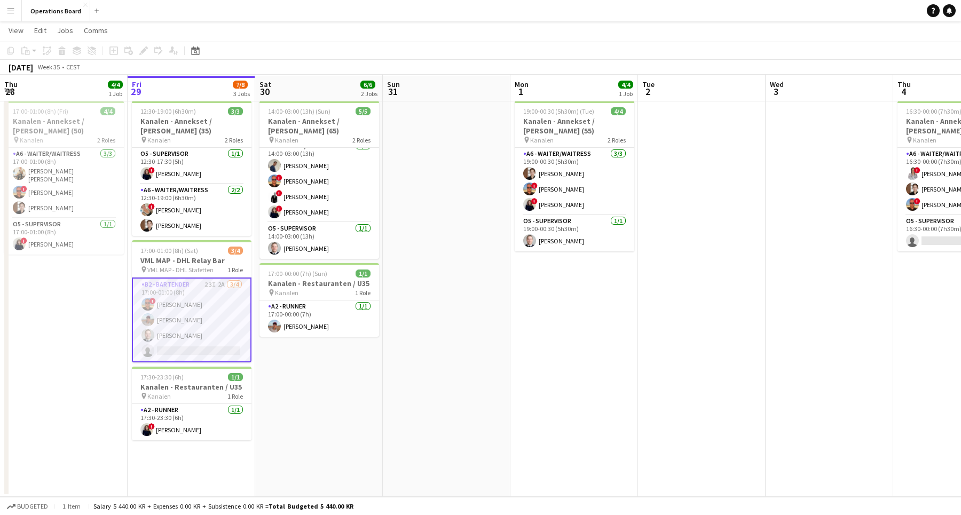
click at [769, 42] on app-toolbar "Copy Paste Paste Command V Paste with crew Command Shift V Paste linked Job [GE…" at bounding box center [480, 51] width 961 height 18
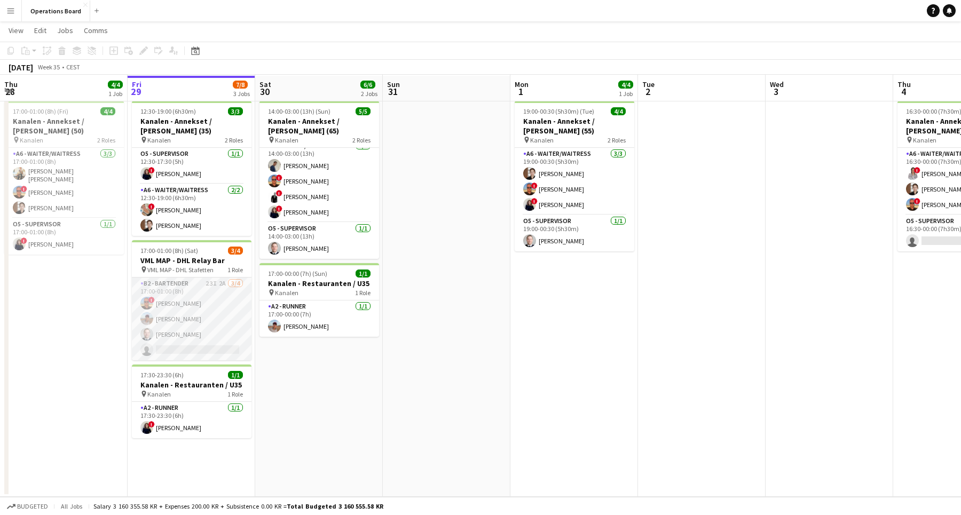
click at [192, 331] on app-card-role "B2 - BARTENDER 23I 2A [DATE] 17:00-01:00 (8h) ! [PERSON_NAME] [PERSON_NAME] [PE…" at bounding box center [192, 319] width 120 height 83
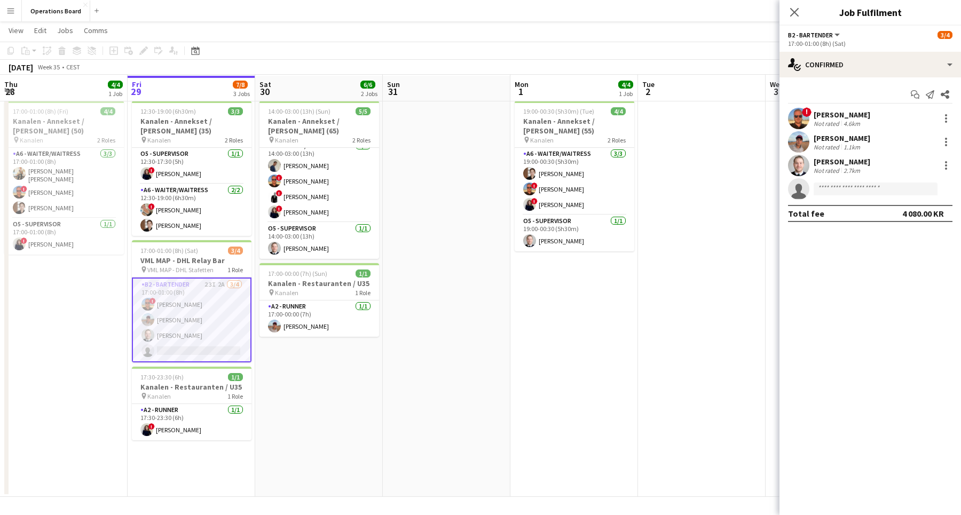
click at [856, 50] on app-options-switcher "B2 - BARTENDER All roles B2 - BARTENDER [DATE] 17:00-01:00 (8h) (Sat)" at bounding box center [869, 39] width 181 height 26
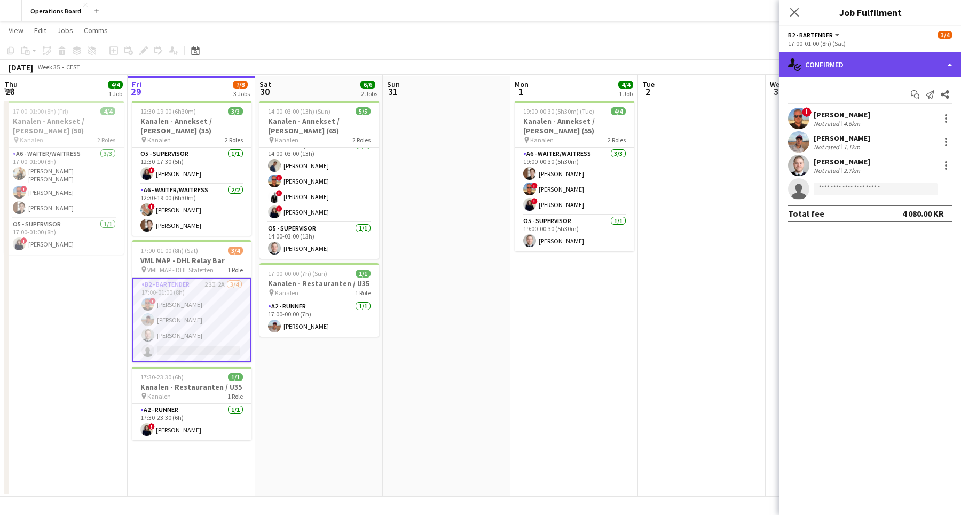
click at [853, 56] on div "single-neutral-actions-check-2 Confirmed" at bounding box center [869, 65] width 181 height 26
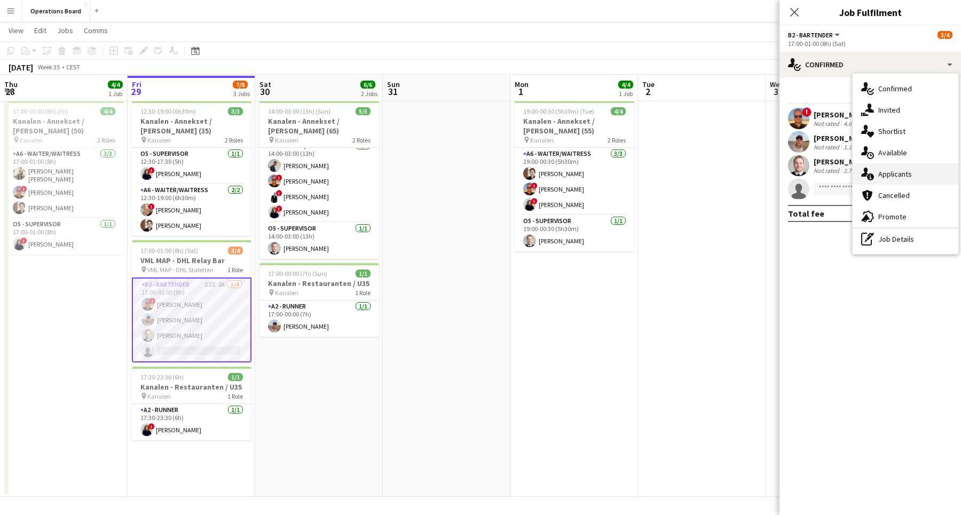
click at [896, 172] on div "single-neutral-actions-information Applicants" at bounding box center [905, 173] width 106 height 21
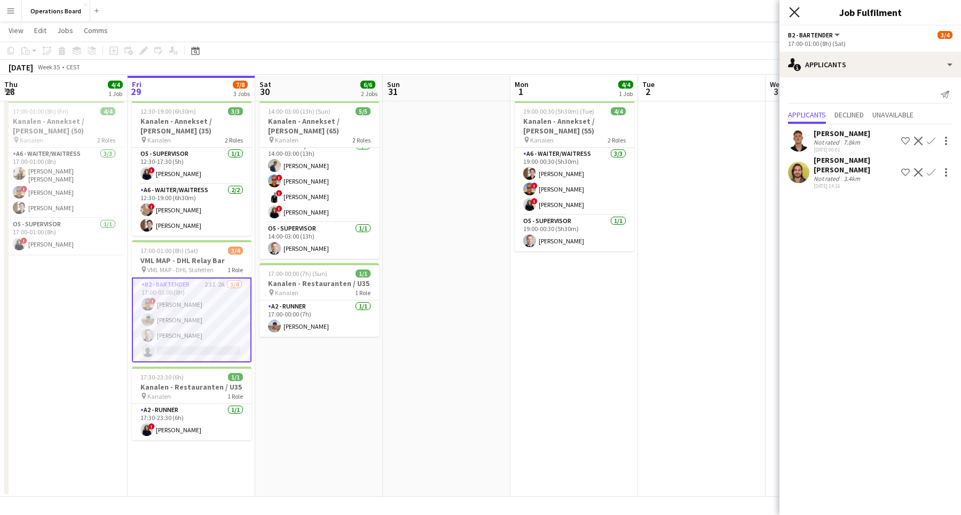
click at [792, 10] on icon at bounding box center [794, 12] width 10 height 10
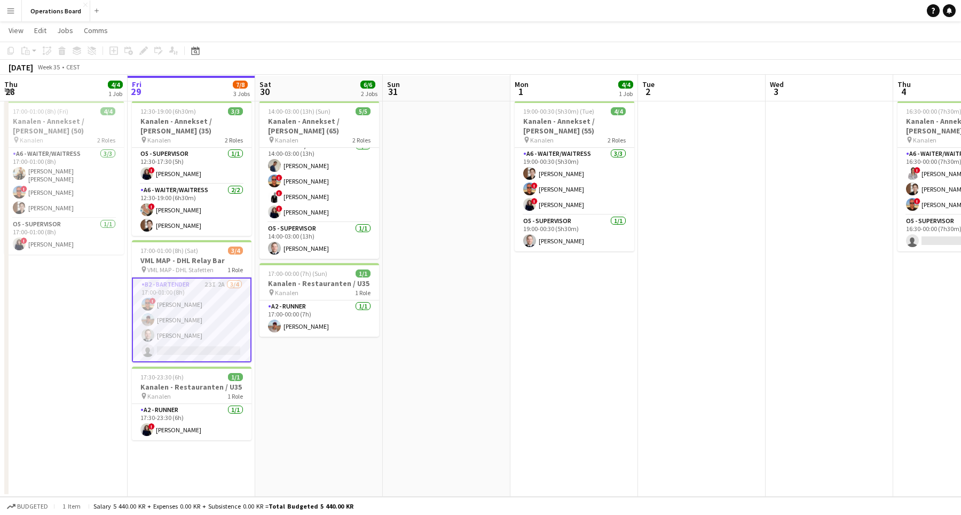
click at [769, 29] on app-page-menu "View Day view expanded Day view collapsed Month view Date picker Jump to [DATE]…" at bounding box center [480, 31] width 961 height 20
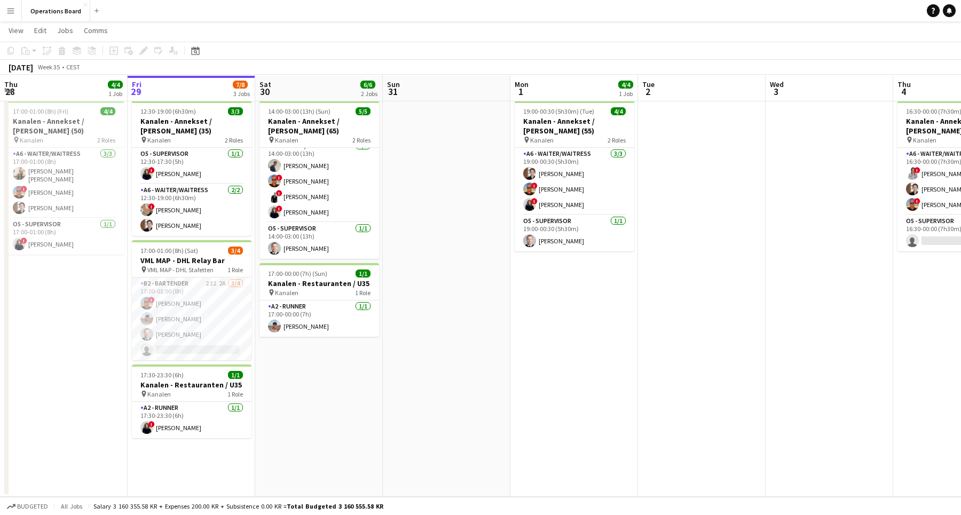
click at [693, 145] on app-date-cell at bounding box center [702, 297] width 128 height 400
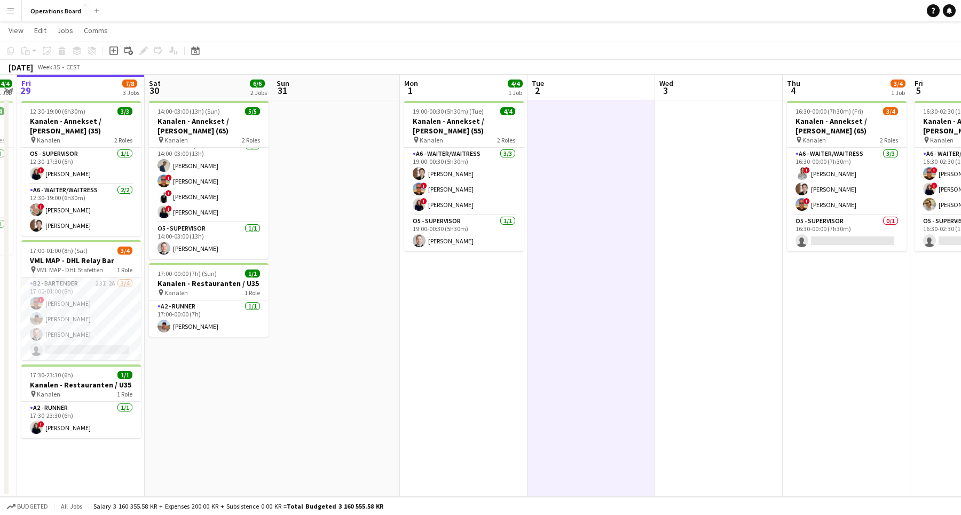
scroll to position [0, 365]
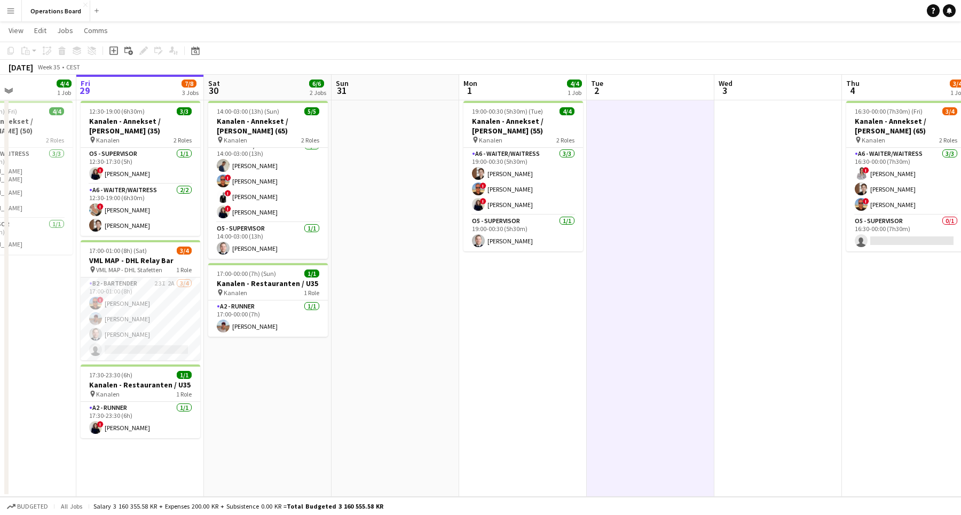
click at [319, 381] on app-date-cell "14:00-03:00 (13h) (Sun) 5/5 Kanalen - Annekset / [PERSON_NAME] (65) pin Kanalen…" at bounding box center [268, 297] width 128 height 400
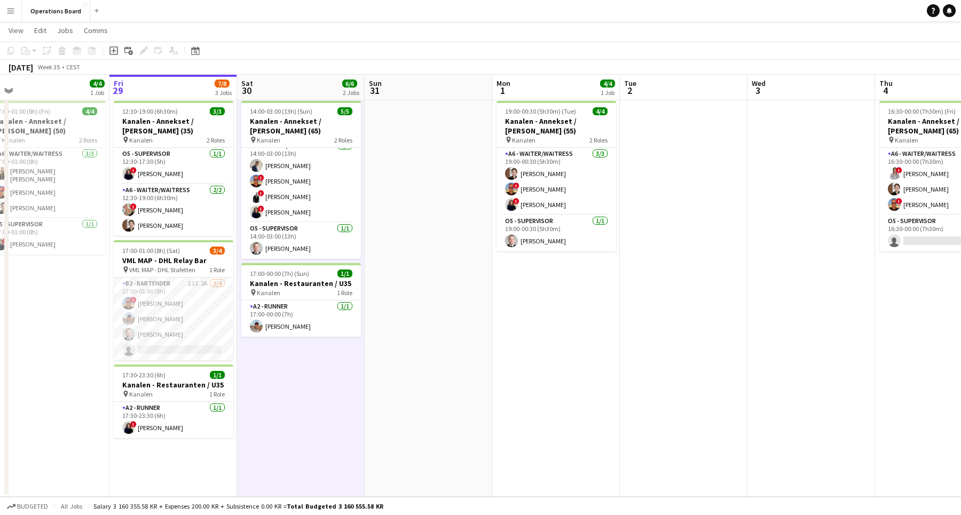
scroll to position [23, 0]
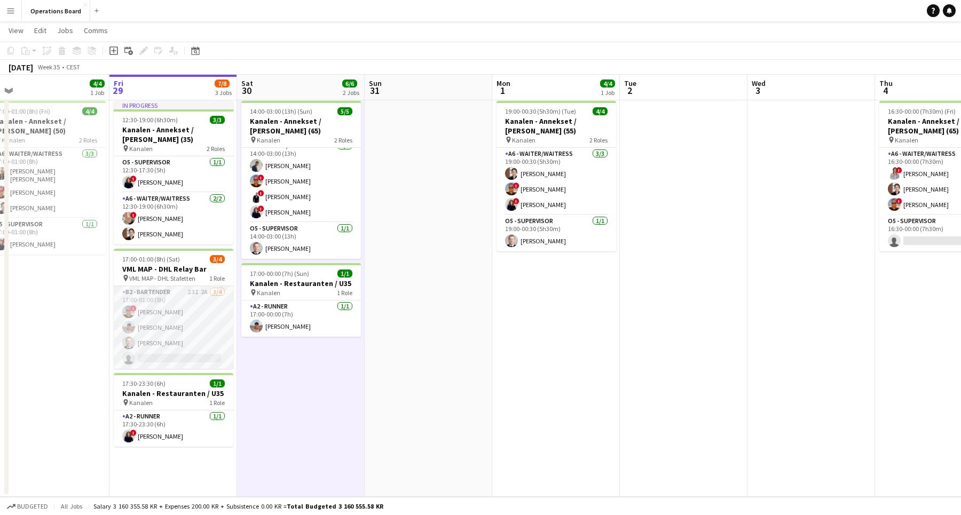
click at [212, 301] on app-card-role "B2 - BARTENDER 23I 2A [DATE] 17:00-01:00 (8h) ! [PERSON_NAME] [PERSON_NAME] [PE…" at bounding box center [174, 327] width 120 height 83
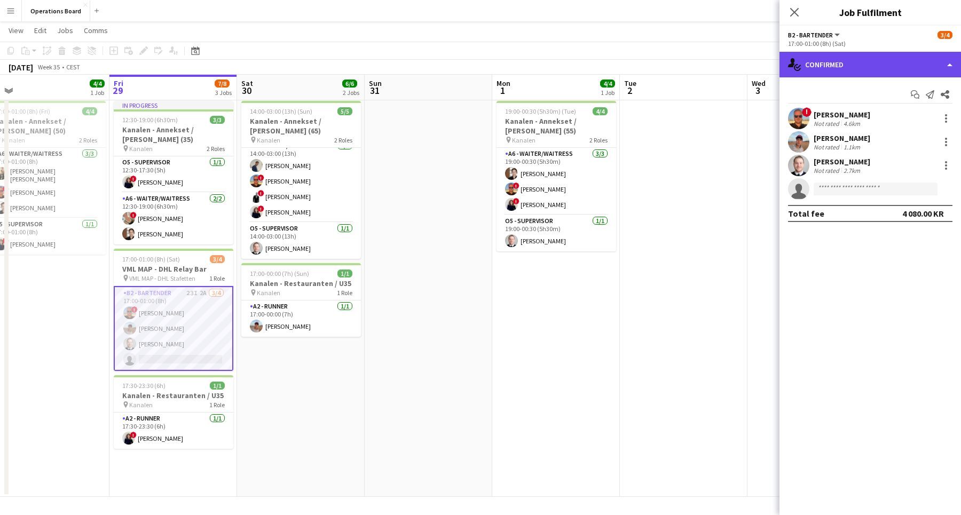
click at [823, 60] on div "single-neutral-actions-check-2 Confirmed" at bounding box center [869, 65] width 181 height 26
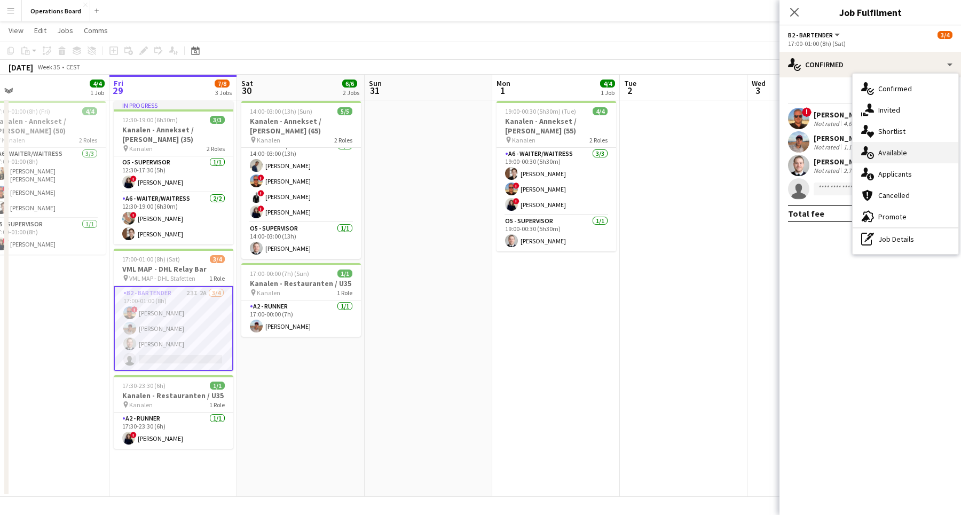
click at [913, 159] on div "single-neutral-actions-upload Available" at bounding box center [905, 152] width 106 height 21
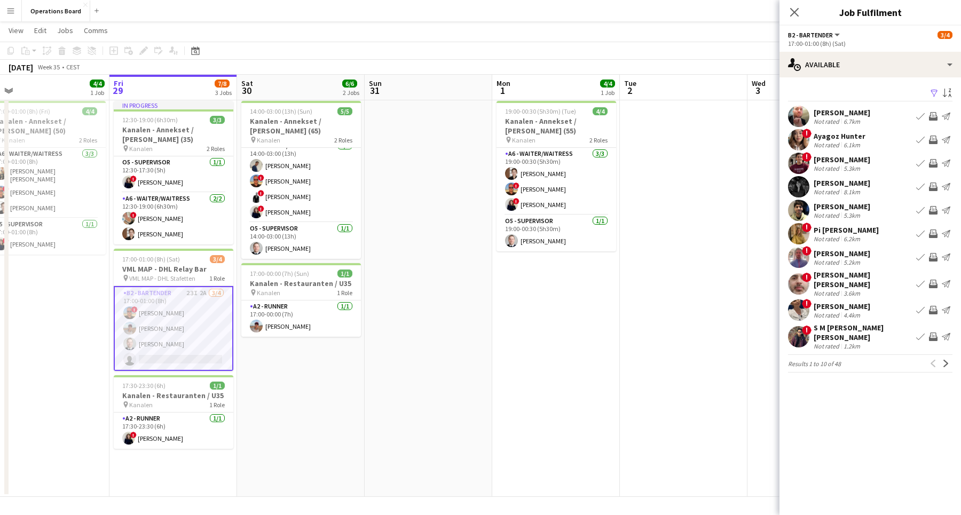
click at [946, 354] on app-pager "Results 1 to 10 of 48 Previous Next" at bounding box center [870, 363] width 164 height 18
click at [946, 357] on button "Next" at bounding box center [945, 363] width 13 height 13
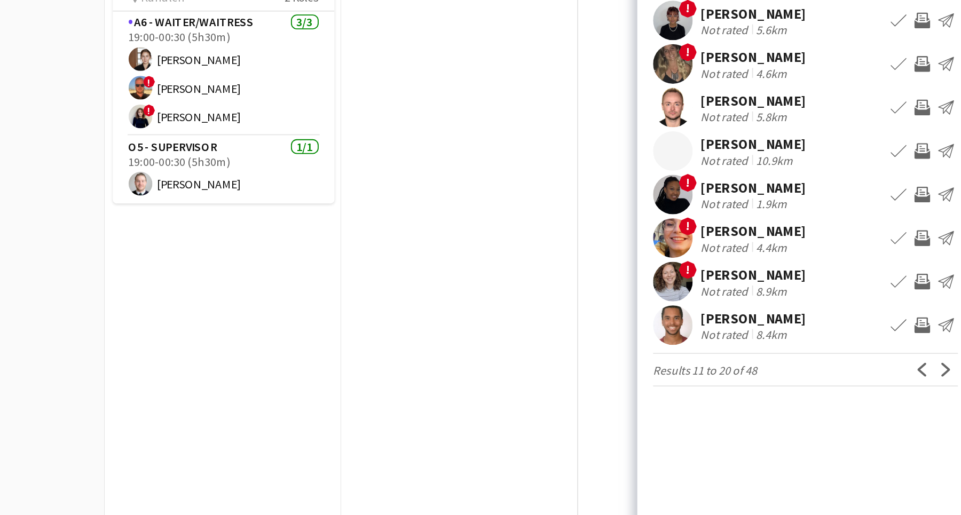
scroll to position [22, 0]
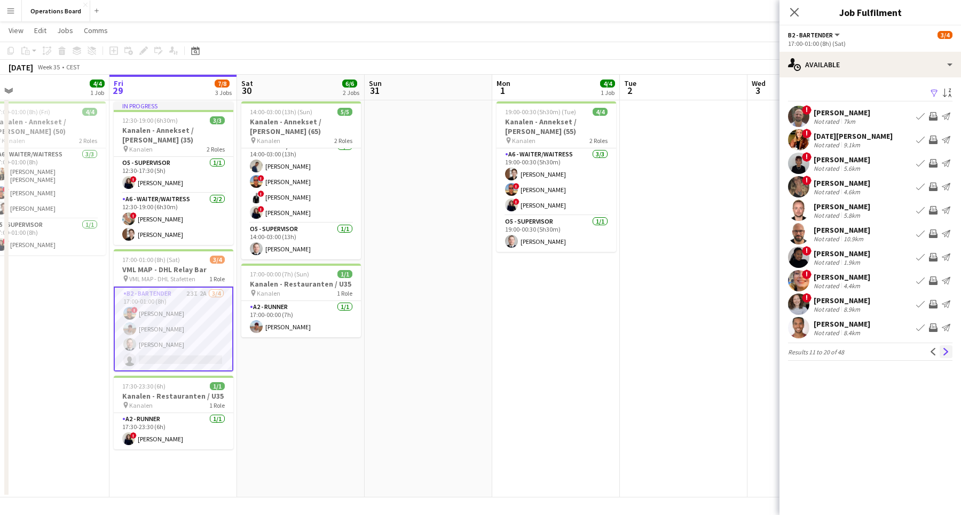
click at [948, 353] on app-icon "Next" at bounding box center [945, 351] width 7 height 7
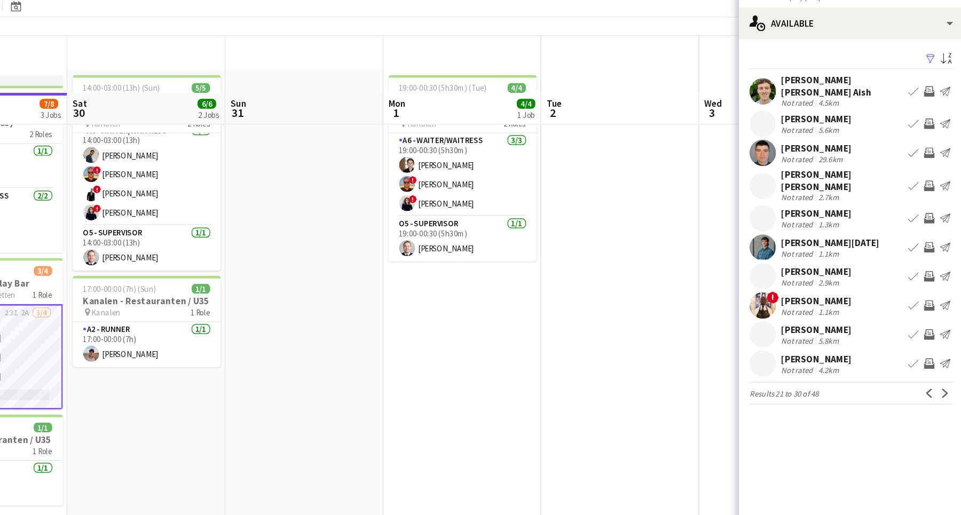
scroll to position [0, 0]
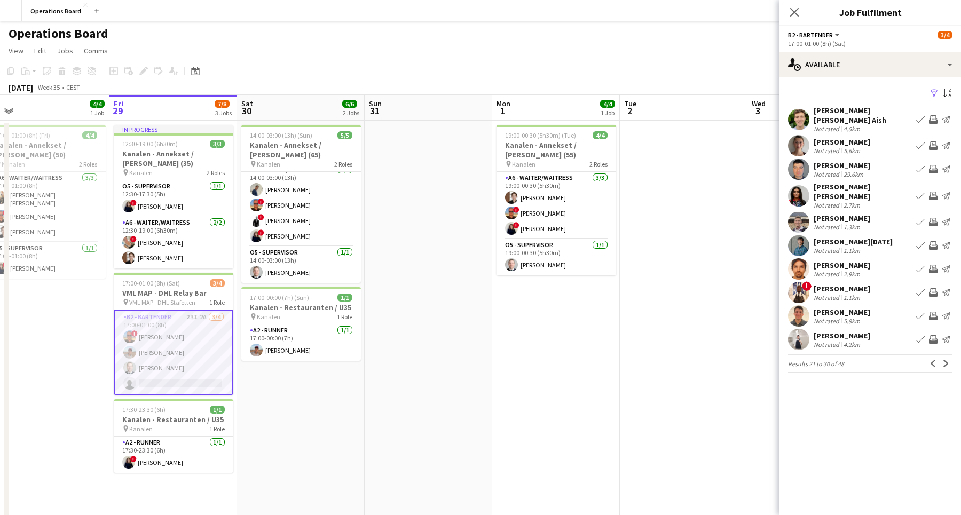
click at [748, 187] on app-date-cell at bounding box center [811, 321] width 128 height 400
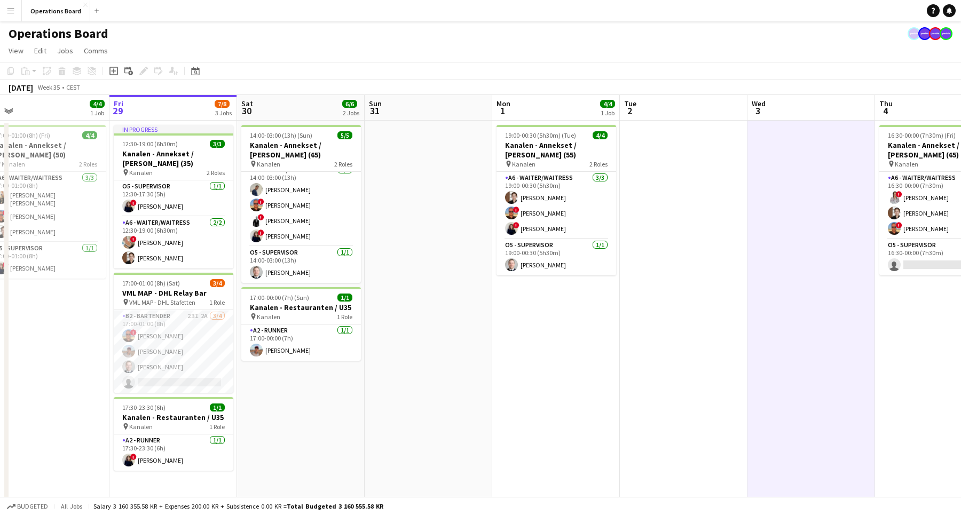
click at [661, 231] on app-date-cell at bounding box center [684, 321] width 128 height 400
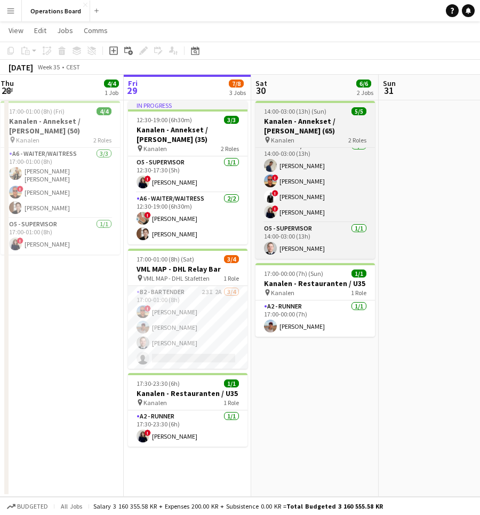
scroll to position [0, 248]
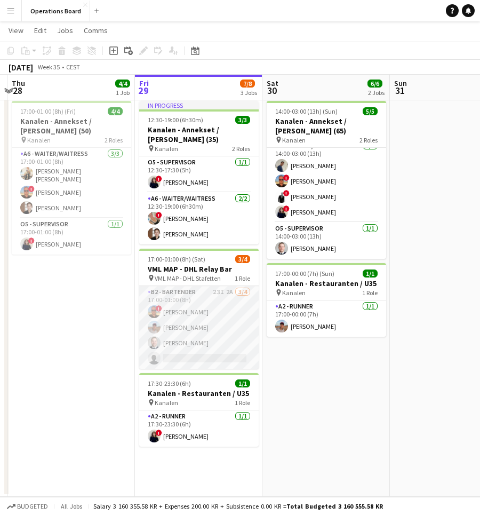
click at [182, 329] on app-card-role "B2 - BARTENDER 23I 2A [DATE] 17:00-01:00 (8h) ! [PERSON_NAME] [PERSON_NAME] [PE…" at bounding box center [199, 327] width 120 height 83
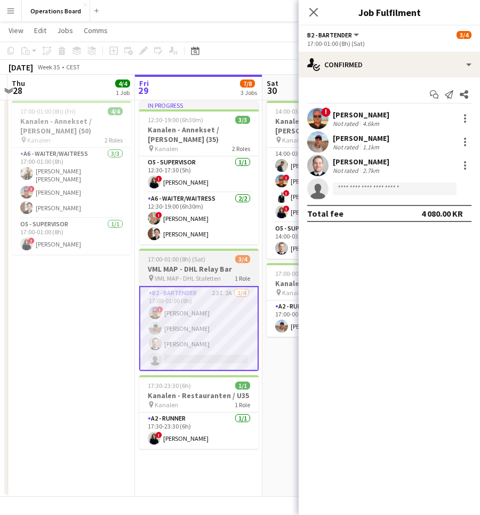
click at [181, 264] on app-job-card "17:00-01:00 (8h) (Sat) 3/4 VML MAP - DHL Relay Bar pin VML MAP - DHL Stafetten …" at bounding box center [199, 310] width 120 height 122
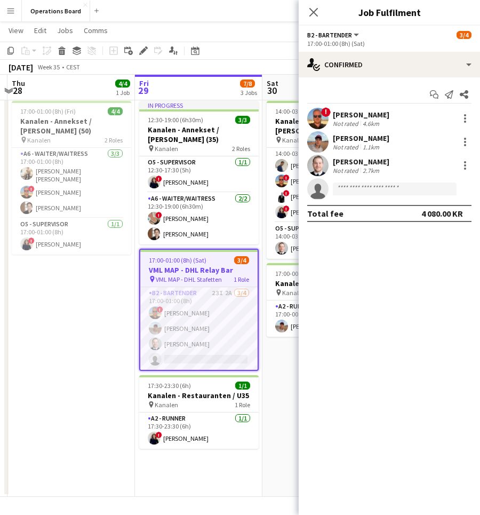
scroll to position [0, 248]
click at [141, 51] on icon "Edit" at bounding box center [143, 50] width 9 height 9
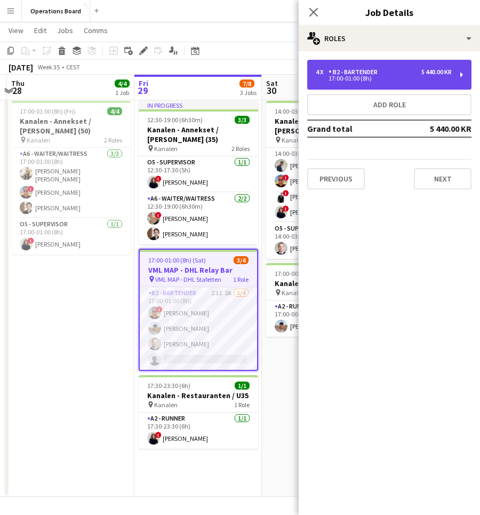
click at [321, 75] on div "4 x" at bounding box center [322, 71] width 13 height 7
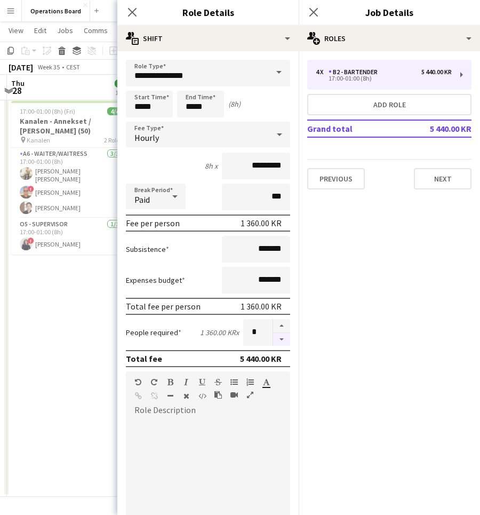
click at [281, 336] on button "button" at bounding box center [281, 339] width 17 height 13
type input "*"
click at [315, 5] on div "Close pop-in" at bounding box center [314, 12] width 30 height 25
click at [315, 9] on icon "Close pop-in" at bounding box center [313, 12] width 10 height 10
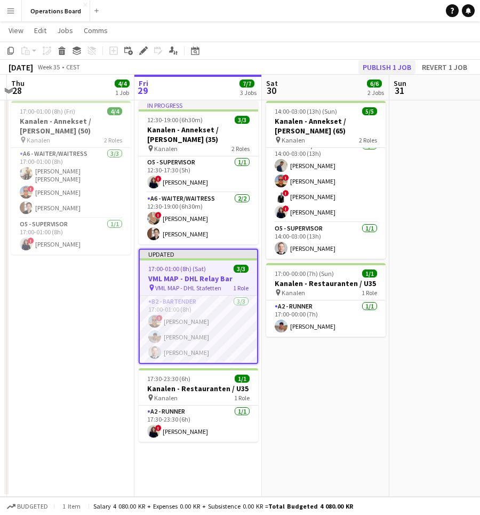
click at [379, 70] on button "Publish 1 job" at bounding box center [387, 67] width 57 height 14
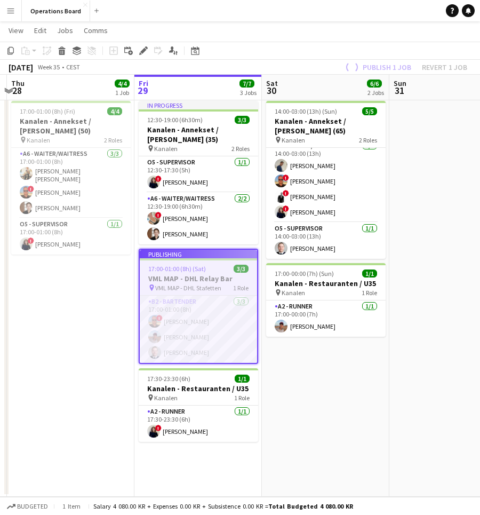
click at [367, 45] on app-toolbar "Copy Paste Paste Command V Paste with crew Command Shift V Paste linked Job [GE…" at bounding box center [240, 51] width 480 height 18
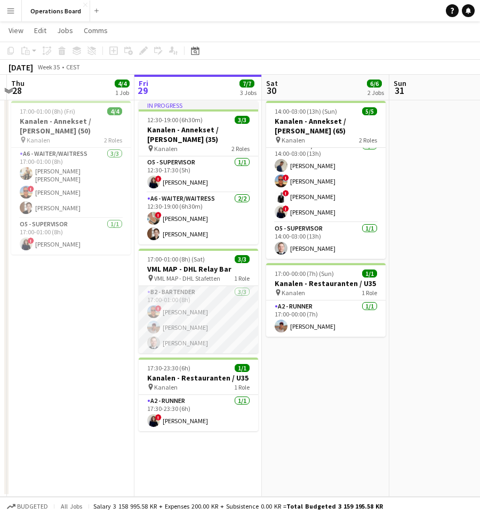
click at [190, 295] on app-card-role "B2 - BARTENDER [DATE] 17:00-01:00 (8h) ! [PERSON_NAME] [PERSON_NAME] [PERSON_NA…" at bounding box center [199, 319] width 120 height 67
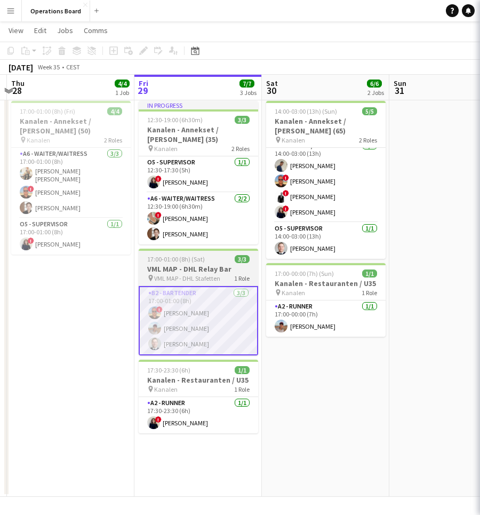
click at [190, 280] on span "VML MAP - DHL Stafetten" at bounding box center [187, 278] width 66 height 8
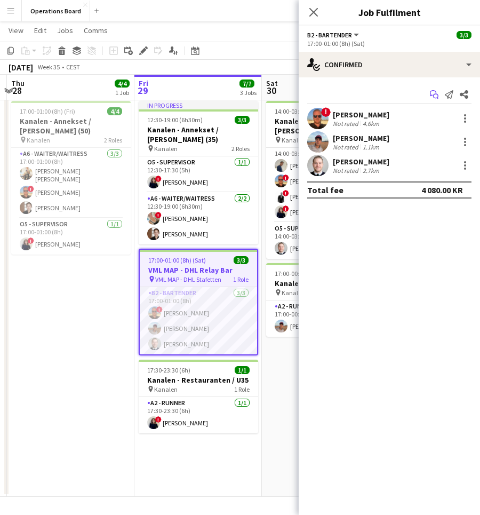
click at [437, 95] on icon "Start chat" at bounding box center [434, 94] width 9 height 9
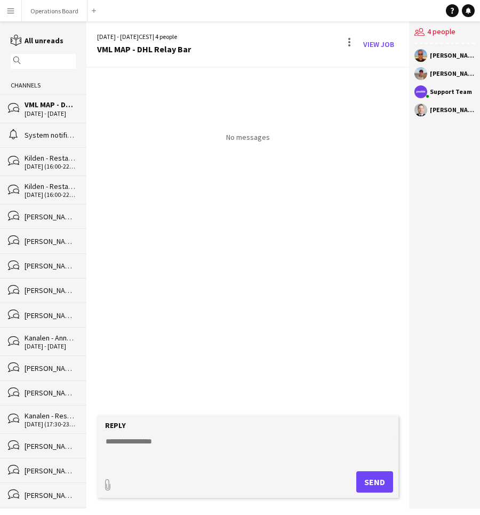
click at [143, 444] on textarea at bounding box center [250, 450] width 291 height 28
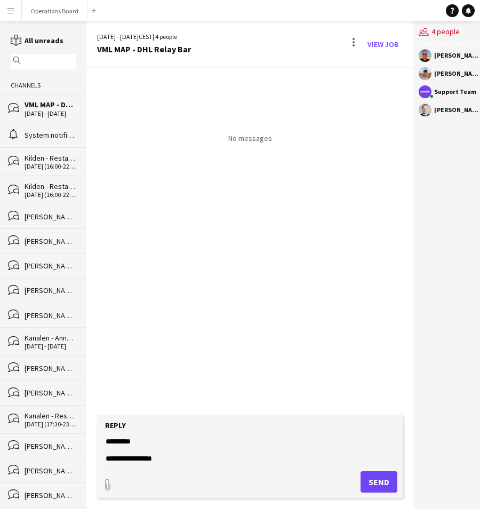
paste textarea "**********"
click at [138, 443] on textarea "**********" at bounding box center [250, 450] width 291 height 28
click at [143, 458] on textarea "**********" at bounding box center [250, 450] width 291 height 28
click at [138, 447] on textarea "**********" at bounding box center [250, 450] width 291 height 28
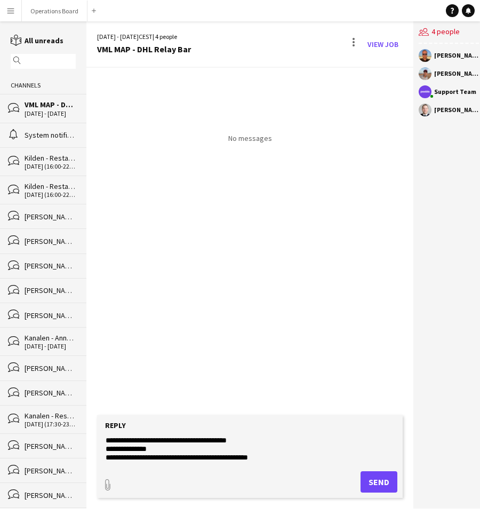
scroll to position [65, 0]
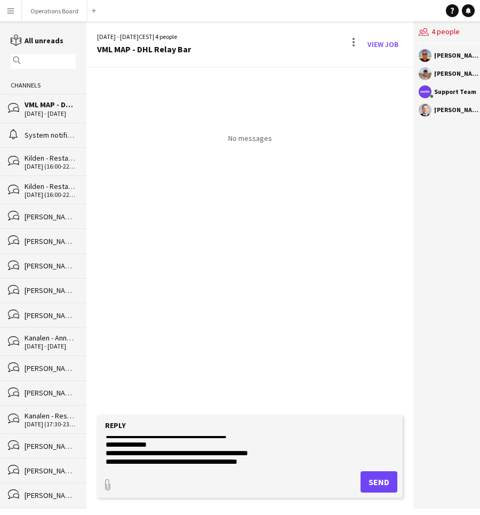
click at [173, 443] on textarea "**********" at bounding box center [250, 450] width 291 height 28
click at [256, 437] on textarea "**********" at bounding box center [250, 450] width 291 height 28
click at [186, 449] on textarea "**********" at bounding box center [250, 450] width 291 height 28
click at [181, 448] on textarea "**********" at bounding box center [250, 450] width 291 height 28
click at [175, 449] on textarea "**********" at bounding box center [250, 450] width 291 height 28
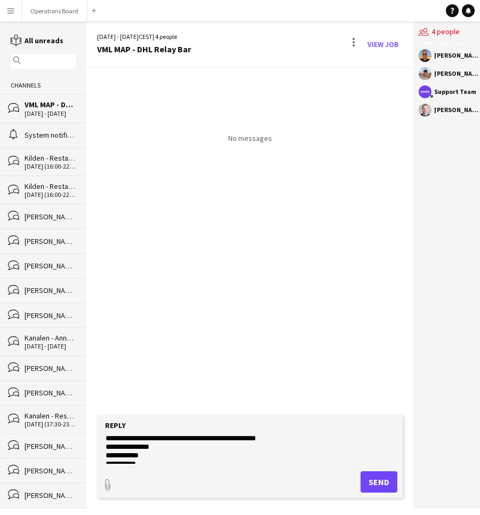
scroll to position [128, 0]
click at [107, 444] on textarea "**********" at bounding box center [250, 450] width 291 height 28
click at [181, 450] on textarea "**********" at bounding box center [250, 450] width 291 height 28
click at [155, 462] on textarea "**********" at bounding box center [250, 450] width 291 height 28
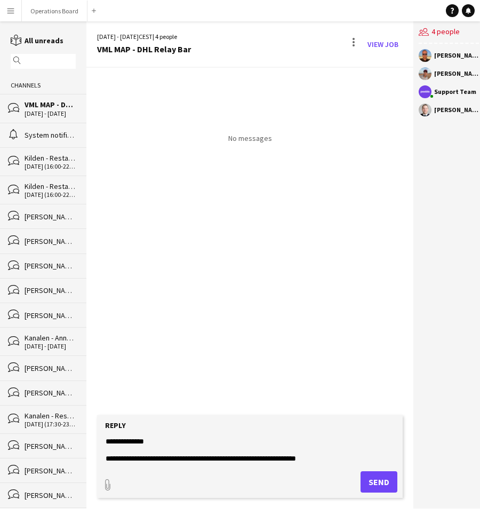
scroll to position [204, 0]
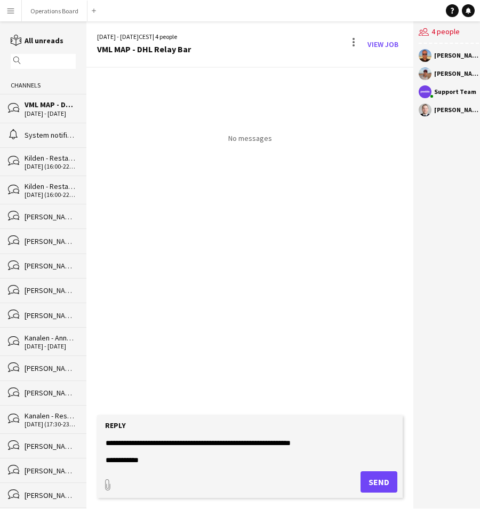
type textarea "**********"
click at [384, 480] on button "Send" at bounding box center [379, 481] width 37 height 21
